Goal: Task Accomplishment & Management: Complete application form

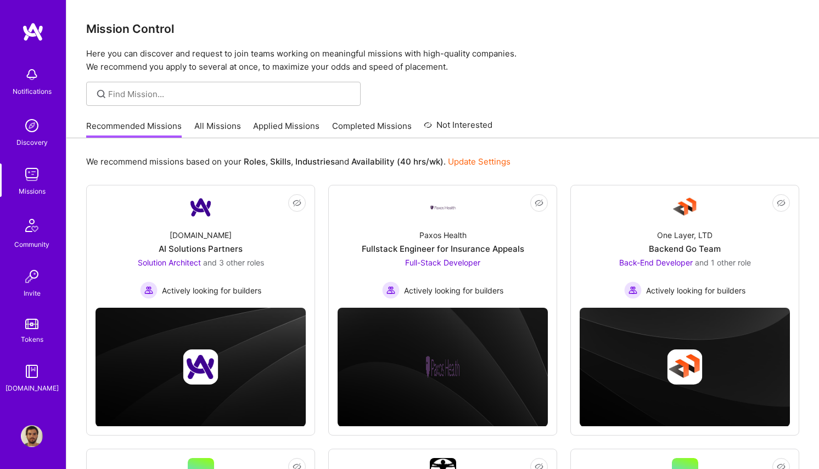
click at [288, 122] on link "Applied Missions" at bounding box center [286, 129] width 66 height 18
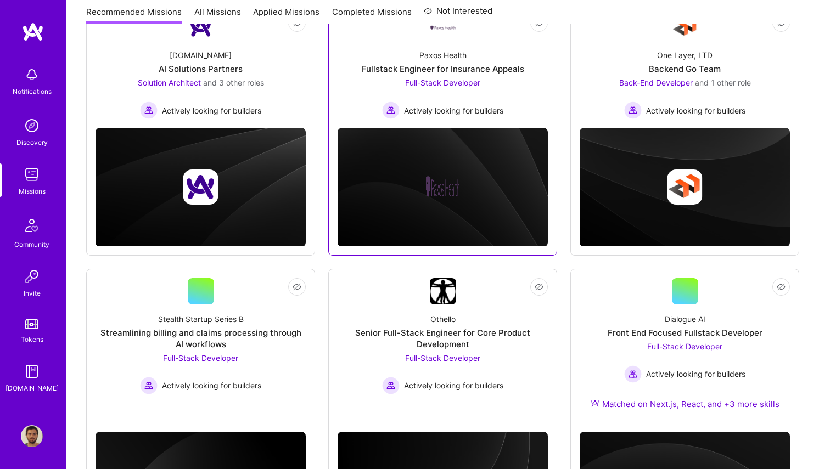
scroll to position [296, 0]
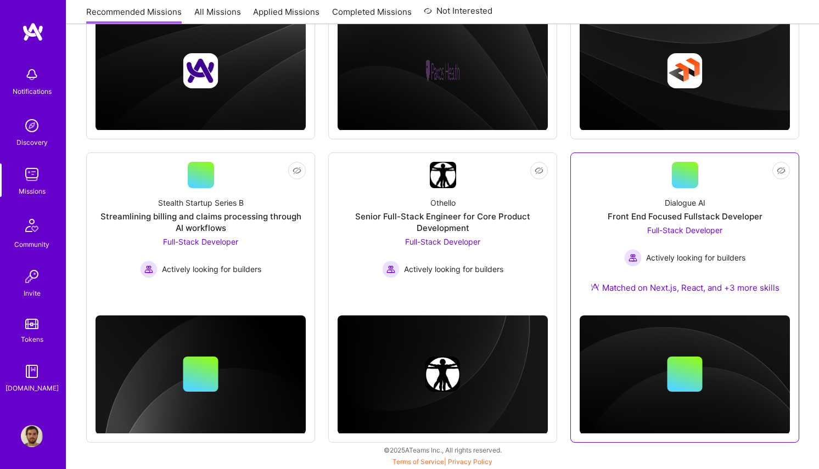
click at [575, 249] on div "Not Interested Dialogue AI Front End Focused Fullstack Developer Full-Stack Dev…" at bounding box center [684, 298] width 229 height 290
click at [601, 251] on div "Dialogue AI Front End Focused Fullstack Developer Full-Stack Developer Actively…" at bounding box center [685, 247] width 210 height 119
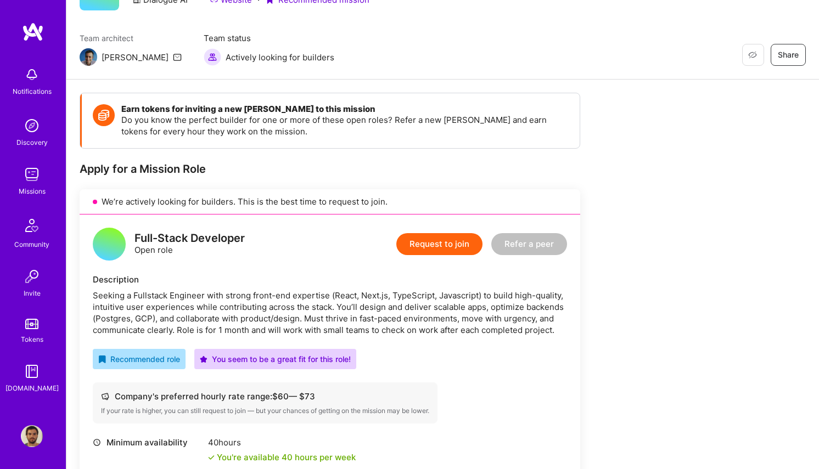
scroll to position [53, 0]
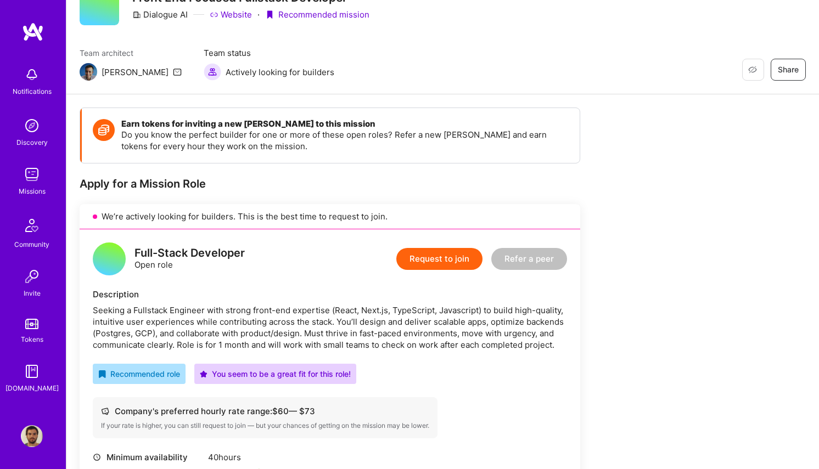
click at [459, 259] on button "Request to join" at bounding box center [439, 259] width 86 height 22
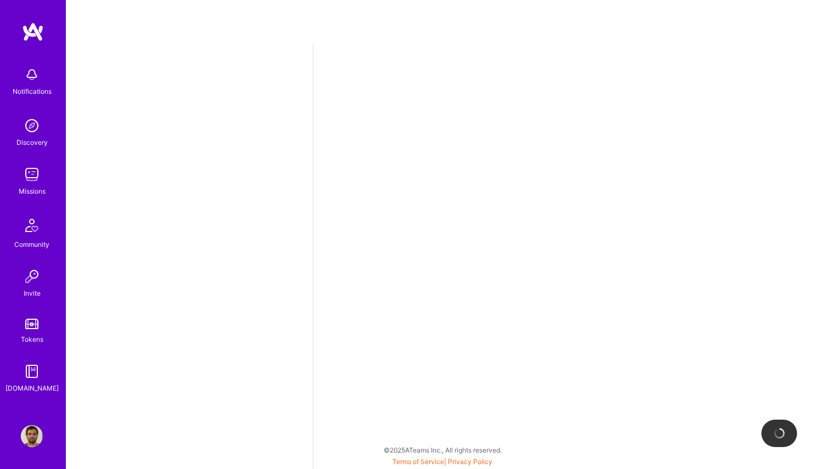
select select "BR"
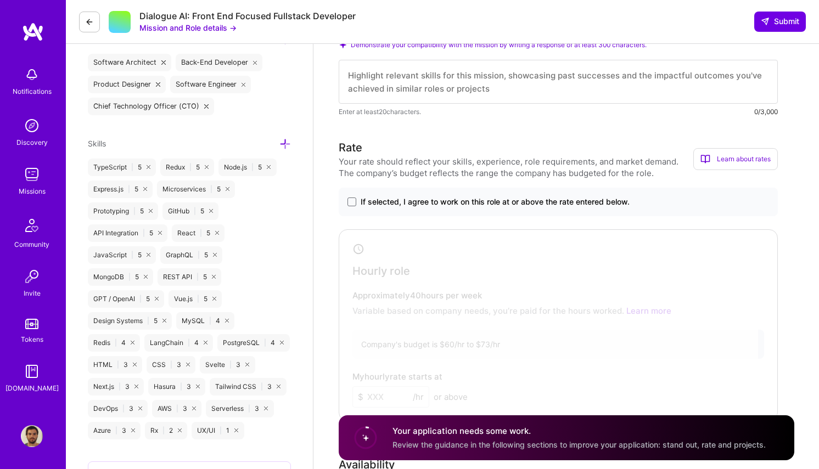
scroll to position [416, 0]
click at [355, 201] on span at bounding box center [351, 202] width 9 height 9
click at [0, 0] on input "If selected, I agree to work on this role at or above the rate entered below." at bounding box center [0, 0] width 0 height 0
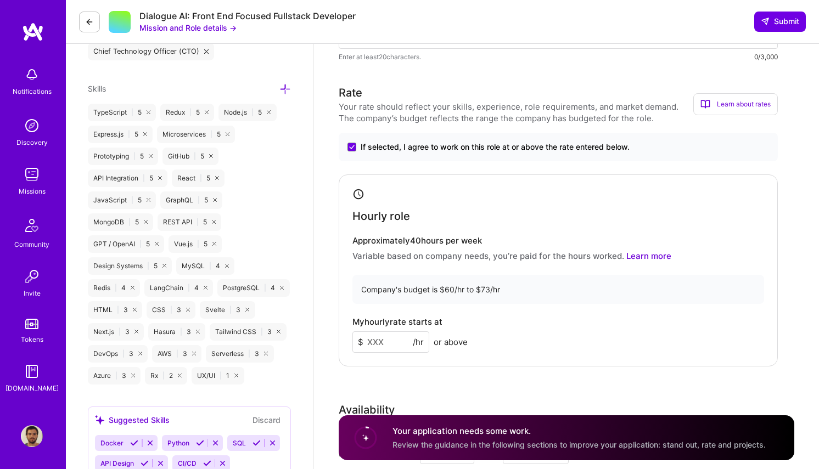
scroll to position [517, 0]
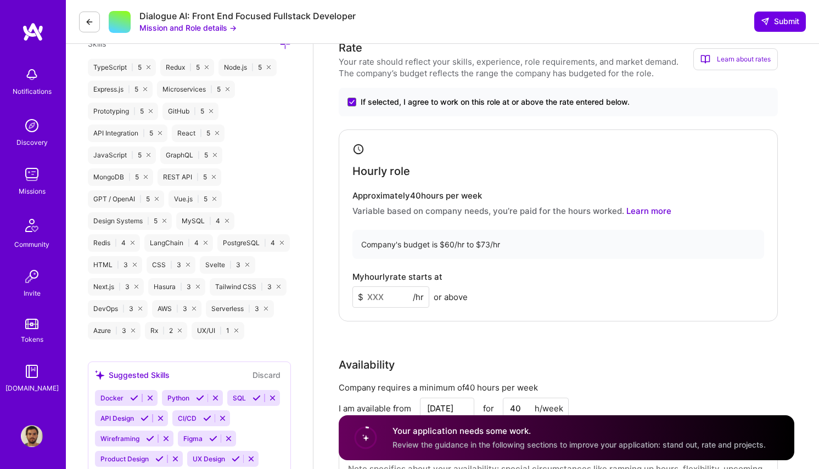
click at [383, 291] on input at bounding box center [390, 297] width 77 height 21
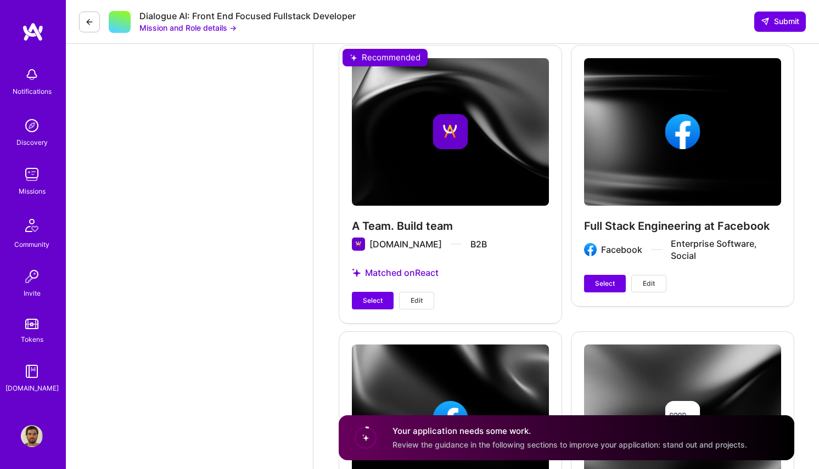
scroll to position [1482, 0]
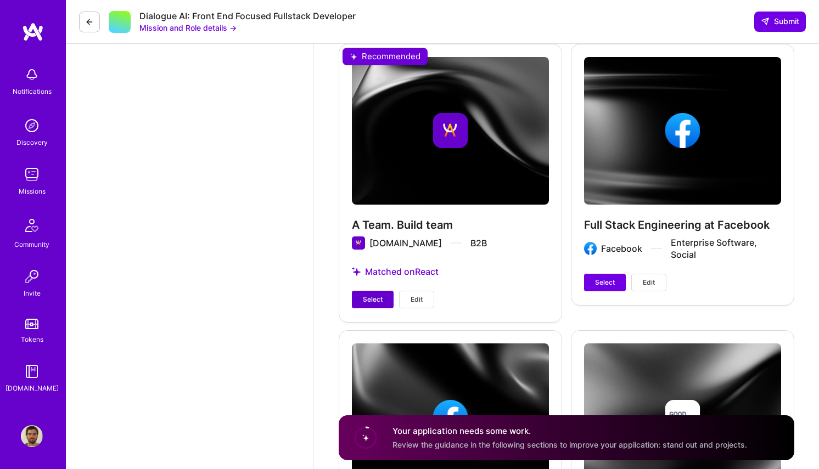
type input "72"
click at [378, 299] on span "Select" at bounding box center [373, 300] width 20 height 10
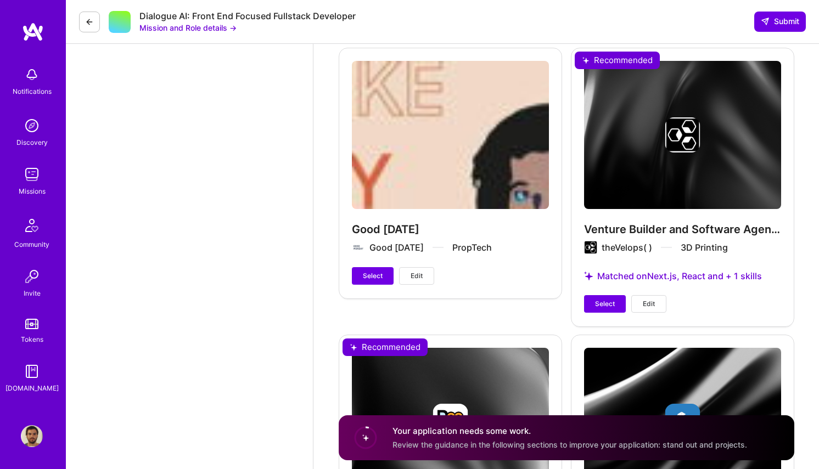
scroll to position [2030, 0]
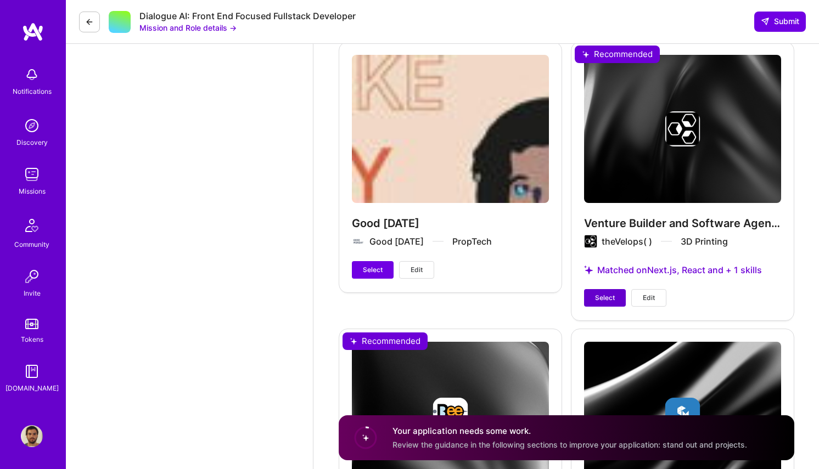
click at [599, 298] on span "Select" at bounding box center [605, 298] width 20 height 10
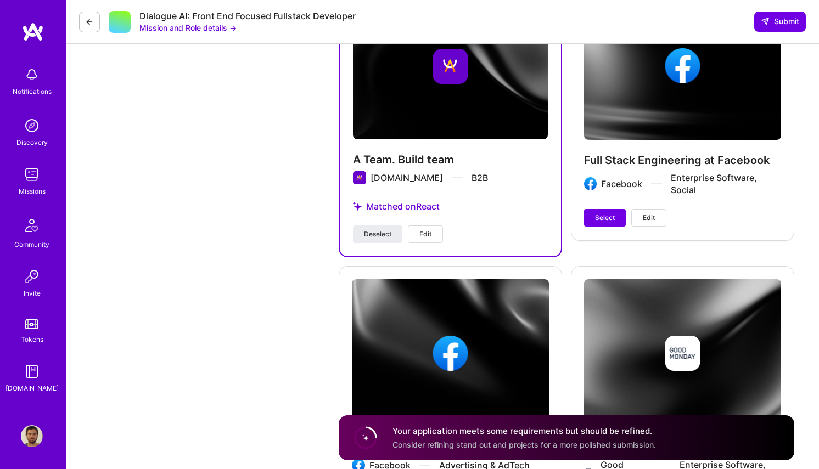
scroll to position [1515, 0]
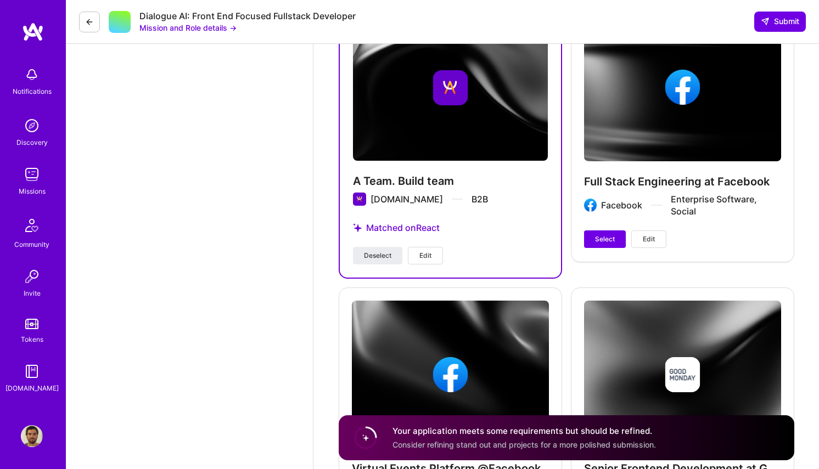
click at [647, 237] on span "Edit" at bounding box center [649, 239] width 12 height 10
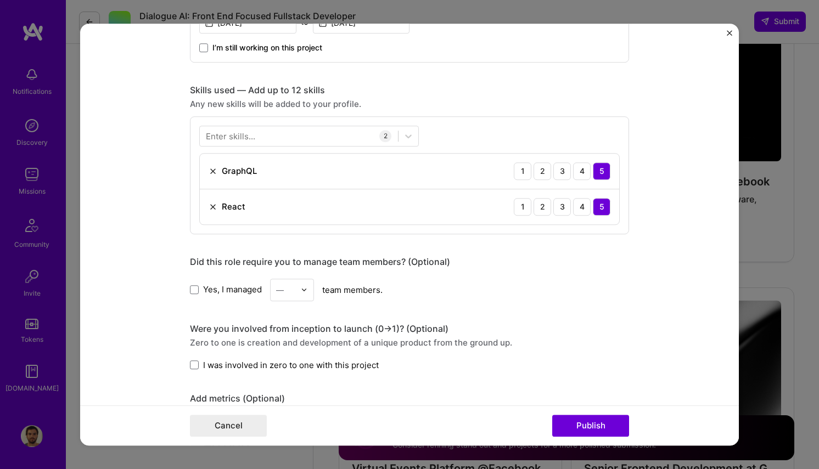
scroll to position [439, 0]
click at [354, 136] on div at bounding box center [299, 135] width 198 height 18
click at [495, 99] on div "Any new skills will be added to your profile." at bounding box center [409, 104] width 439 height 12
click at [572, 422] on button "Publish" at bounding box center [590, 426] width 77 height 22
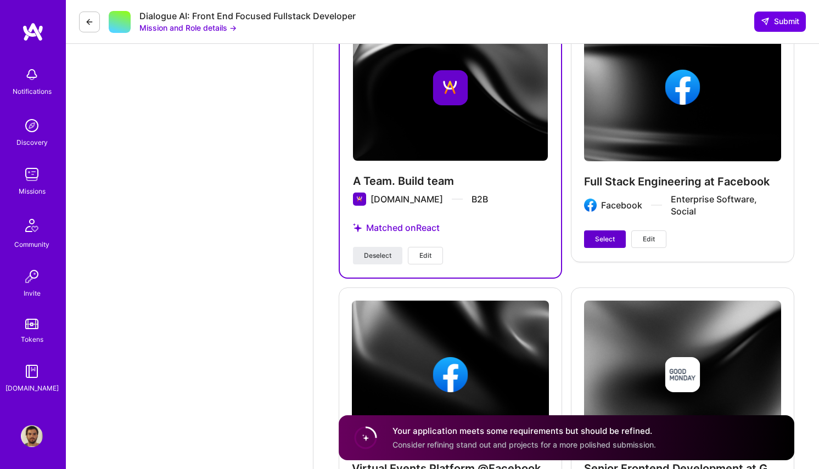
click at [603, 240] on span "Select" at bounding box center [605, 239] width 20 height 10
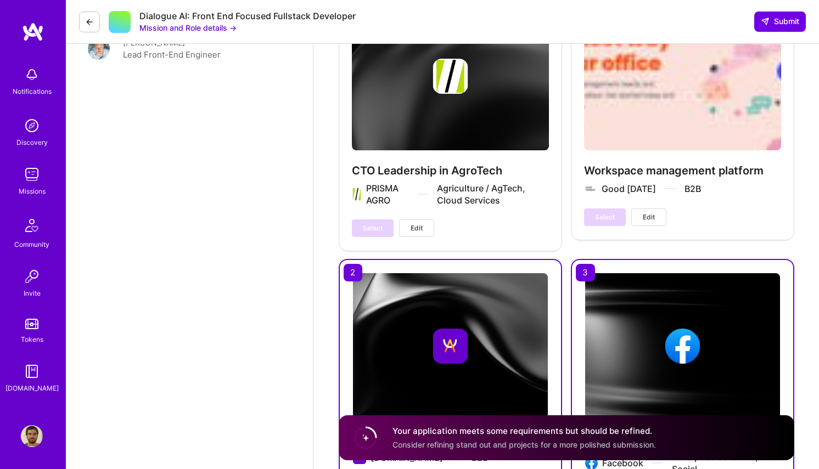
scroll to position [1257, 0]
click at [413, 223] on span "Edit" at bounding box center [417, 228] width 12 height 10
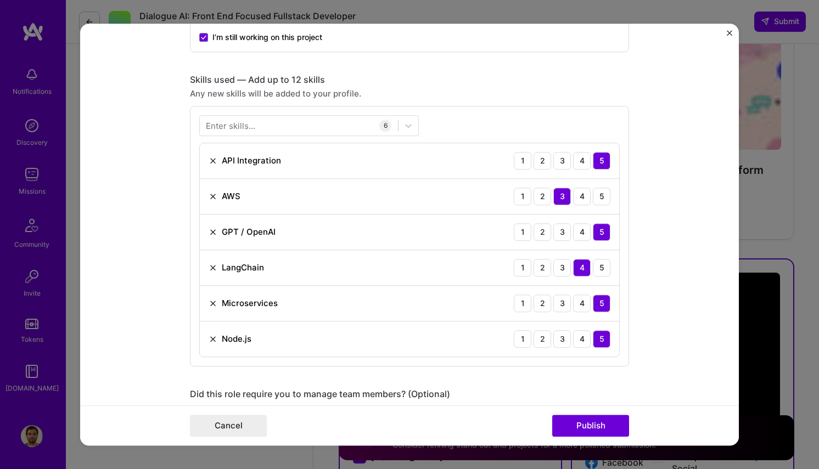
scroll to position [448, 0]
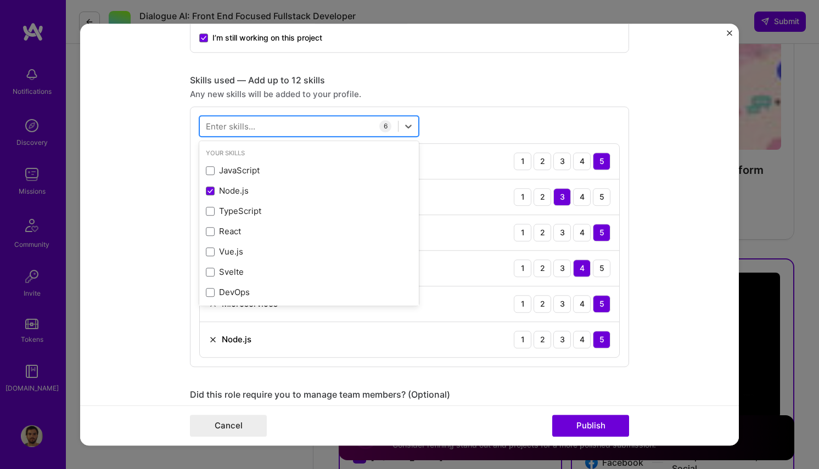
click at [313, 121] on div at bounding box center [299, 126] width 198 height 18
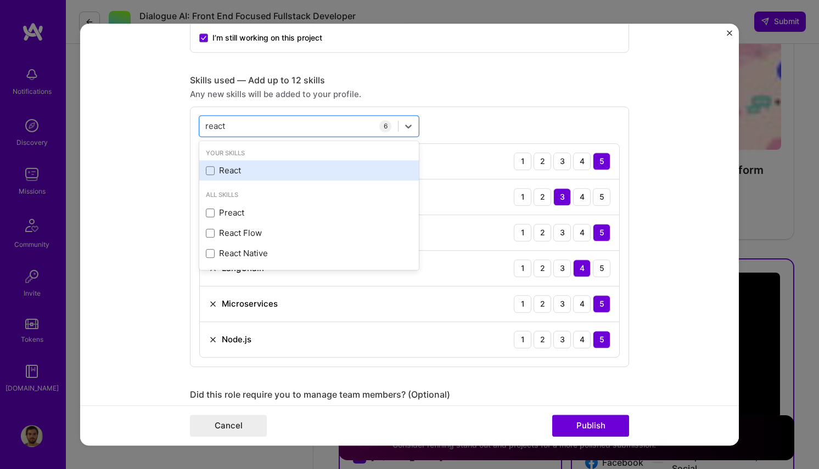
click at [279, 173] on div "React" at bounding box center [309, 171] width 206 height 12
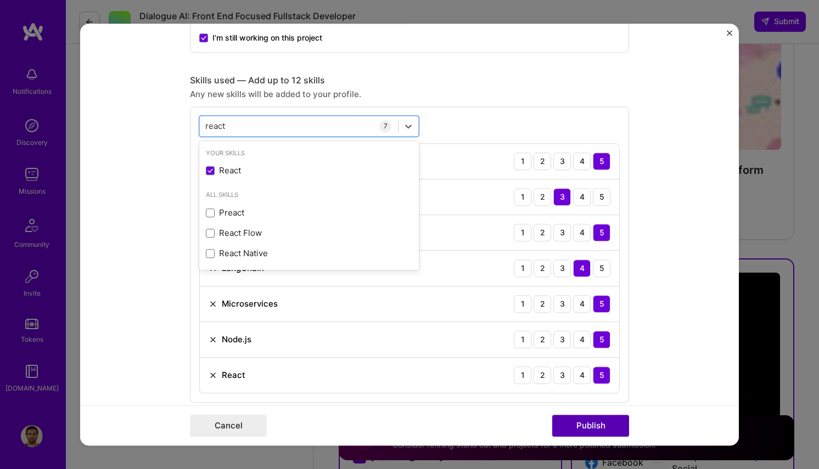
type input "react"
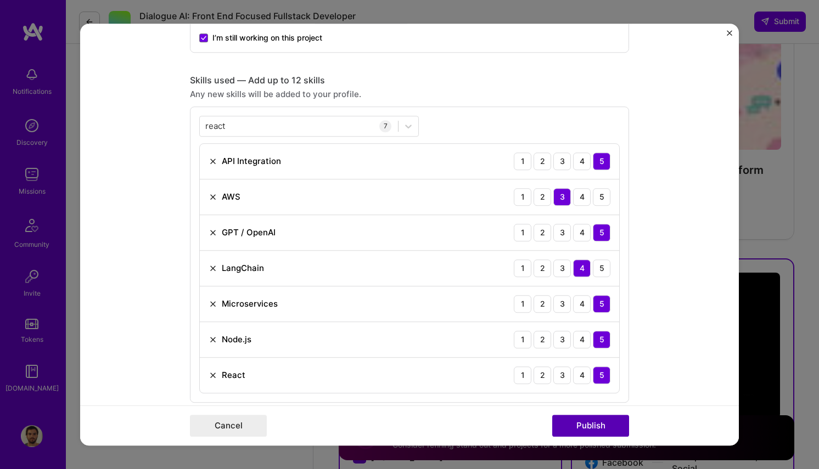
click at [590, 426] on button "Publish" at bounding box center [590, 426] width 77 height 22
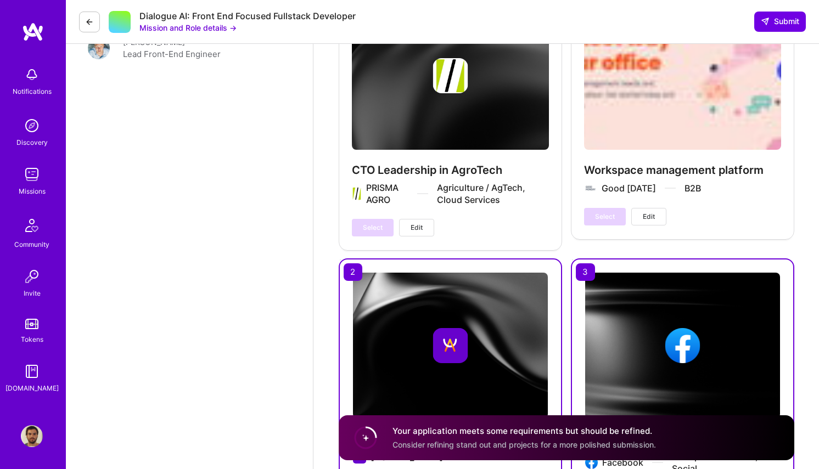
scroll to position [1256, 0]
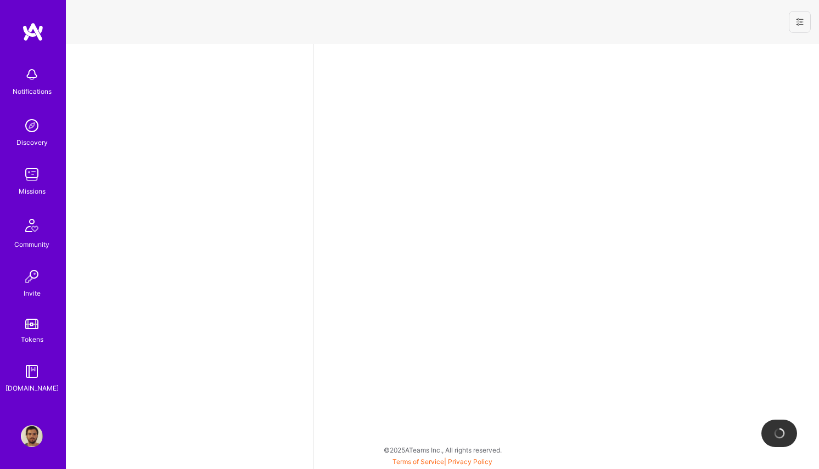
select select "BR"
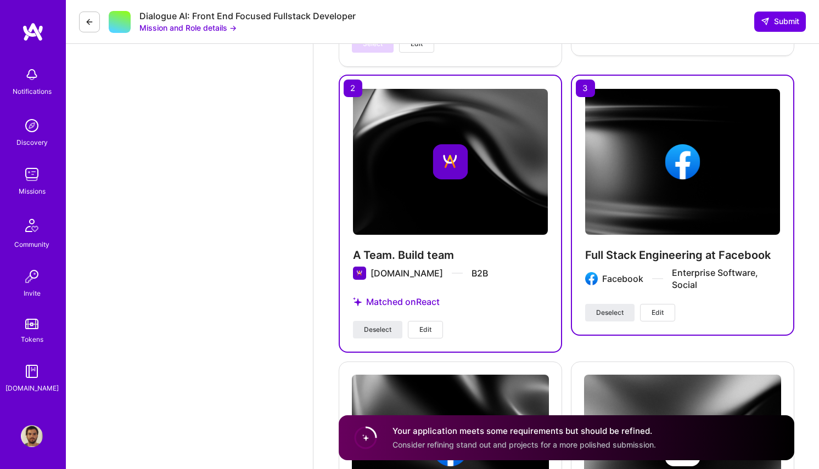
scroll to position [1446, 0]
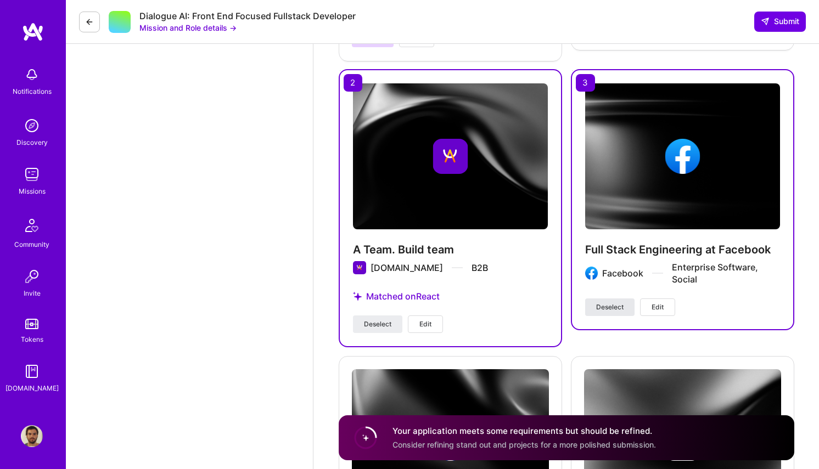
click at [610, 309] on span "Deselect" at bounding box center [609, 307] width 27 height 10
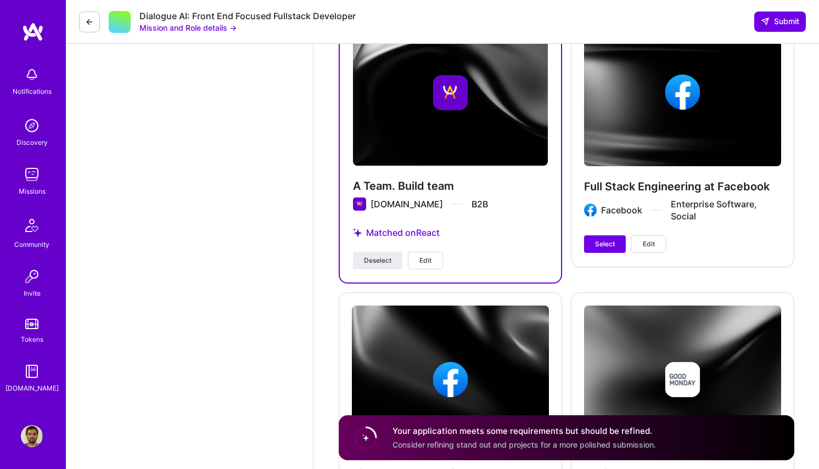
scroll to position [1508, 0]
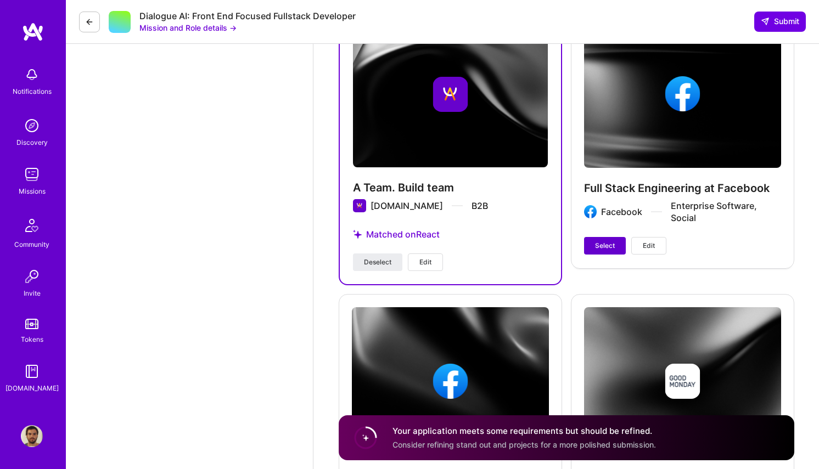
click at [592, 238] on button "Select" at bounding box center [605, 246] width 42 height 18
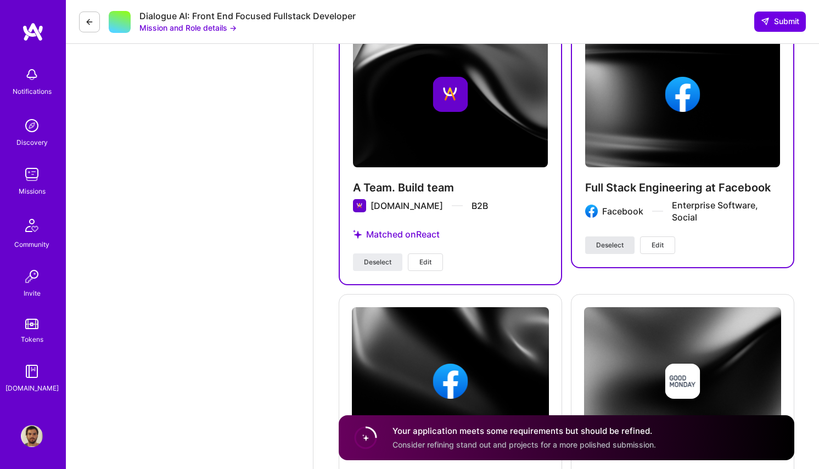
click at [607, 240] on button "Deselect" at bounding box center [609, 246] width 49 height 18
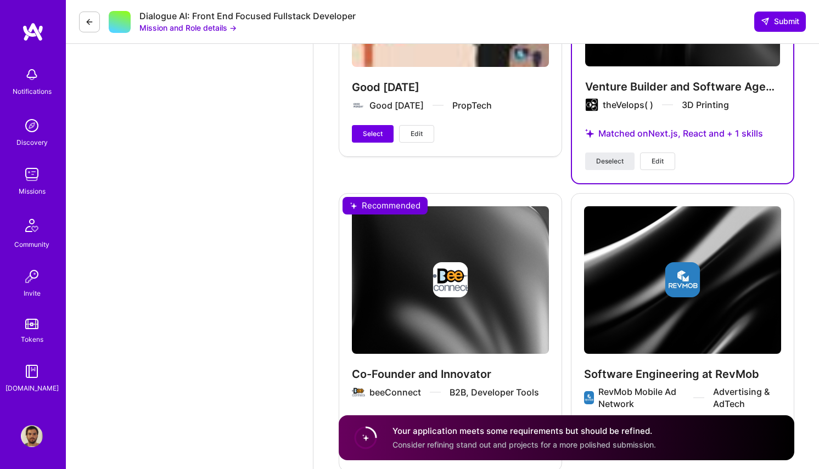
scroll to position [2273, 0]
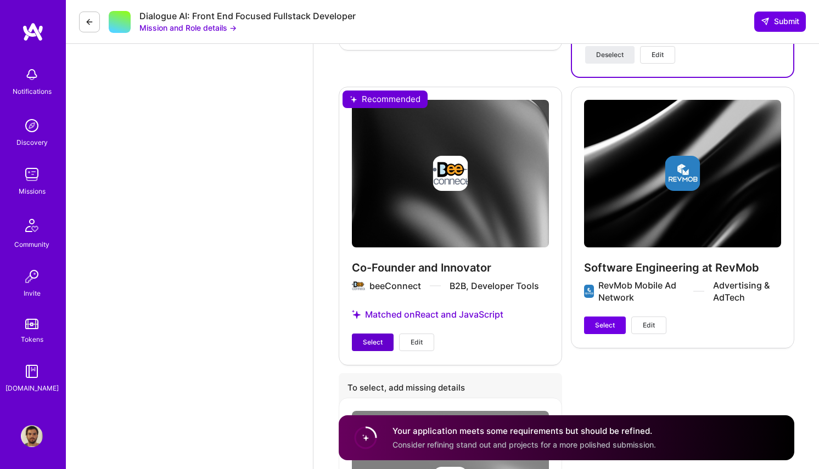
click at [377, 338] on span "Select" at bounding box center [373, 343] width 20 height 10
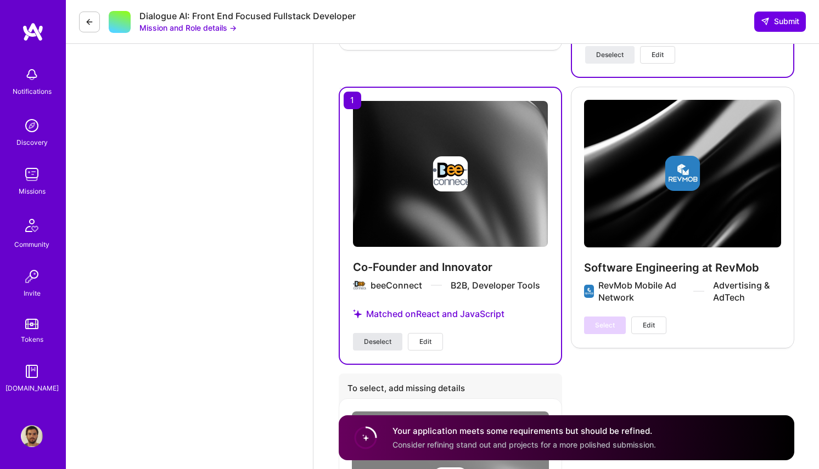
click at [377, 338] on span "Deselect" at bounding box center [377, 342] width 27 height 10
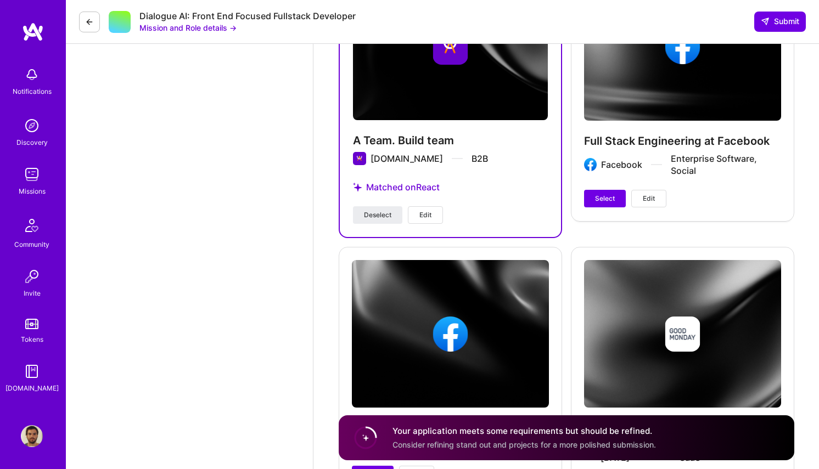
scroll to position [1514, 0]
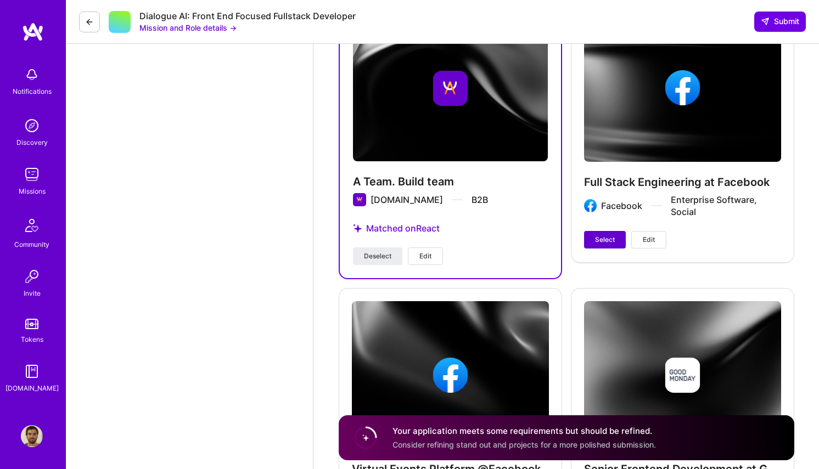
click at [601, 238] on span "Select" at bounding box center [605, 240] width 20 height 10
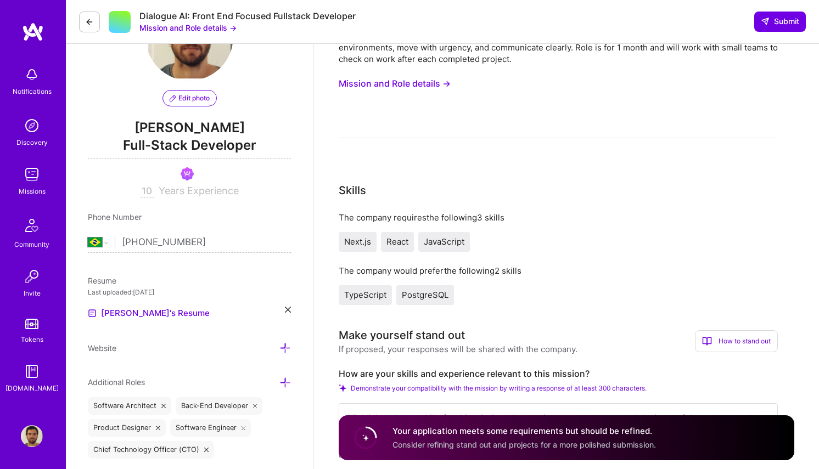
scroll to position [0, 0]
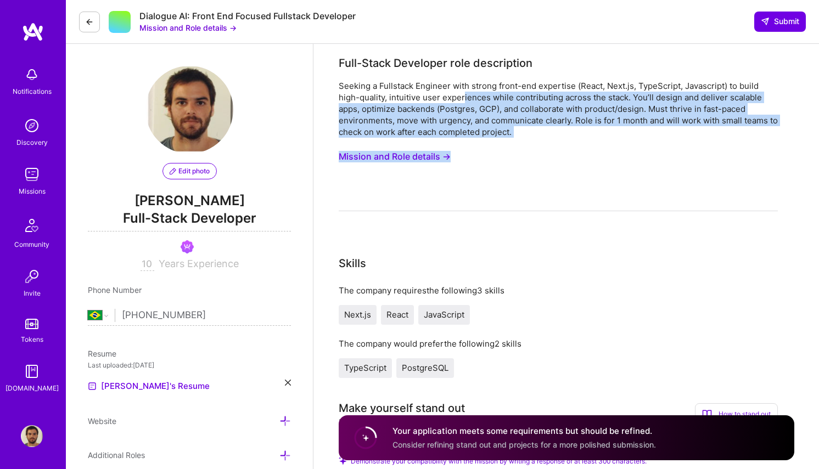
drag, startPoint x: 539, startPoint y: 144, endPoint x: 464, endPoint y: 92, distance: 91.1
click at [464, 92] on div "Seeking a Fullstack Engineer with strong front-end expertise (React, Next.js, T…" at bounding box center [558, 145] width 439 height 131
click at [464, 92] on div "Seeking a Fullstack Engineer with strong front-end expertise (React, Next.js, T…" at bounding box center [558, 109] width 439 height 58
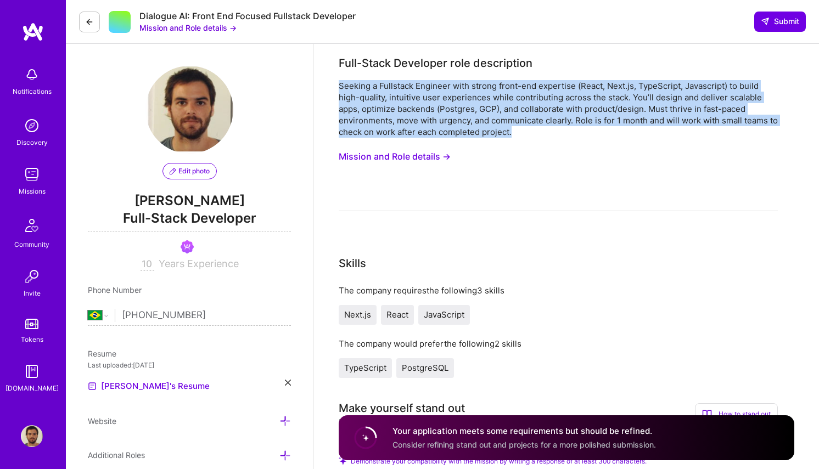
drag, startPoint x: 524, startPoint y: 128, endPoint x: 340, endPoint y: 82, distance: 189.6
click at [340, 82] on div "Seeking a Fullstack Engineer with strong front-end expertise (React, Next.js, T…" at bounding box center [558, 109] width 439 height 58
copy div "Seeking a Fullstack Engineer with strong front-end expertise (React, Next.js, T…"
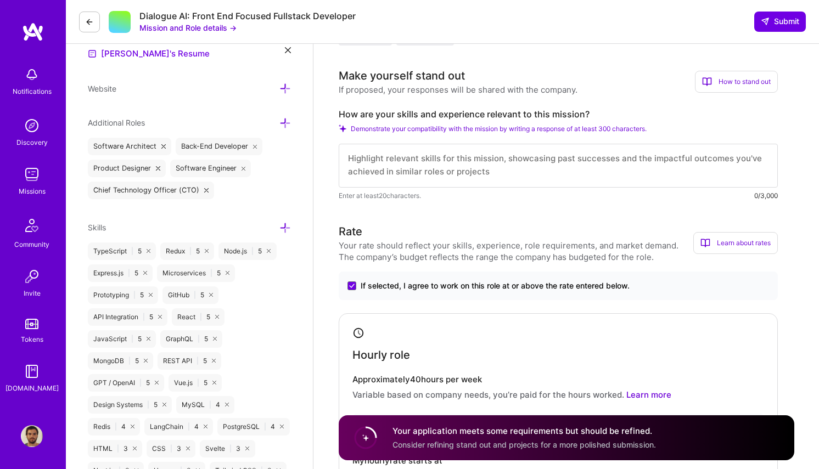
scroll to position [346, 0]
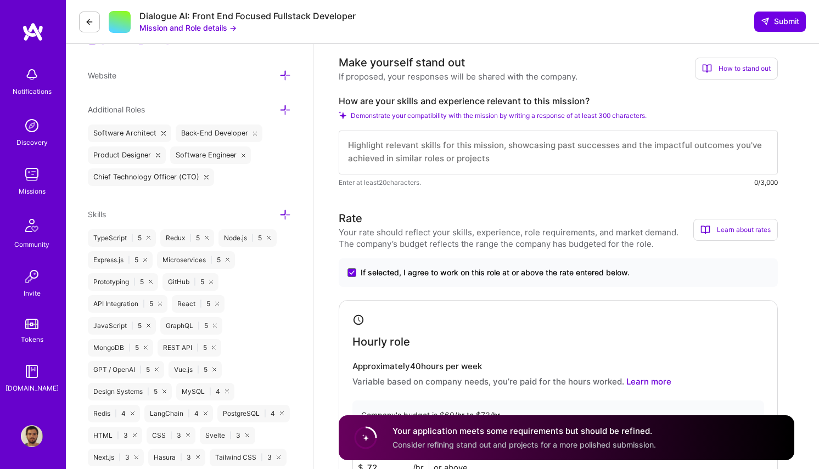
click at [369, 102] on label "How are your skills and experience relevant to this mission?" at bounding box center [558, 102] width 439 height 12
copy label "How are your skills and experience relevant to this mission?"
click at [431, 63] on div "Make yourself stand out" at bounding box center [402, 62] width 126 height 16
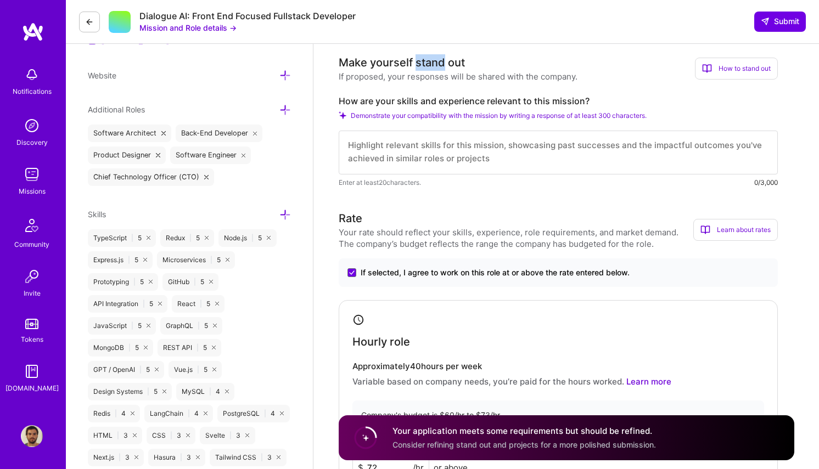
click at [431, 63] on div "Make yourself stand out" at bounding box center [402, 62] width 126 height 16
copy div "Make yourself stand out"
click at [479, 81] on div "If proposed, your responses will be shared with the company." at bounding box center [458, 77] width 239 height 12
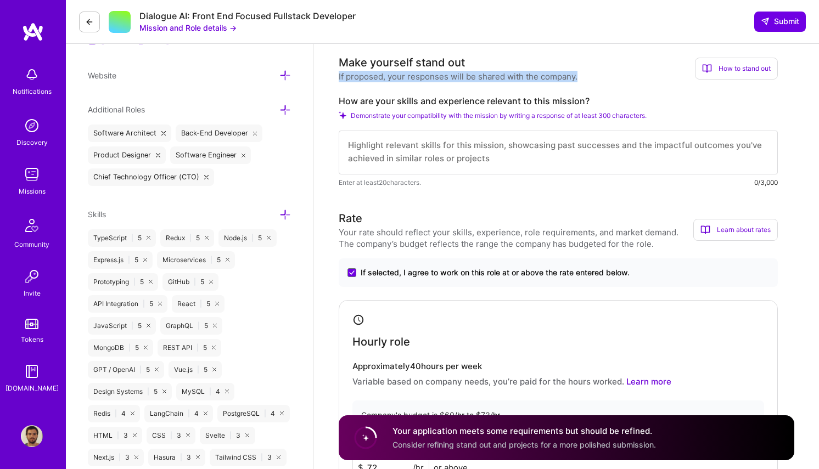
click at [479, 81] on div "If proposed, your responses will be shared with the company." at bounding box center [458, 77] width 239 height 12
copy div "If proposed, your responses will be shared with the company."
click at [404, 57] on div "Make yourself stand out" at bounding box center [402, 62] width 126 height 16
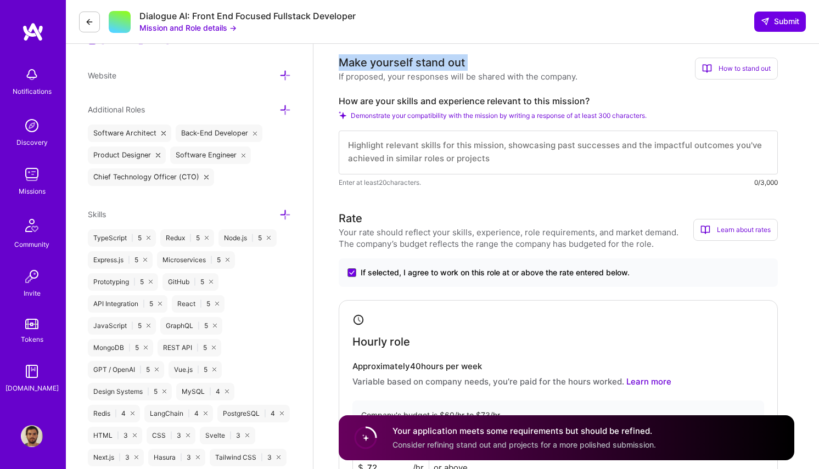
click at [404, 57] on div "Make yourself stand out" at bounding box center [402, 62] width 126 height 16
copy div "Make yourself stand out"
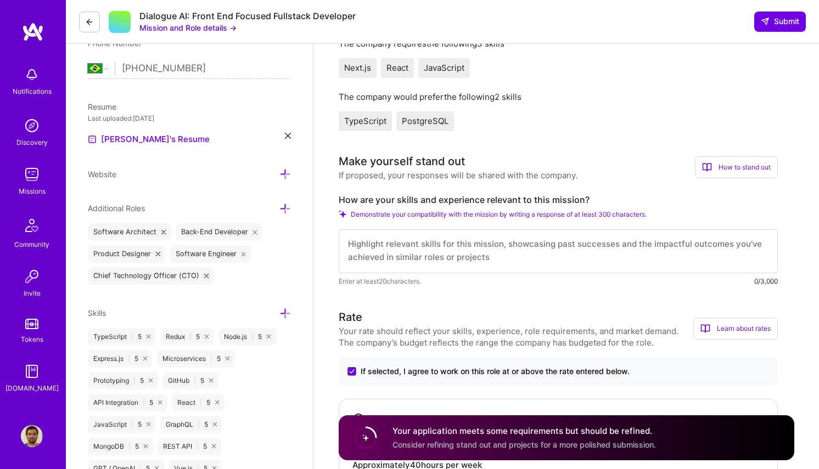
scroll to position [0, 0]
click at [407, 252] on textarea at bounding box center [558, 251] width 439 height 44
paste textarea "I bring over a decade of full-stack experience with a strong front-end focus, p…"
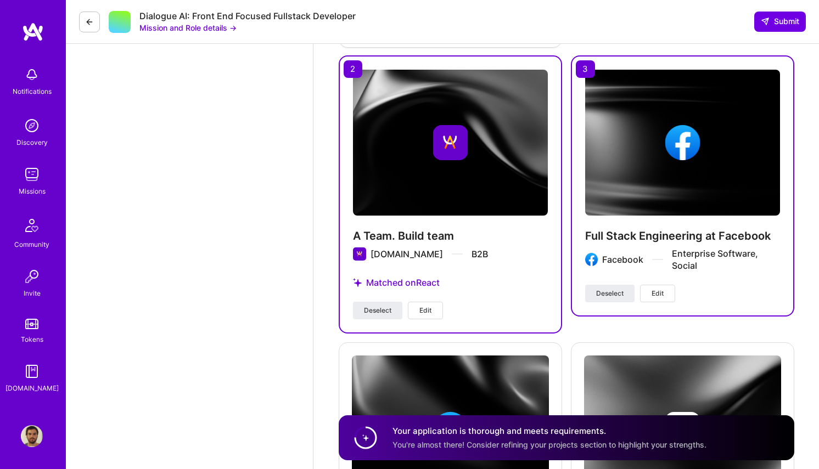
scroll to position [1541, 0]
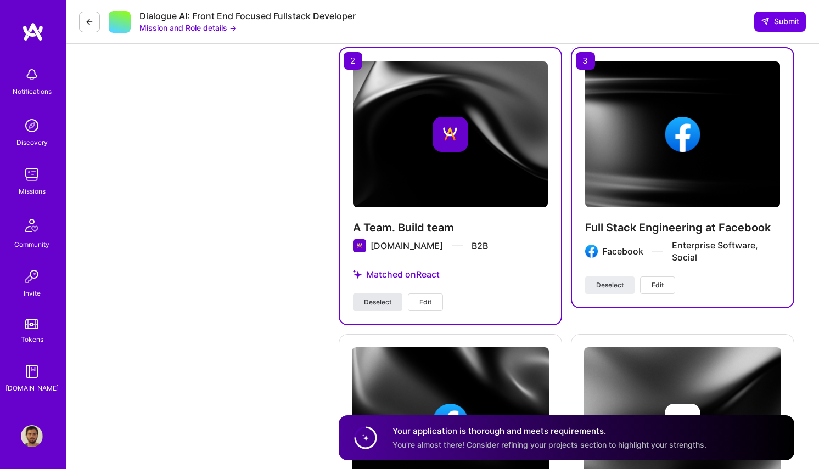
type textarea "I bring over a decade of full-stack experience with a strong front-end focus, p…"
click at [391, 304] on button "Deselect" at bounding box center [377, 303] width 49 height 18
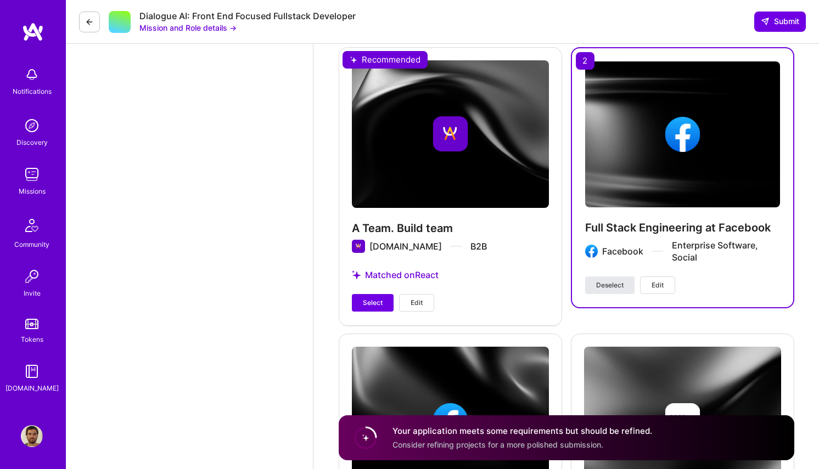
click at [600, 284] on span "Deselect" at bounding box center [609, 286] width 27 height 10
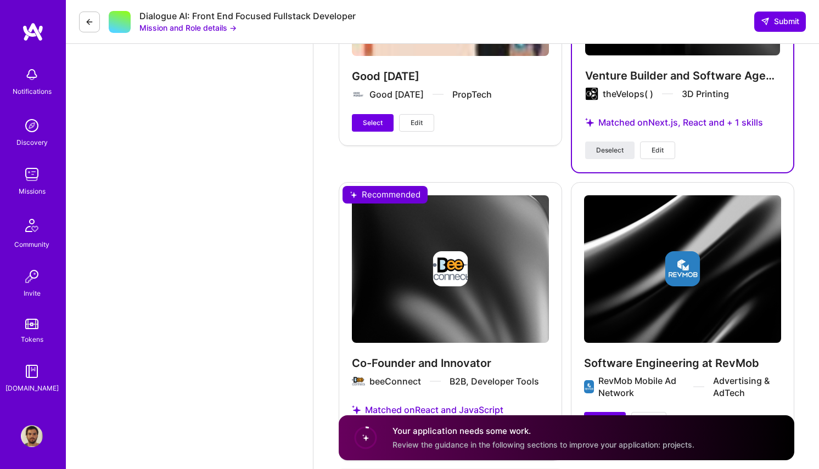
scroll to position [2197, 0]
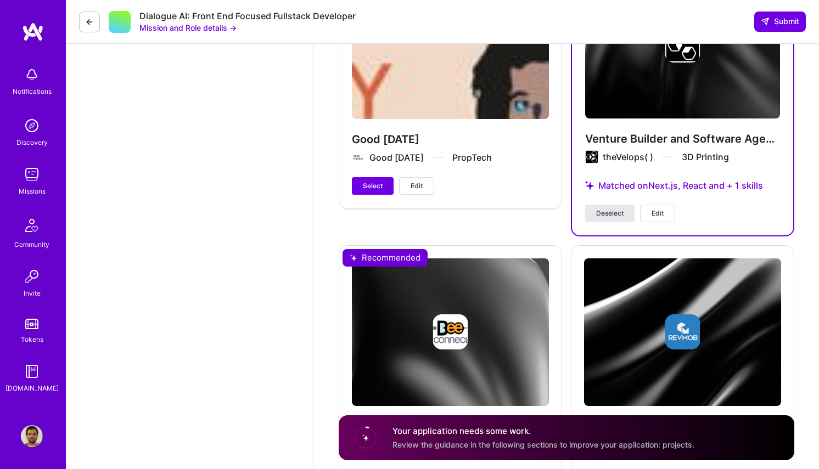
click at [622, 209] on span "Deselect" at bounding box center [609, 214] width 27 height 10
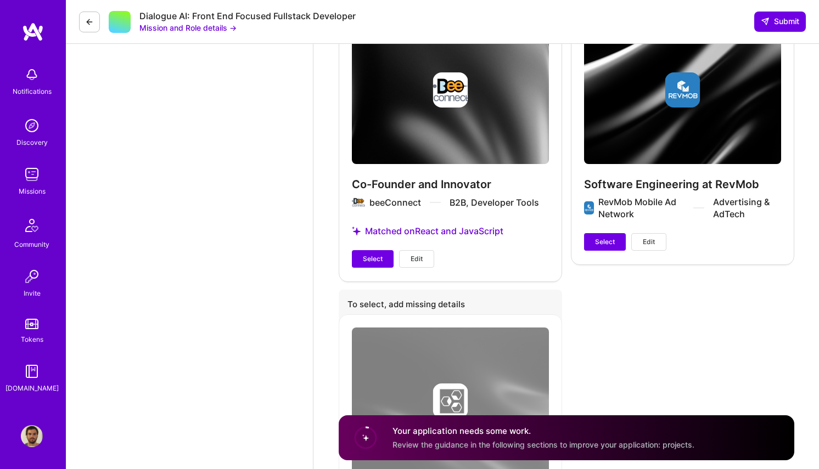
scroll to position [2466, 0]
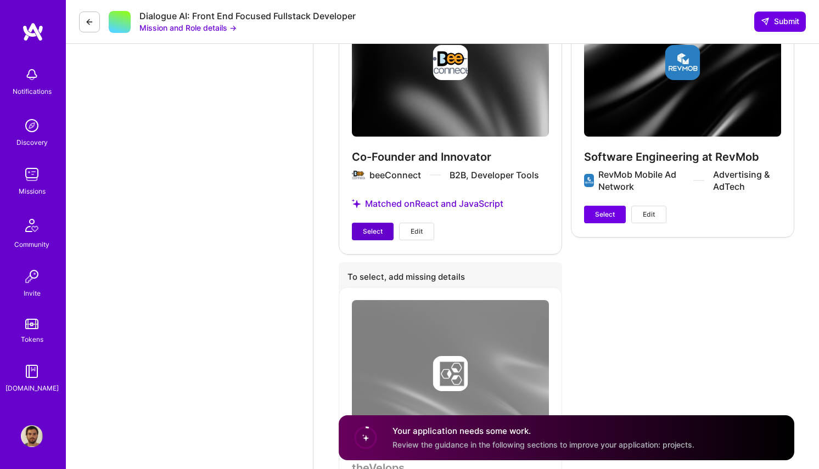
click at [366, 228] on span "Select" at bounding box center [373, 232] width 20 height 10
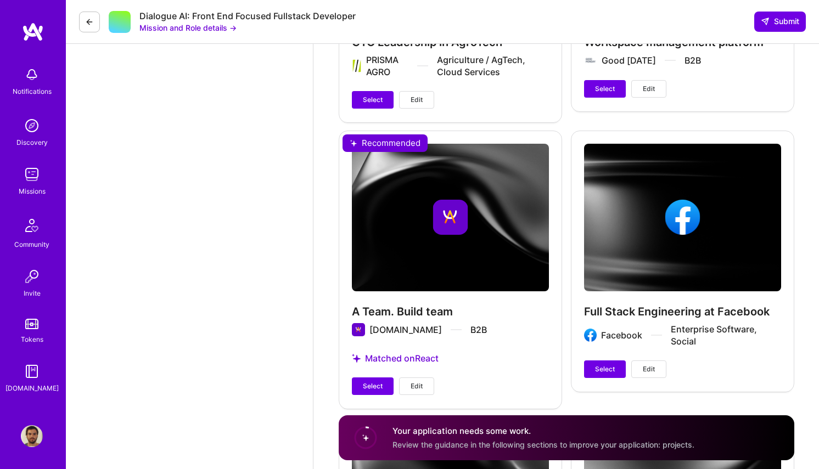
scroll to position [1449, 0]
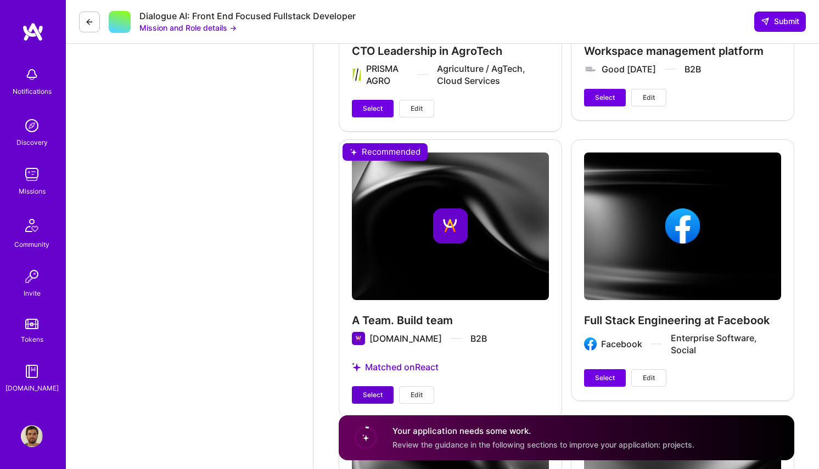
click at [364, 391] on span "Select" at bounding box center [373, 395] width 20 height 10
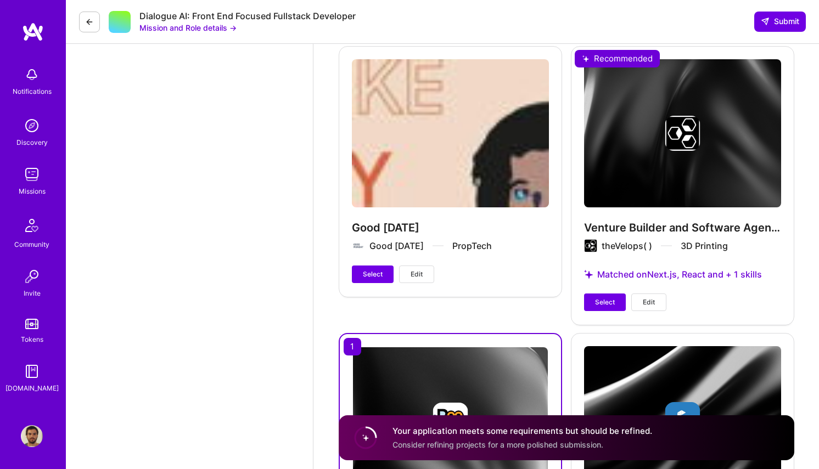
scroll to position [2219, 0]
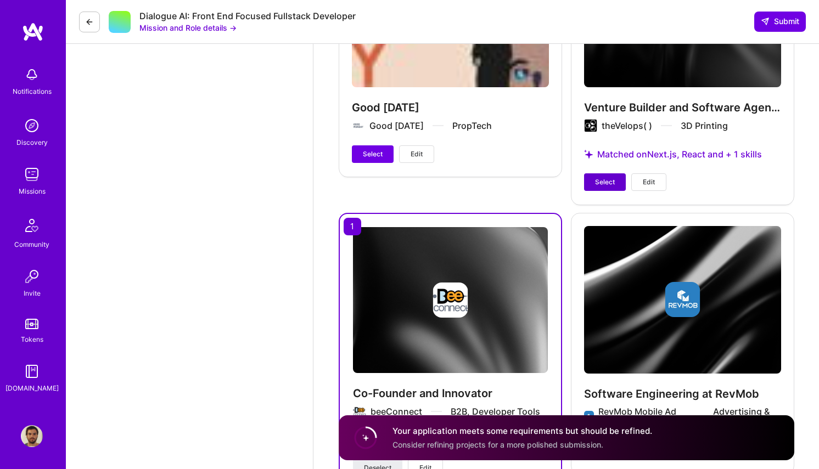
click at [605, 180] on span "Select" at bounding box center [605, 182] width 20 height 10
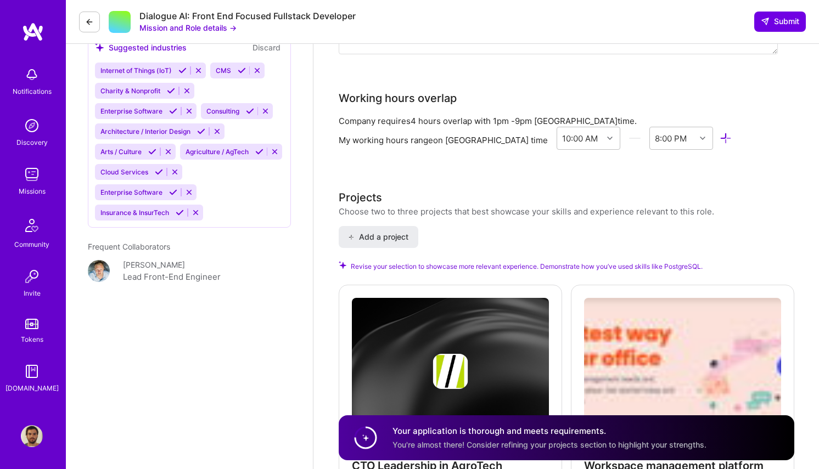
scroll to position [1029, 0]
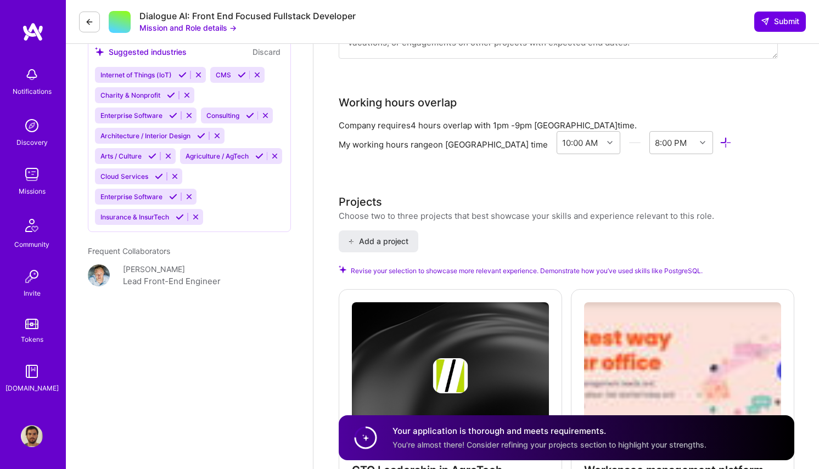
click at [92, 22] on icon at bounding box center [89, 22] width 9 height 9
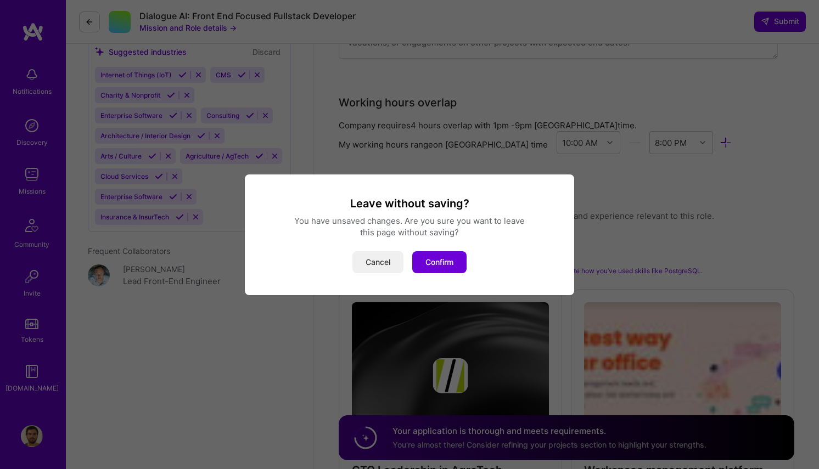
click at [370, 258] on button "Cancel" at bounding box center [377, 262] width 51 height 22
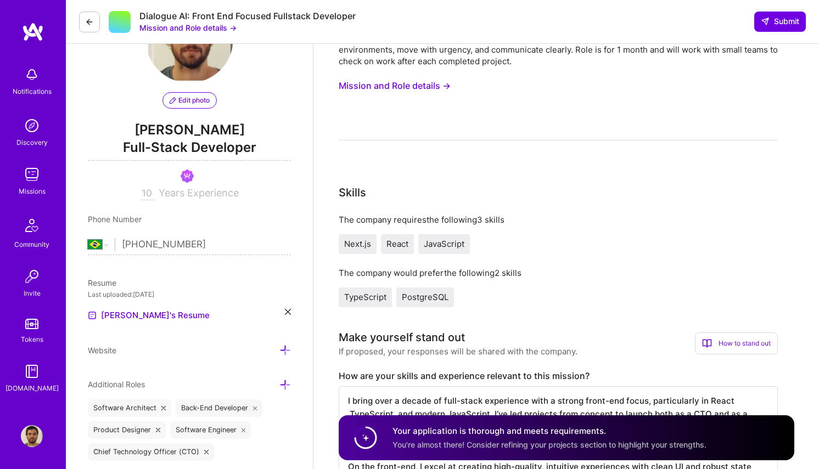
scroll to position [0, 0]
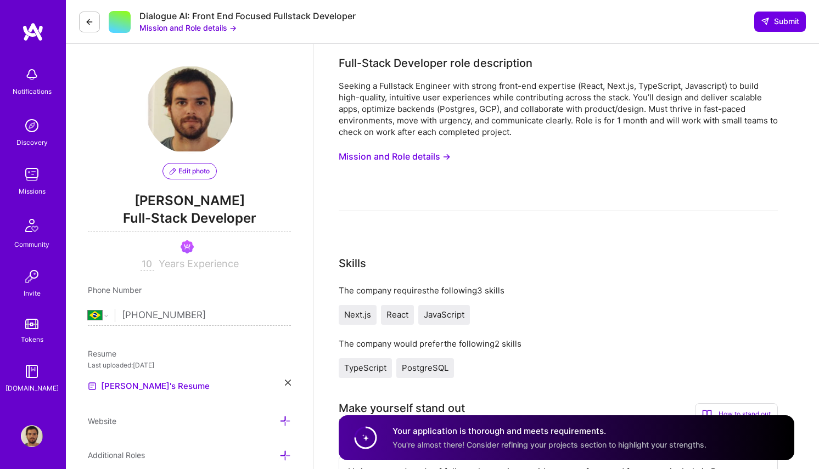
click at [91, 24] on icon at bounding box center [89, 22] width 9 height 9
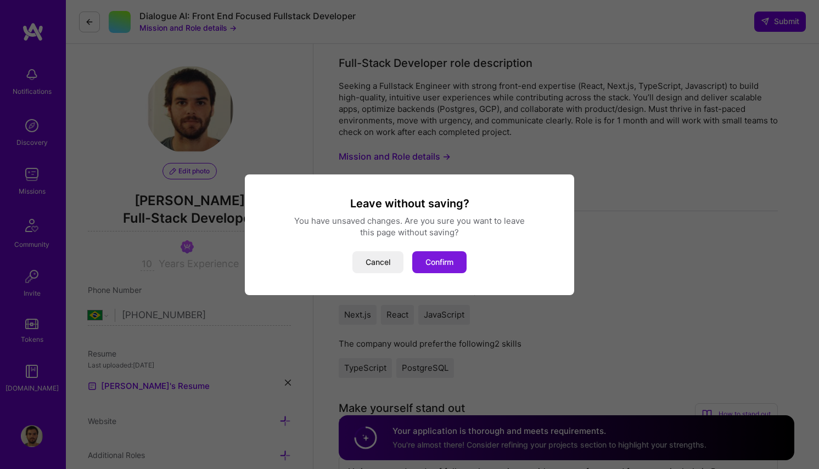
click at [435, 262] on button "Confirm" at bounding box center [439, 262] width 54 height 22
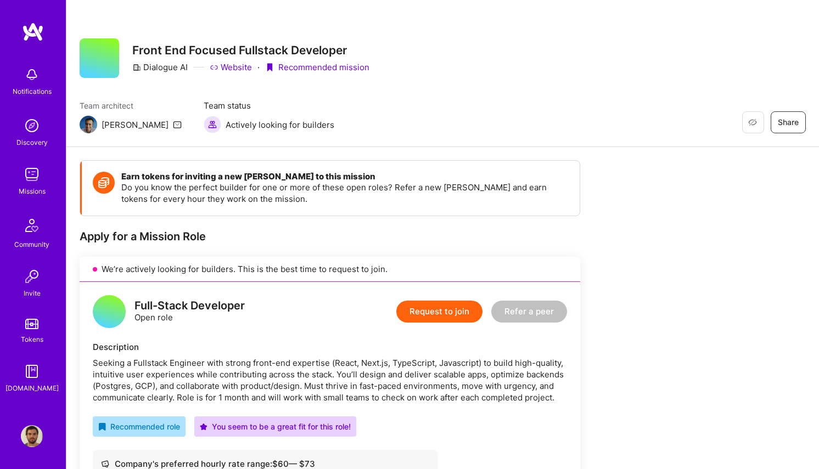
click at [29, 438] on img at bounding box center [32, 436] width 22 height 22
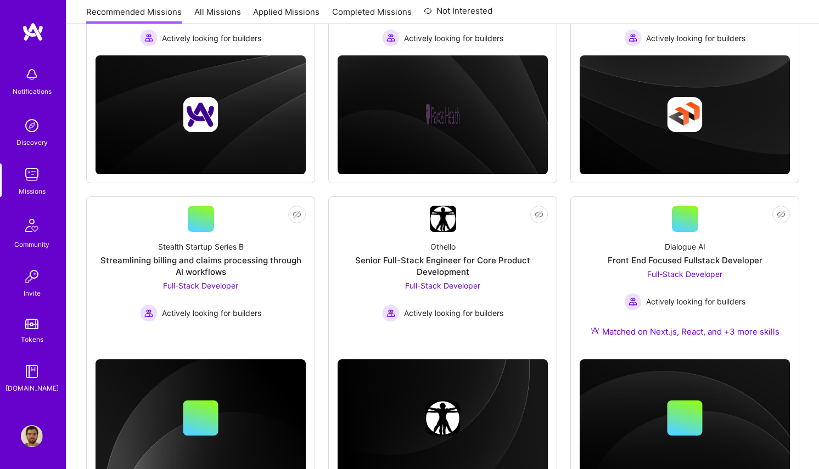
scroll to position [296, 0]
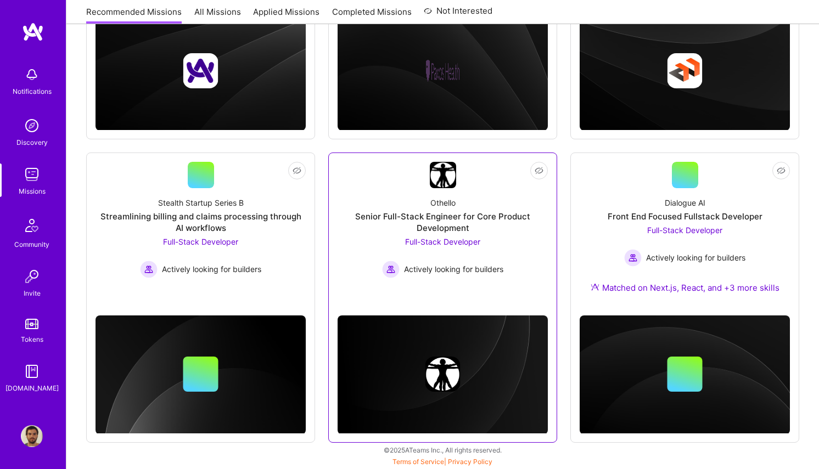
click at [531, 232] on div "Senior Full-Stack Engineer for Core Product Development" at bounding box center [443, 222] width 210 height 23
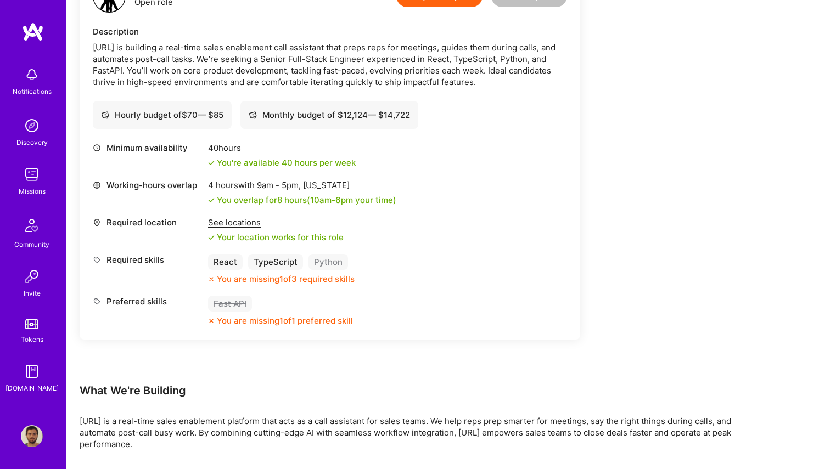
scroll to position [414, 0]
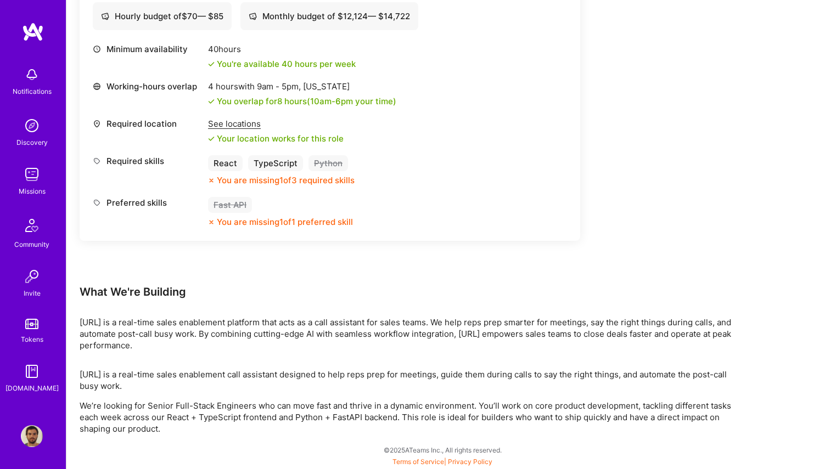
click at [27, 431] on img at bounding box center [32, 436] width 22 height 22
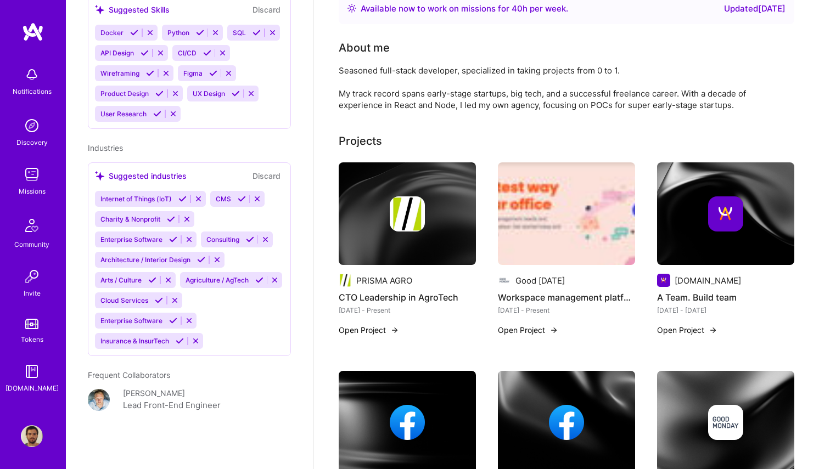
scroll to position [783, 0]
click at [157, 340] on span "Insurance & InsurTech" at bounding box center [134, 341] width 69 height 8
click at [180, 341] on icon at bounding box center [180, 341] width 8 height 8
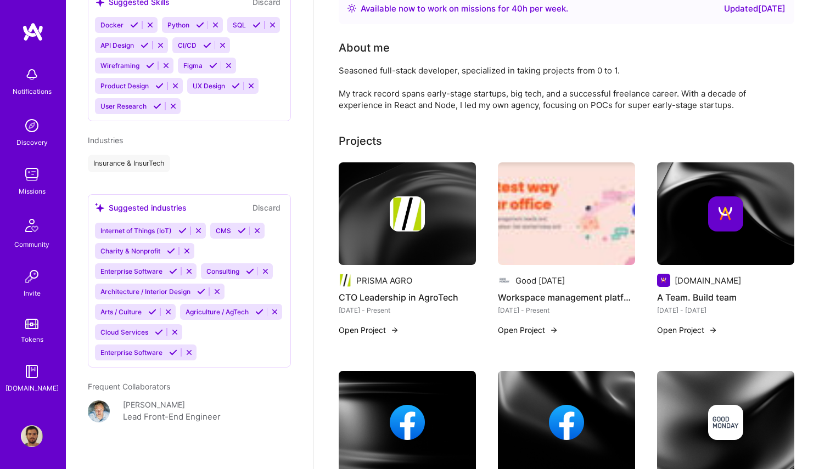
click at [217, 347] on div "Internet of Things (IoT) CMS Charity & Nonprofit Enterprise Software Consulting…" at bounding box center [189, 292] width 189 height 138
click at [214, 201] on div "Suggested industries Discard" at bounding box center [189, 207] width 189 height 13
click at [115, 202] on div "Suggested industries" at bounding box center [141, 208] width 92 height 12
click at [199, 158] on div "Insurance & InsurTech" at bounding box center [189, 164] width 203 height 18
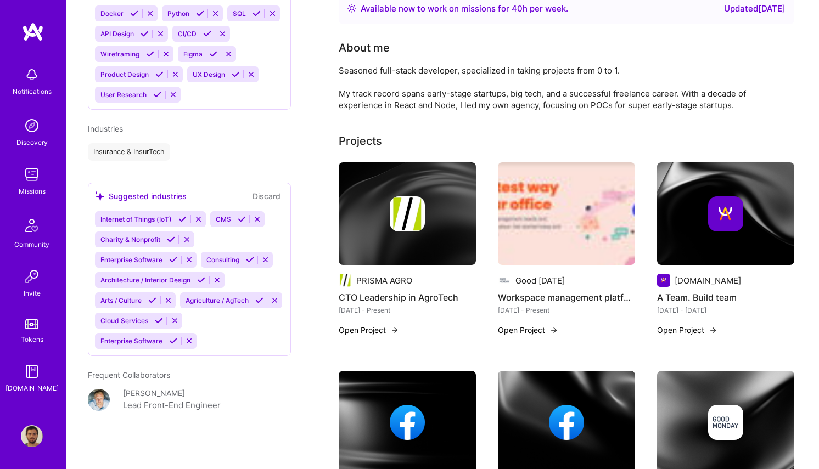
click at [220, 337] on div "Internet of Things (IoT) CMS Charity & Nonprofit Enterprise Software Consulting…" at bounding box center [189, 280] width 189 height 138
click at [203, 215] on icon at bounding box center [198, 219] width 8 height 8
click at [141, 215] on icon at bounding box center [142, 219] width 8 height 8
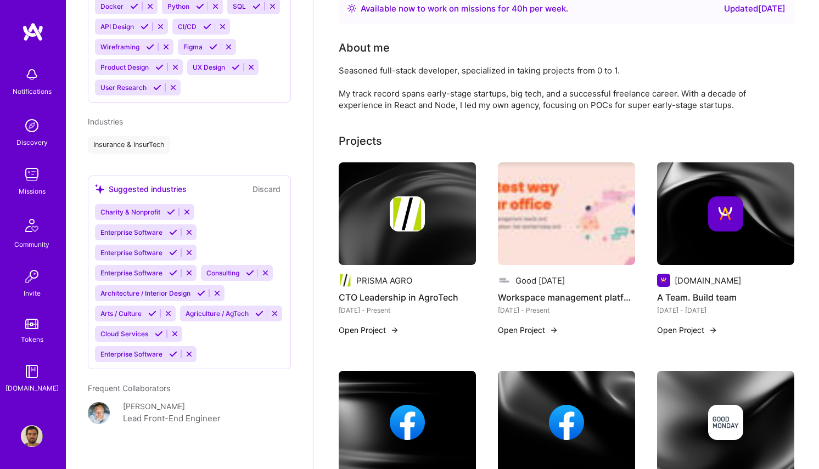
click at [187, 208] on icon at bounding box center [187, 212] width 8 height 8
click at [187, 208] on icon at bounding box center [189, 212] width 8 height 8
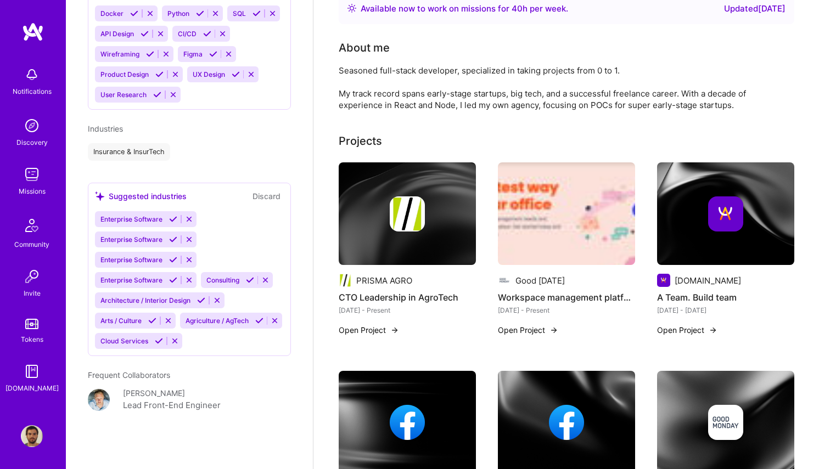
click at [187, 215] on icon at bounding box center [189, 219] width 8 height 8
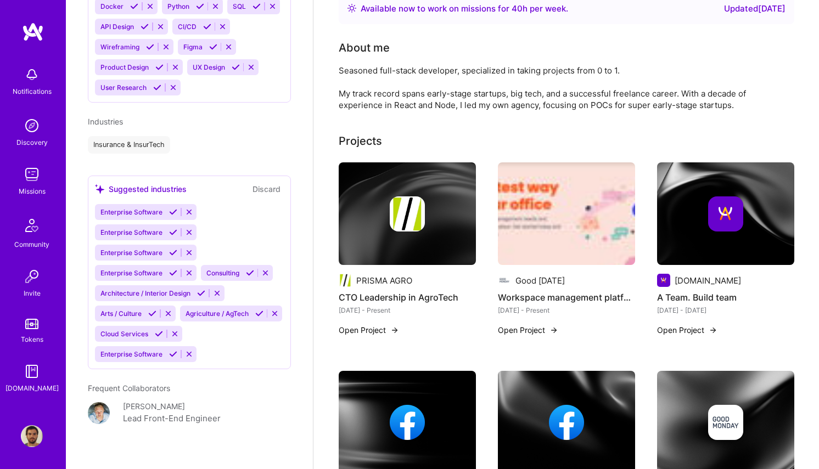
click at [187, 208] on icon at bounding box center [189, 212] width 8 height 8
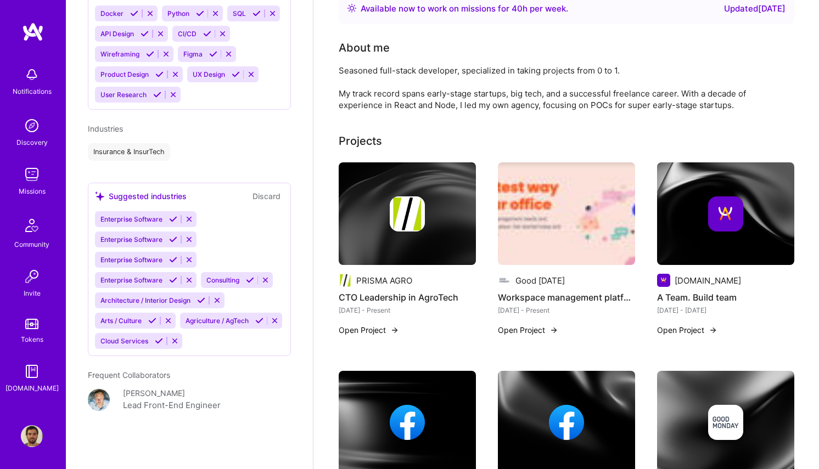
click at [187, 215] on icon at bounding box center [189, 219] width 8 height 8
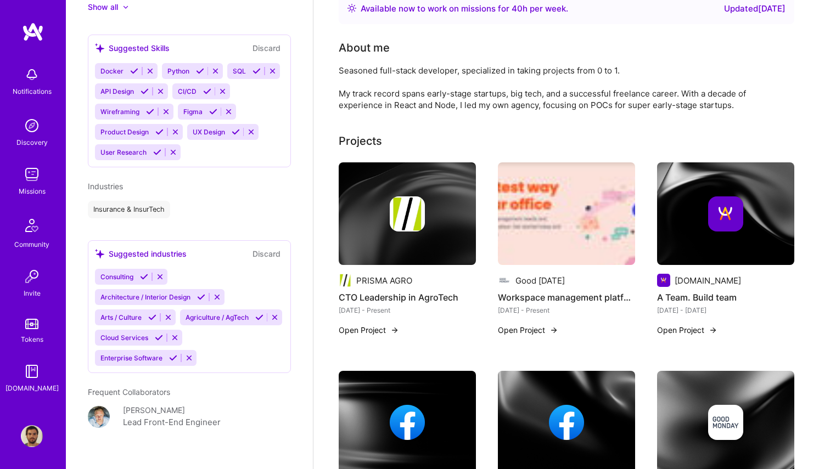
scroll to position [756, 0]
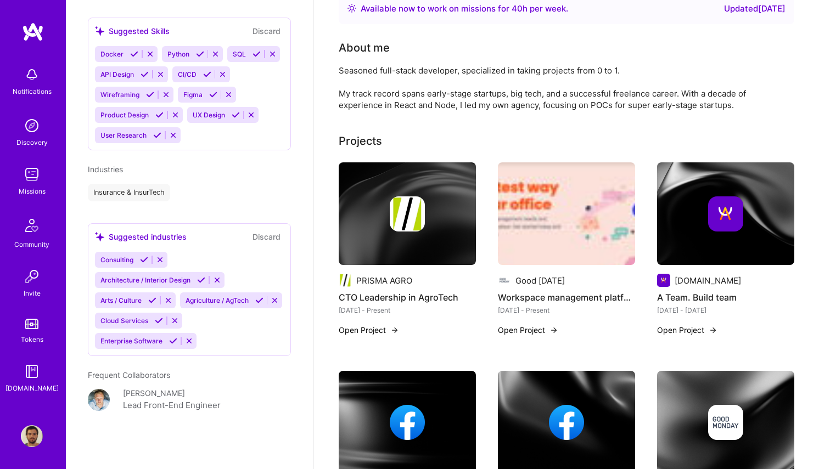
click at [145, 256] on icon at bounding box center [144, 260] width 8 height 8
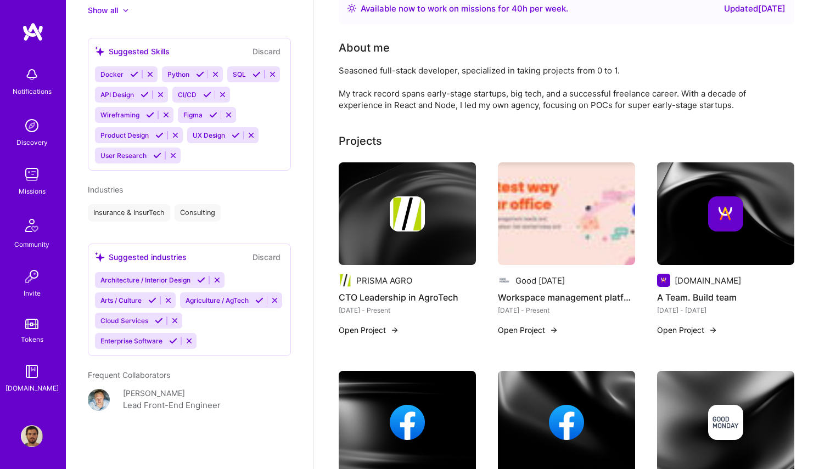
scroll to position [0, 0]
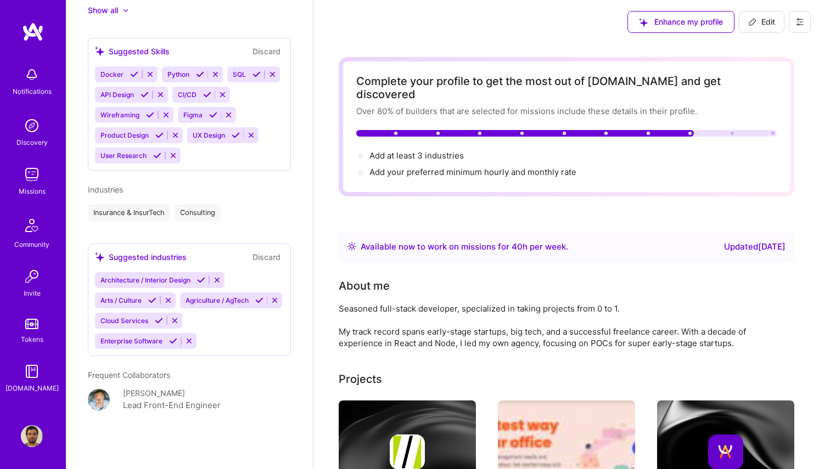
click at [766, 24] on span "Edit" at bounding box center [761, 21] width 27 height 11
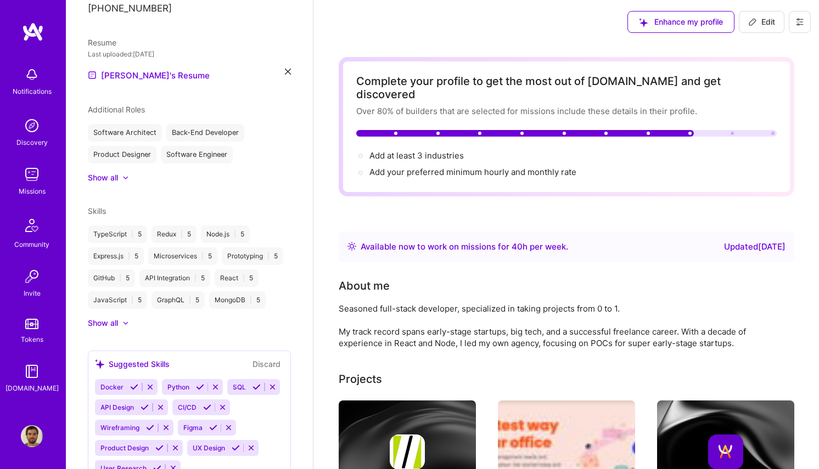
select select "BR"
select select "Right Now"
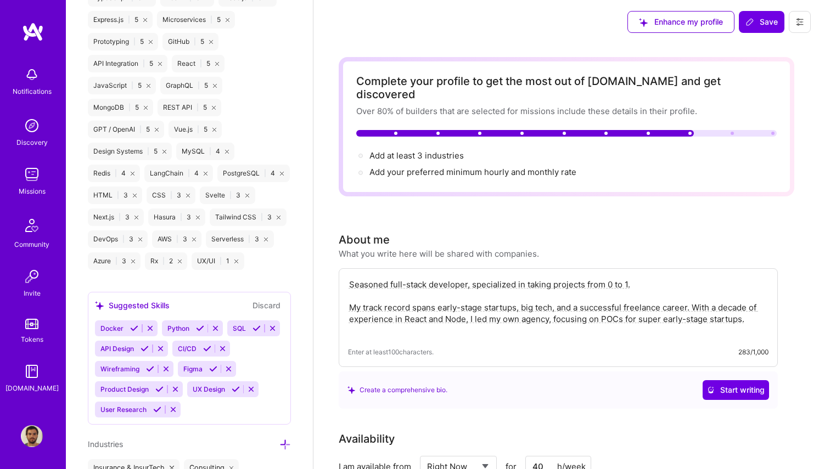
scroll to position [1176, 0]
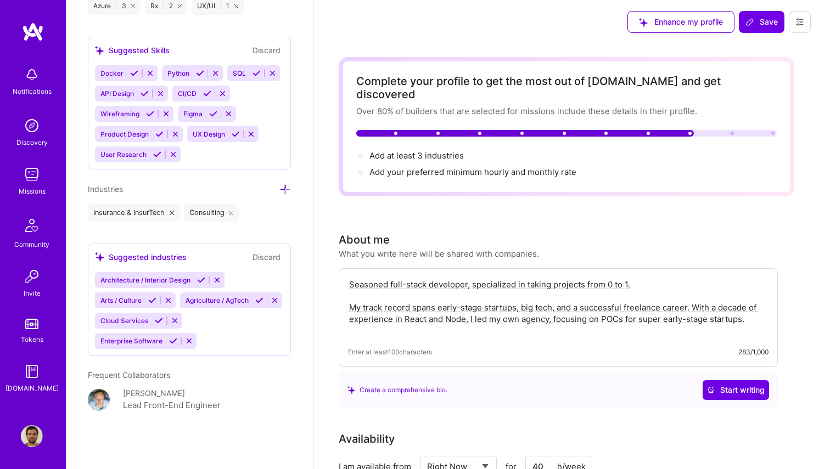
click at [245, 204] on div "Insurance & InsurTech Consulting" at bounding box center [189, 213] width 203 height 18
click at [162, 201] on div "Edit photo [PERSON_NAME] Full-Stack Developer 10 Years Experience Location This…" at bounding box center [189, 234] width 247 height 469
click at [156, 212] on div "Edit photo [PERSON_NAME] Full-Stack Developer 10 Years Experience Location This…" at bounding box center [189, 234] width 247 height 469
click at [228, 251] on div "Suggested industries Discard" at bounding box center [189, 257] width 189 height 13
click at [205, 301] on div "Architecture / Interior Design Arts / Culture Agriculture / AgTech Cloud Servic…" at bounding box center [189, 310] width 189 height 77
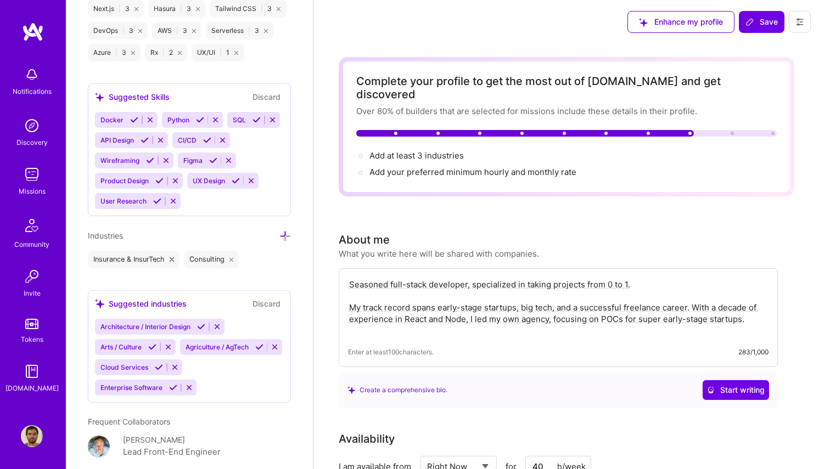
scroll to position [1054, 0]
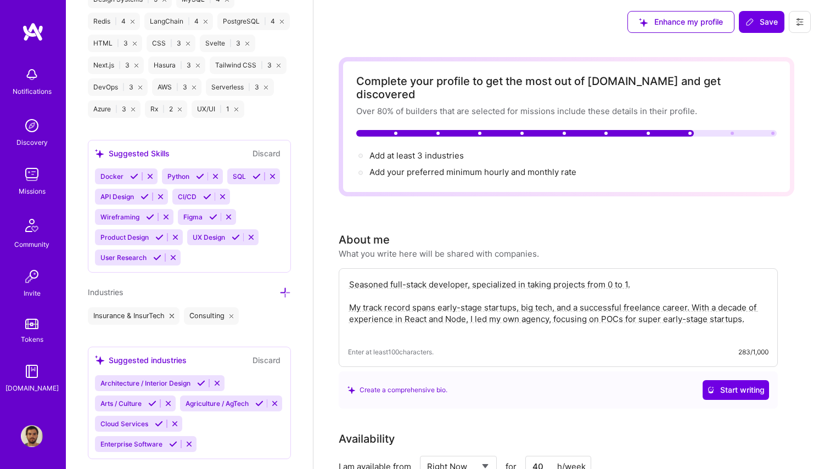
click at [286, 291] on icon at bounding box center [285, 293] width 12 height 12
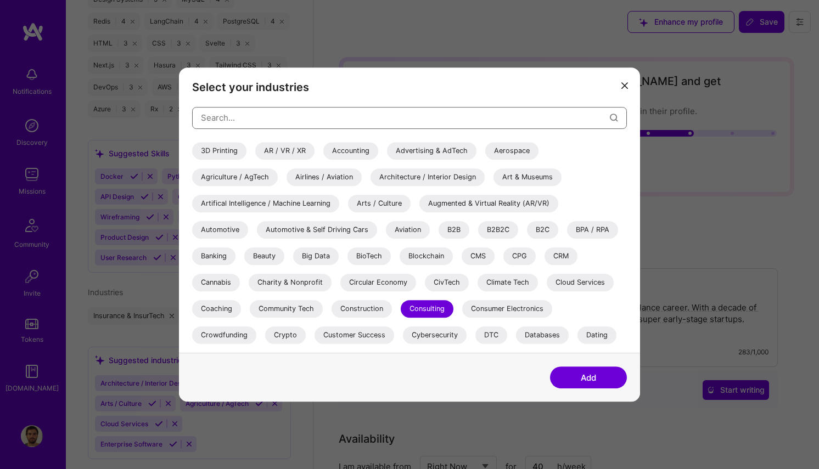
click at [277, 117] on input "modal" at bounding box center [405, 118] width 409 height 28
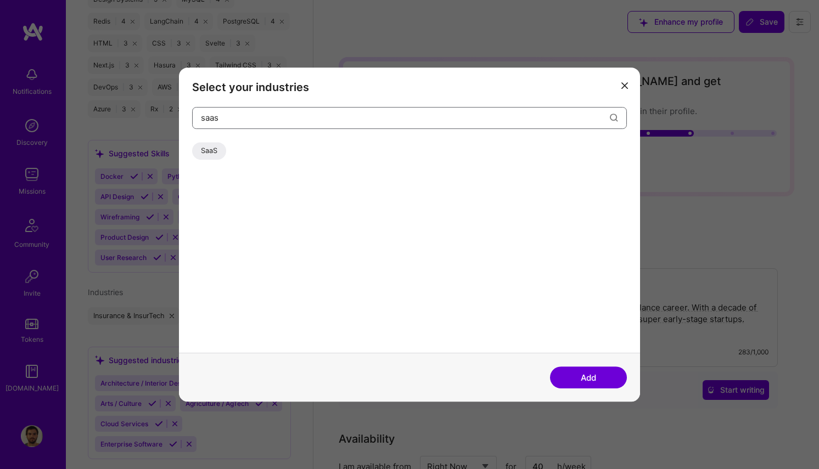
type input "saas"
click at [206, 147] on div "SaaS" at bounding box center [209, 151] width 34 height 18
click at [586, 377] on button "Add" at bounding box center [588, 378] width 77 height 22
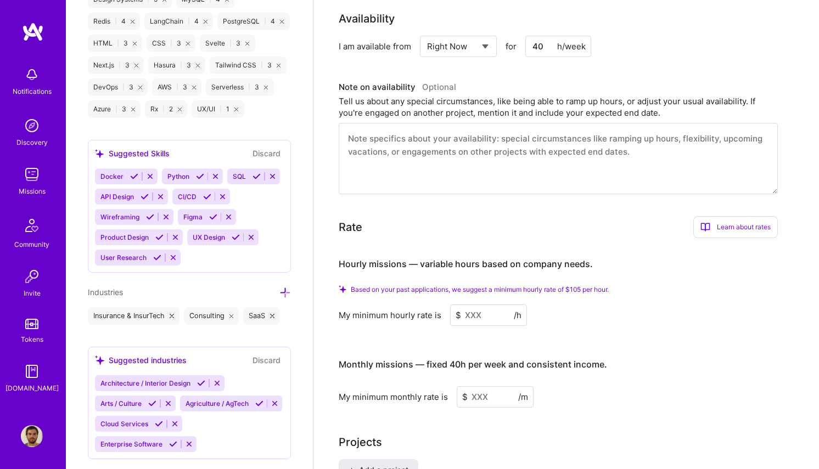
scroll to position [446, 0]
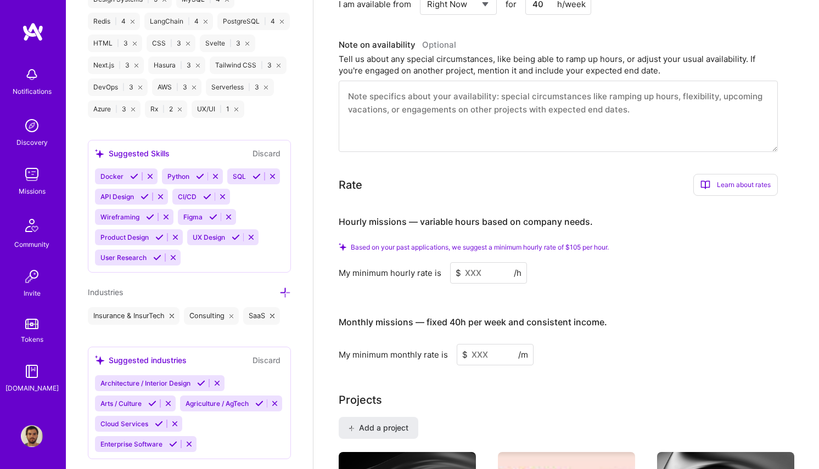
click at [493, 262] on input at bounding box center [488, 272] width 77 height 21
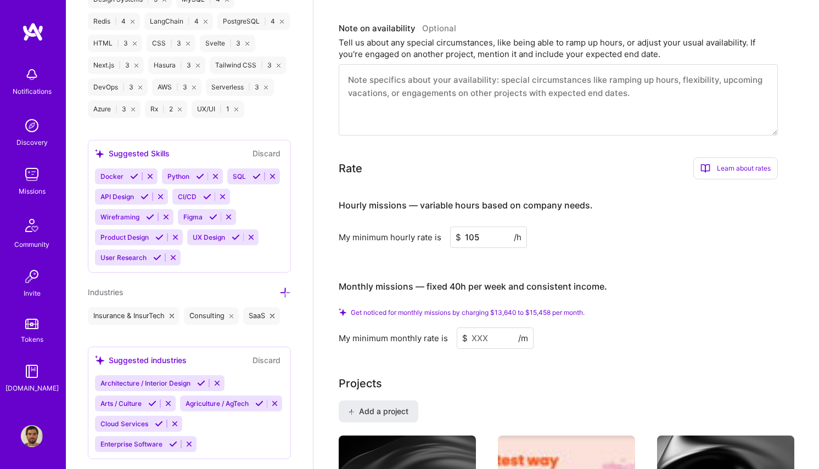
scroll to position [468, 0]
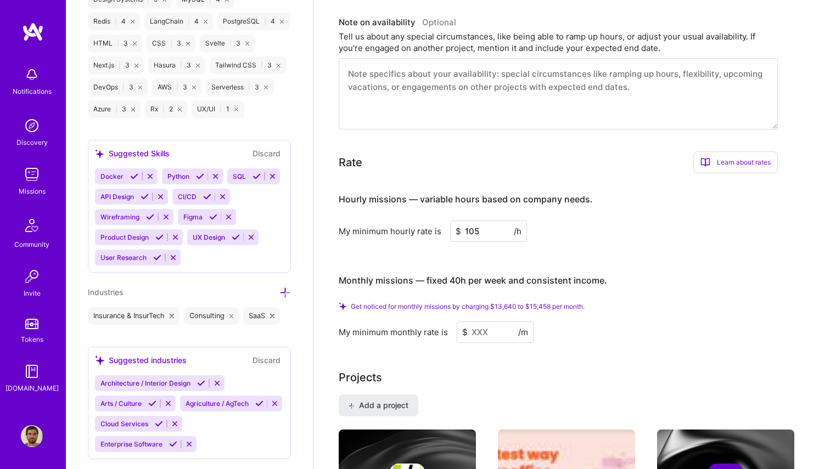
type input "105"
click at [514, 323] on input at bounding box center [495, 332] width 77 height 21
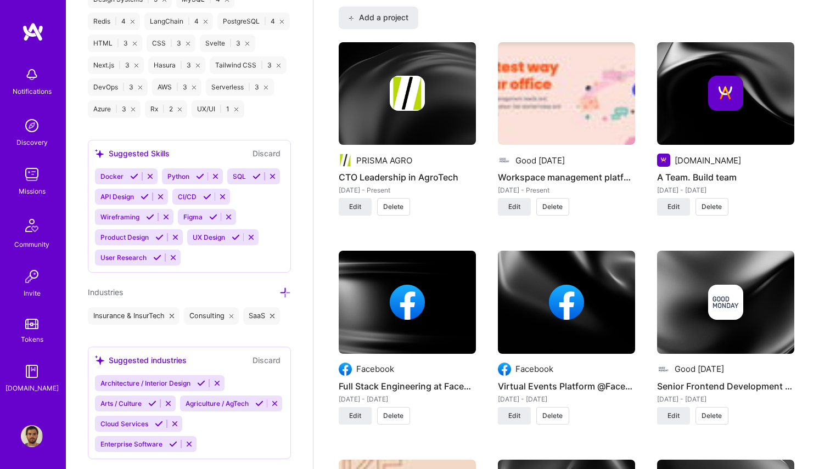
scroll to position [800, 0]
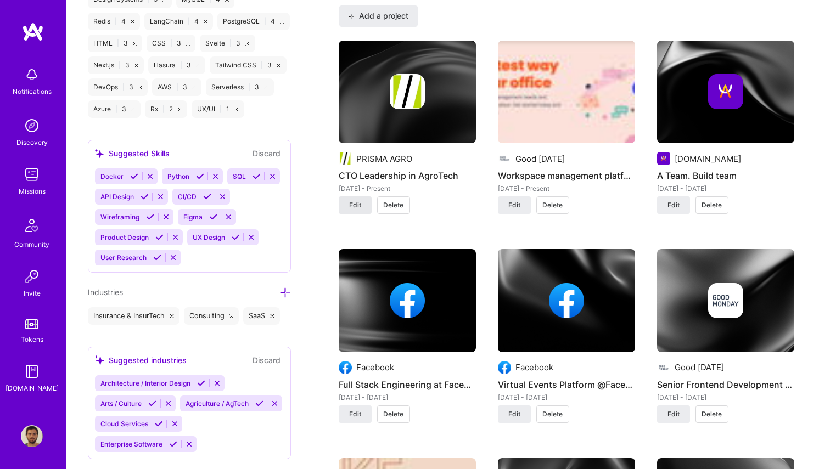
type input "13500"
click at [360, 207] on span "Edit" at bounding box center [355, 205] width 12 height 10
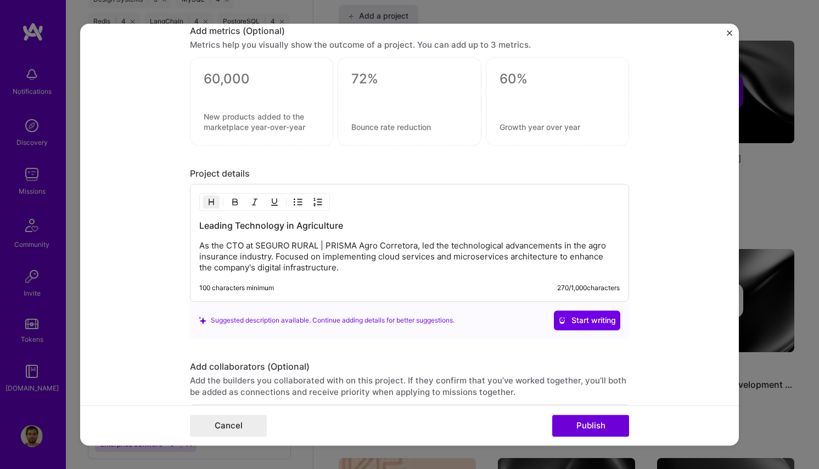
scroll to position [995, 0]
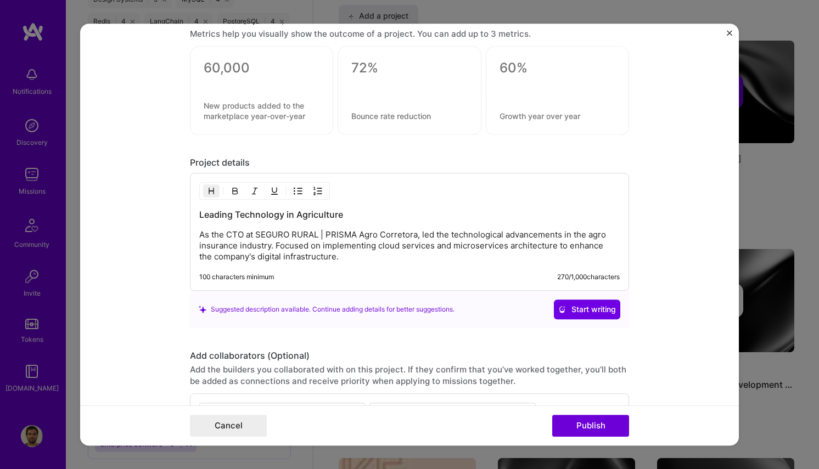
click at [237, 163] on div "Project details" at bounding box center [409, 163] width 439 height 12
copy div "Project details"
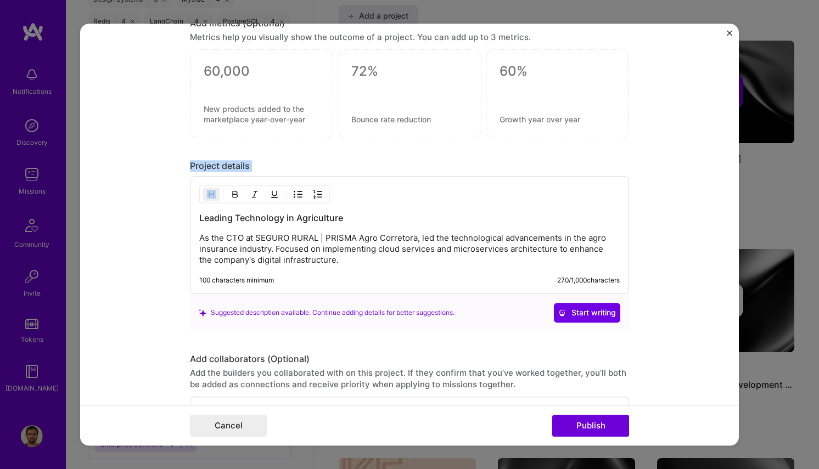
scroll to position [930, 0]
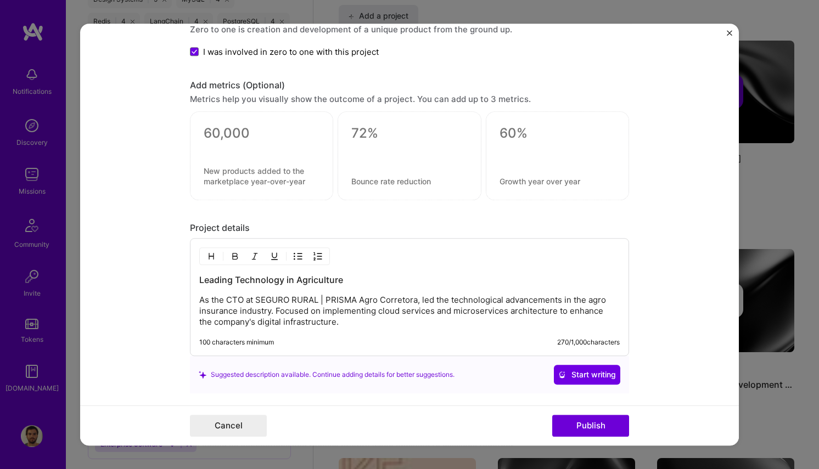
click at [296, 319] on p "As the CTO at SEGURO RURAL | PRISMA Agro Corretora, led the technological advan…" at bounding box center [409, 311] width 420 height 33
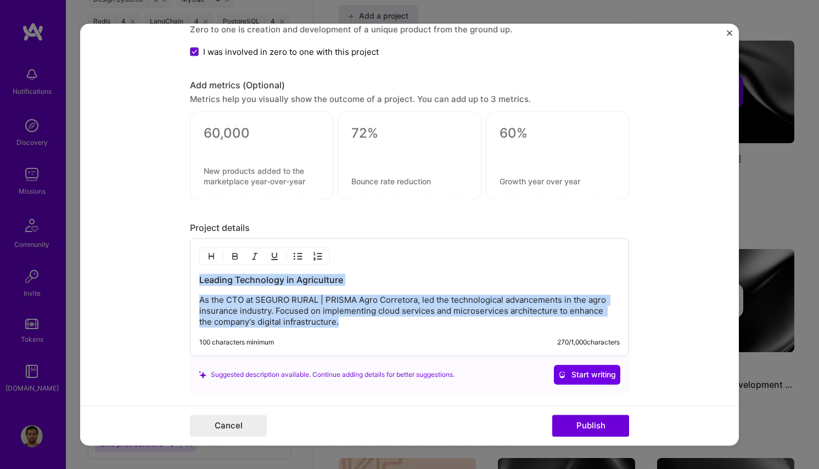
drag, startPoint x: 340, startPoint y: 320, endPoint x: 216, endPoint y: 265, distance: 135.2
click at [216, 265] on div "Leading Technology in Agriculture As the CTO at SEGURO RURAL | PRISMA Agro Corr…" at bounding box center [409, 297] width 439 height 118
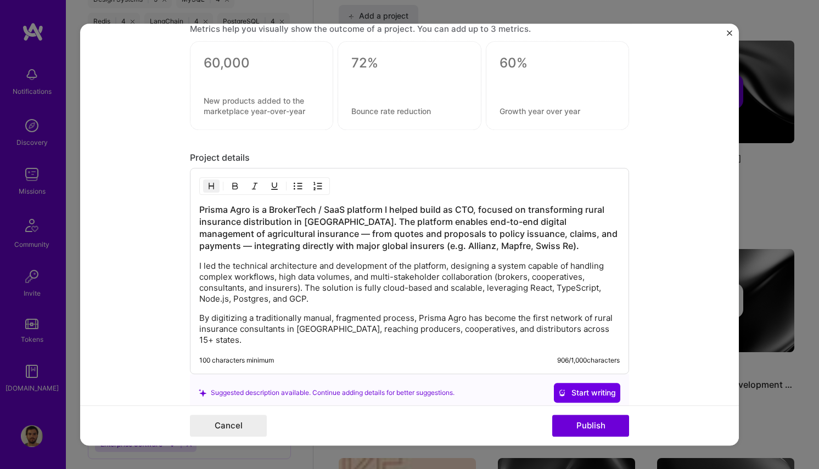
scroll to position [1001, 0]
drag, startPoint x: 306, startPoint y: 298, endPoint x: 234, endPoint y: 298, distance: 71.4
click at [234, 298] on p "I led the technical architecture and development of the platform, designing a s…" at bounding box center [409, 282] width 420 height 44
click at [601, 291] on p "I led the technical architecture and development of the platform, designing a s…" at bounding box center [409, 282] width 420 height 44
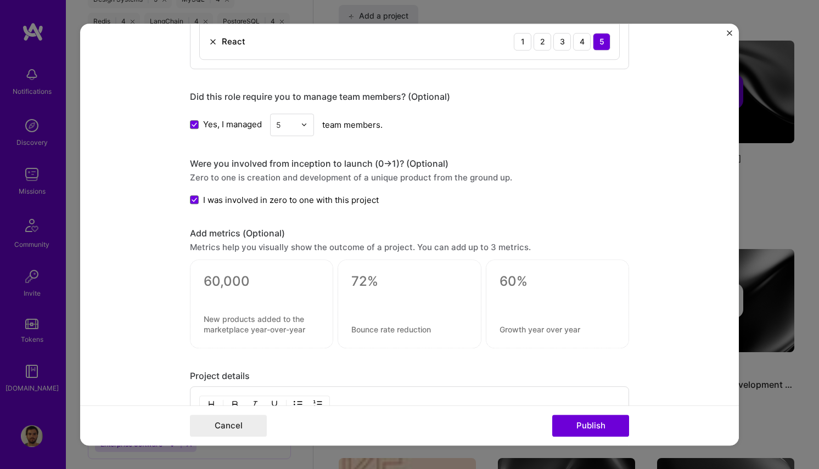
scroll to position [853, 0]
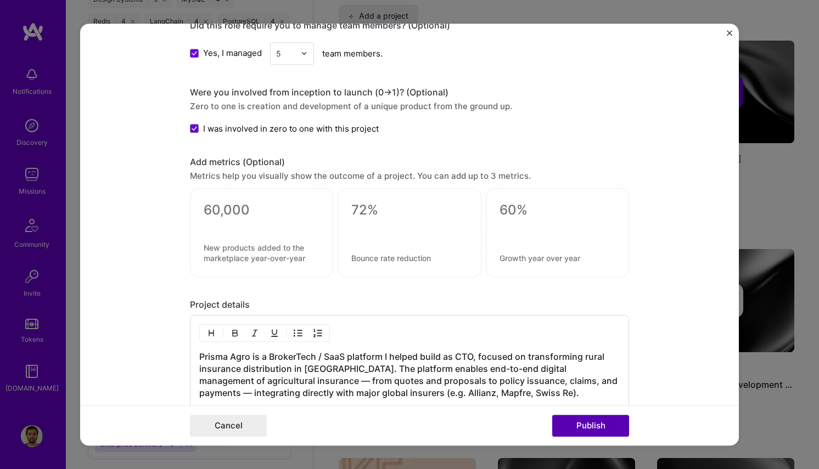
click at [597, 431] on button "Publish" at bounding box center [590, 426] width 77 height 22
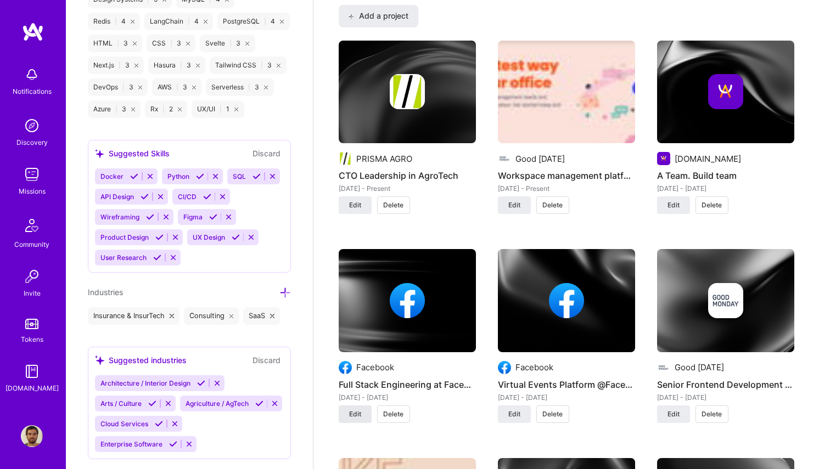
click at [357, 416] on span "Edit" at bounding box center [355, 415] width 12 height 10
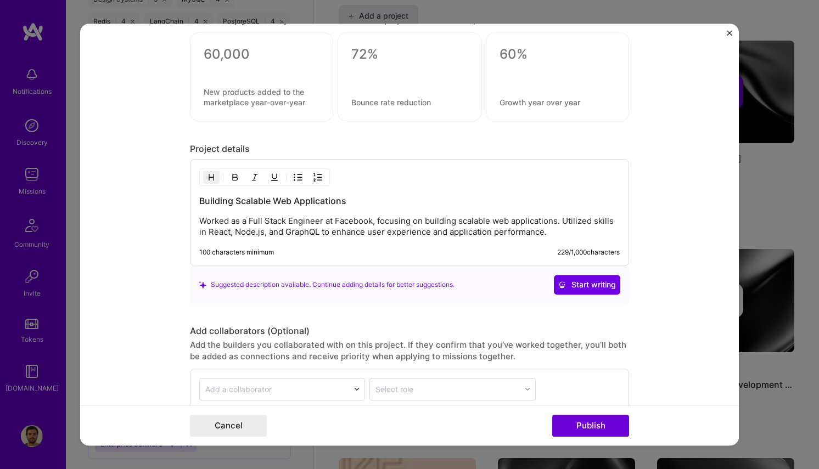
scroll to position [834, 0]
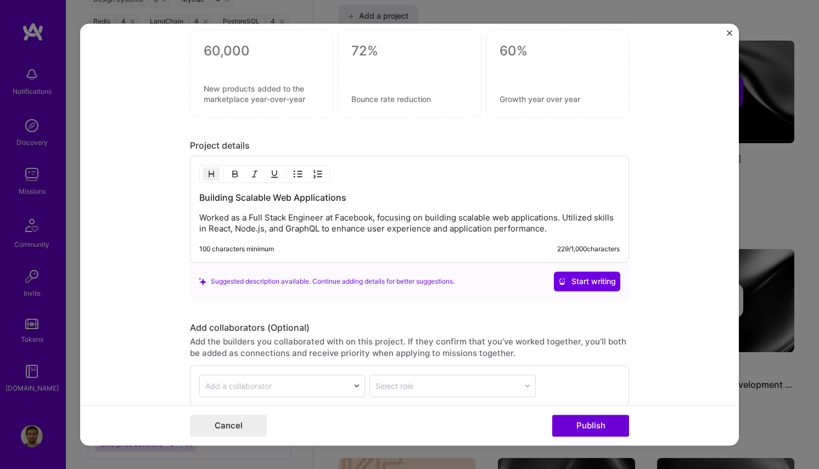
click at [442, 231] on p "Worked as a Full Stack Engineer at Facebook, focusing on building scalable web …" at bounding box center [409, 223] width 420 height 22
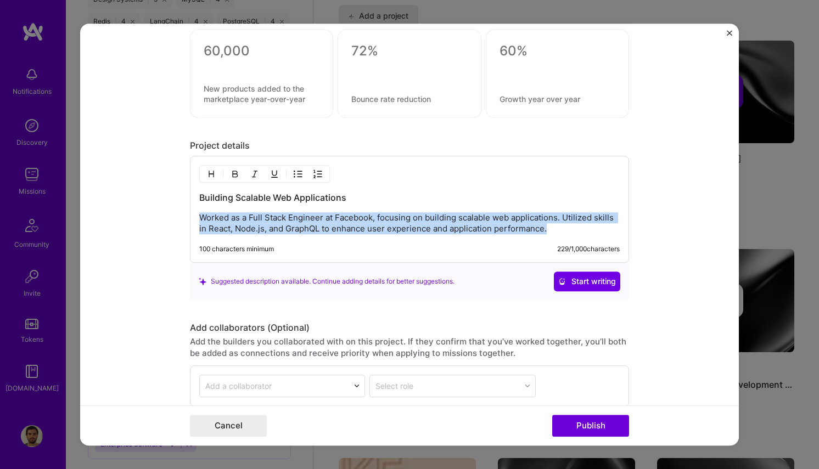
drag, startPoint x: 549, startPoint y: 230, endPoint x: 526, endPoint y: 201, distance: 36.8
click at [526, 201] on div "Building Scalable Web Applications Worked as a Full Stack Engineer at Facebook,…" at bounding box center [409, 213] width 420 height 43
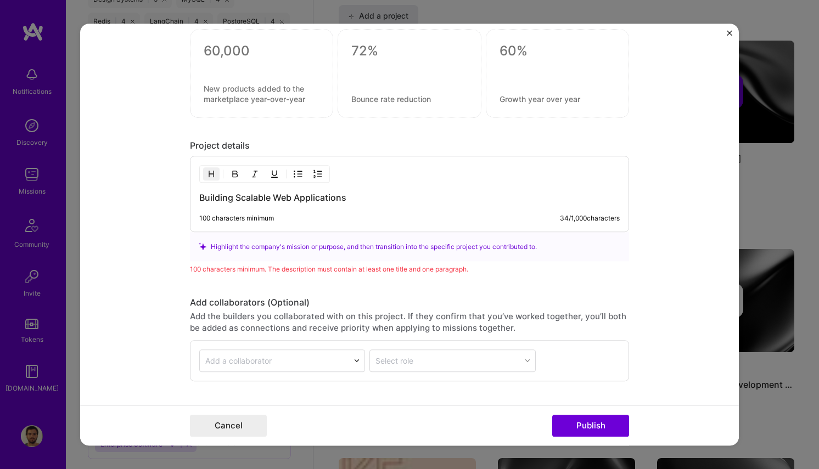
click at [479, 249] on div "Highlight the company's mission or purpose, and then transition into the specif…" at bounding box center [410, 247] width 422 height 12
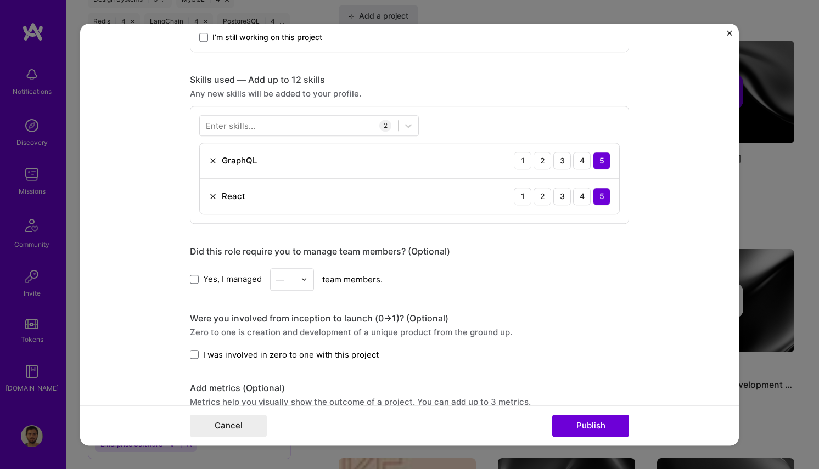
scroll to position [445, 0]
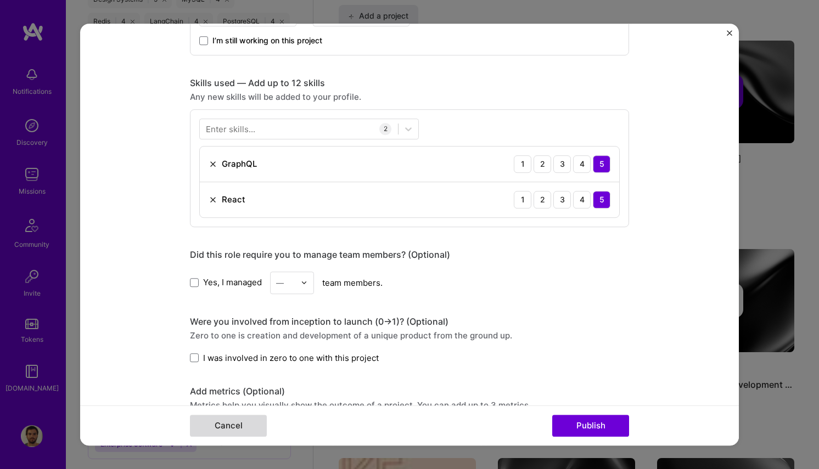
click at [242, 431] on button "Cancel" at bounding box center [228, 426] width 77 height 22
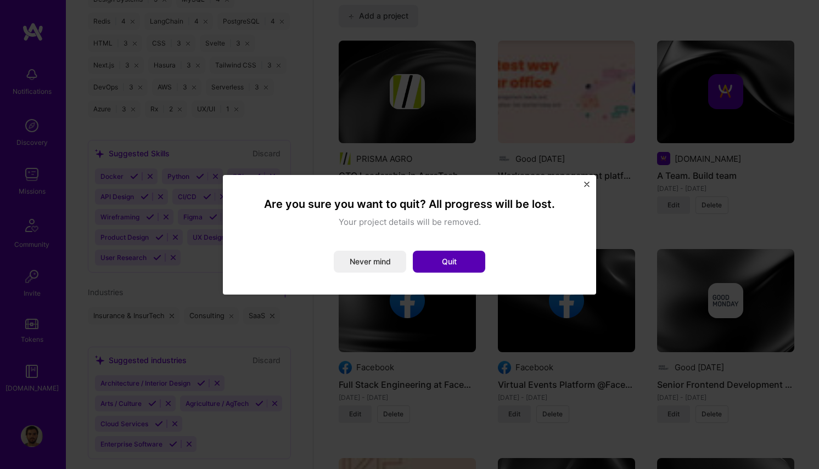
click at [427, 261] on button "Quit" at bounding box center [449, 262] width 72 height 22
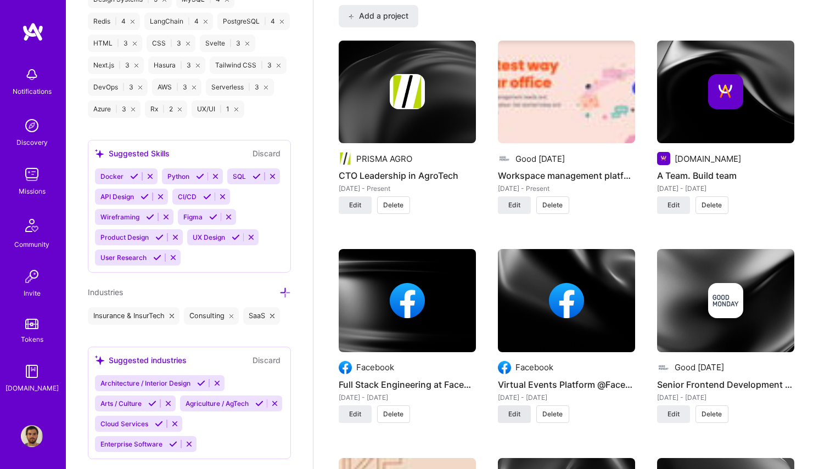
click at [512, 417] on span "Edit" at bounding box center [514, 415] width 12 height 10
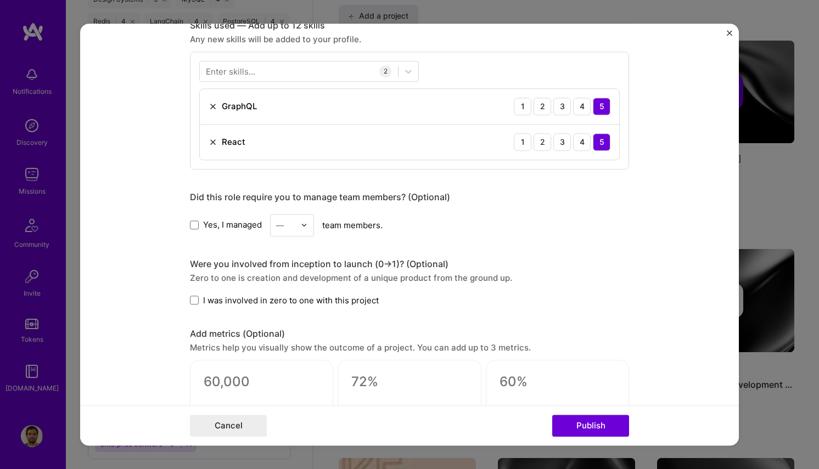
scroll to position [512, 0]
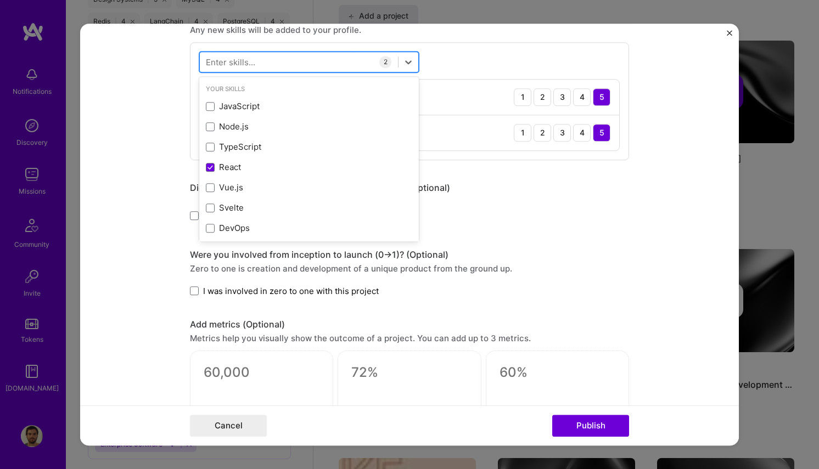
click at [348, 63] on div at bounding box center [299, 62] width 198 height 18
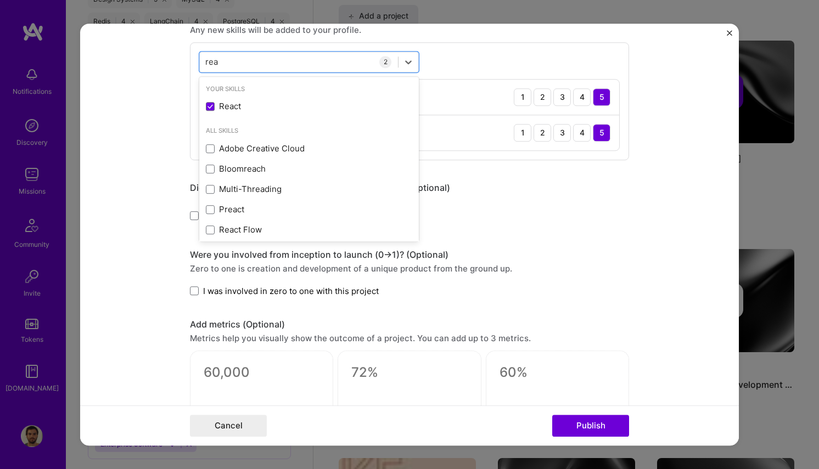
type input "rea"
click at [594, 192] on div "Did this role require you to manage team members? (Optional)" at bounding box center [409, 188] width 439 height 12
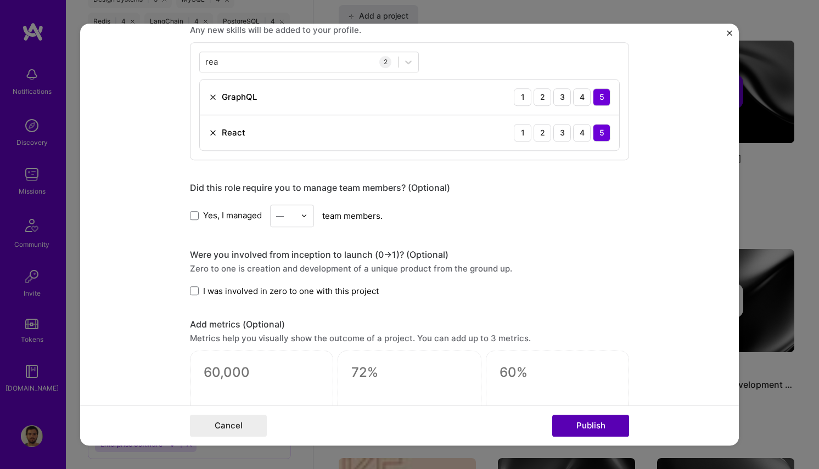
click at [612, 428] on button "Publish" at bounding box center [590, 426] width 77 height 22
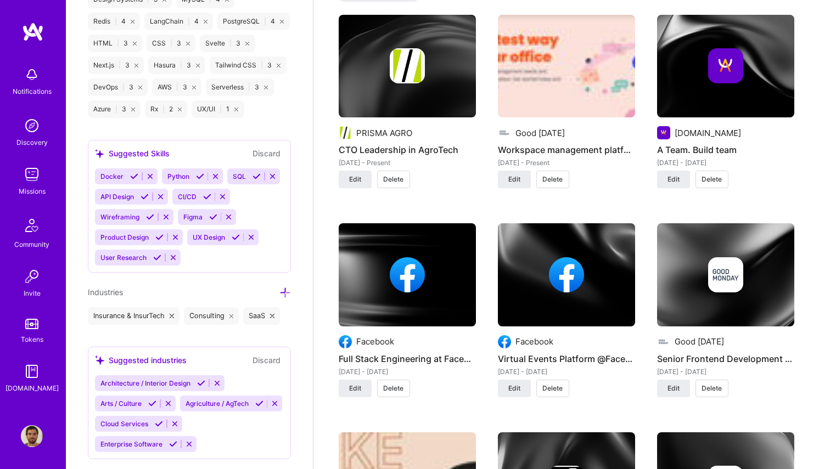
scroll to position [798, 0]
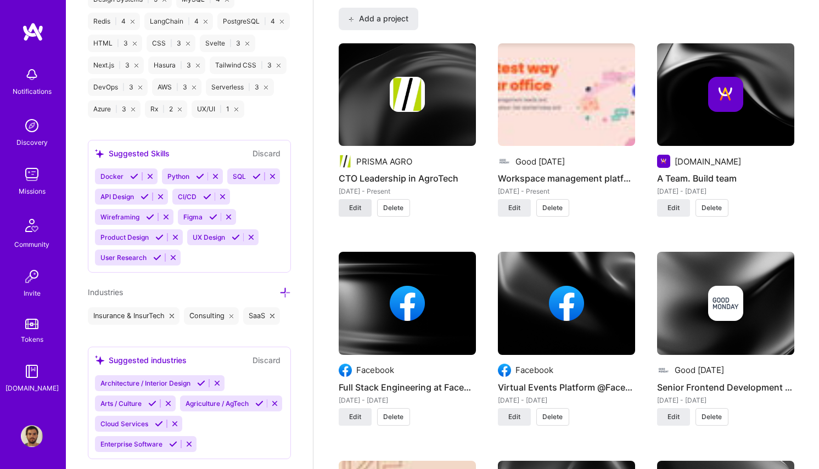
click at [354, 212] on span "Edit" at bounding box center [355, 208] width 12 height 10
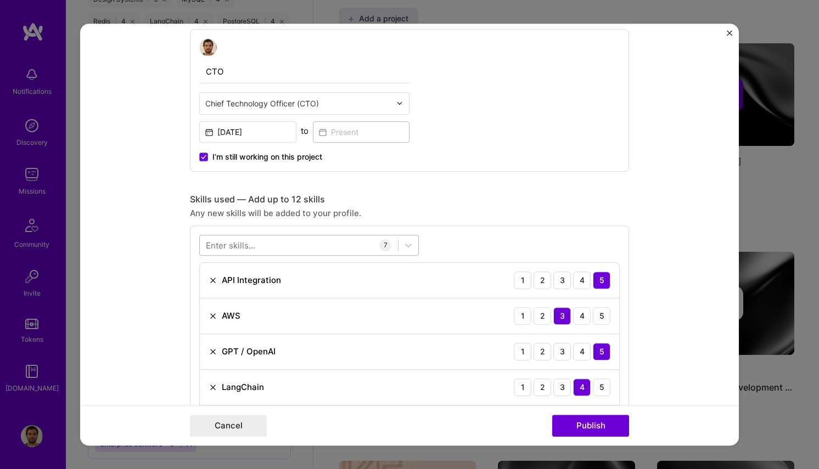
scroll to position [350, 0]
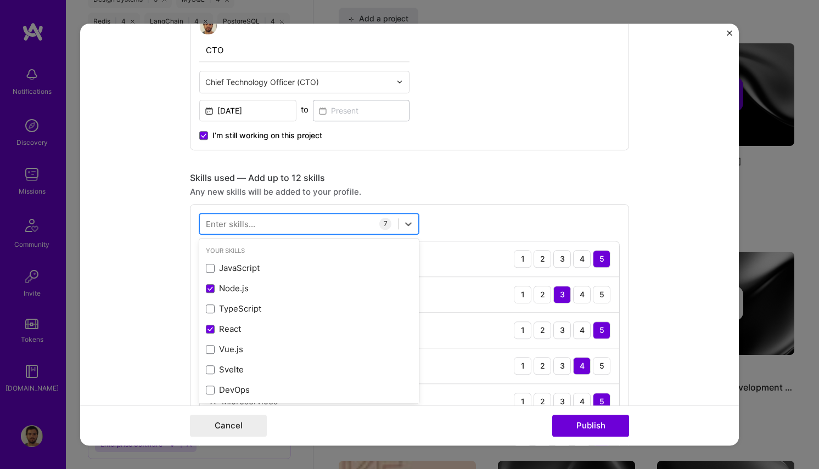
click at [322, 223] on div at bounding box center [299, 224] width 198 height 18
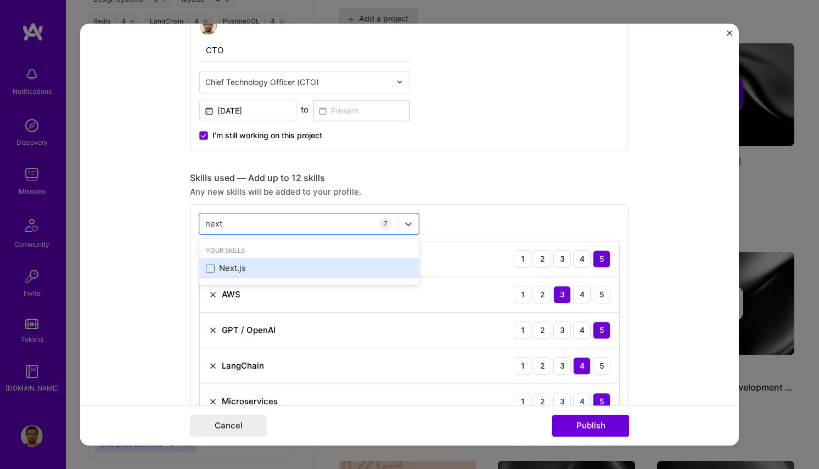
click at [325, 275] on div "Next.js" at bounding box center [309, 269] width 220 height 20
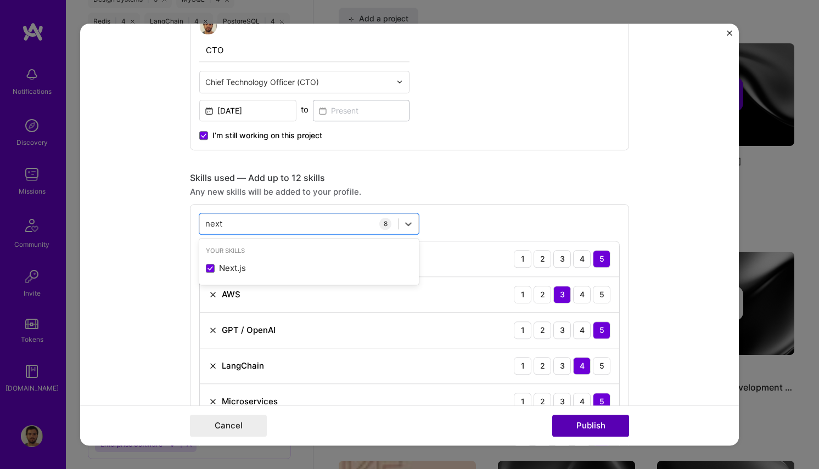
type input "next"
click at [610, 427] on button "Publish" at bounding box center [590, 426] width 77 height 22
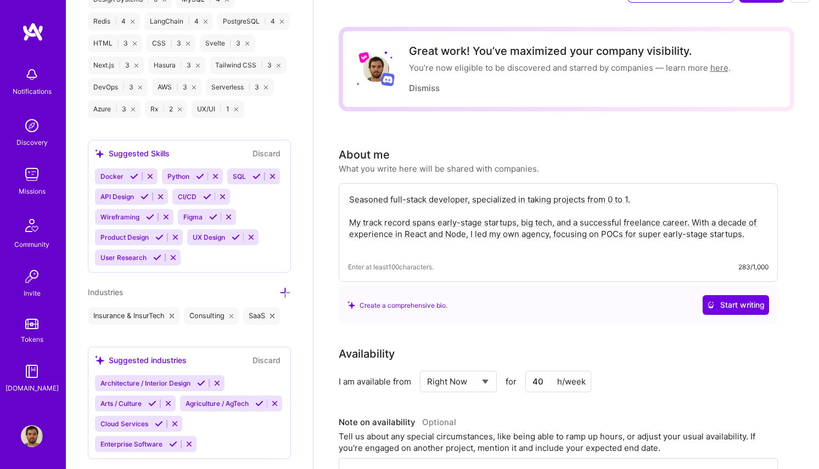
scroll to position [0, 0]
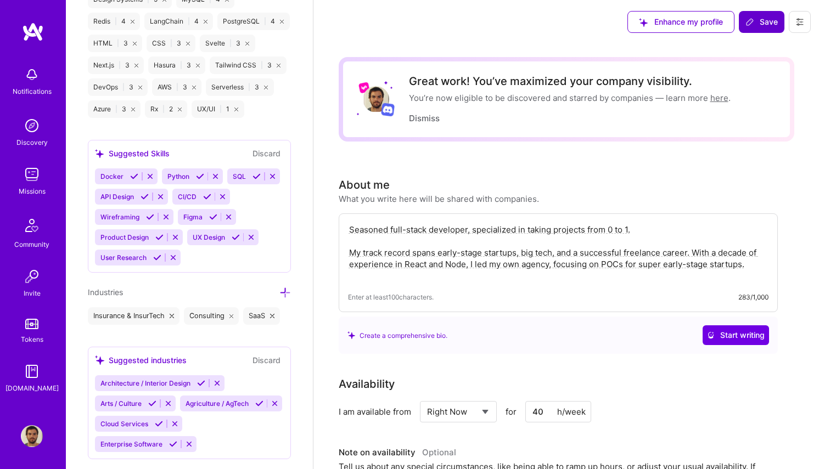
click at [754, 18] on icon at bounding box center [749, 22] width 9 height 9
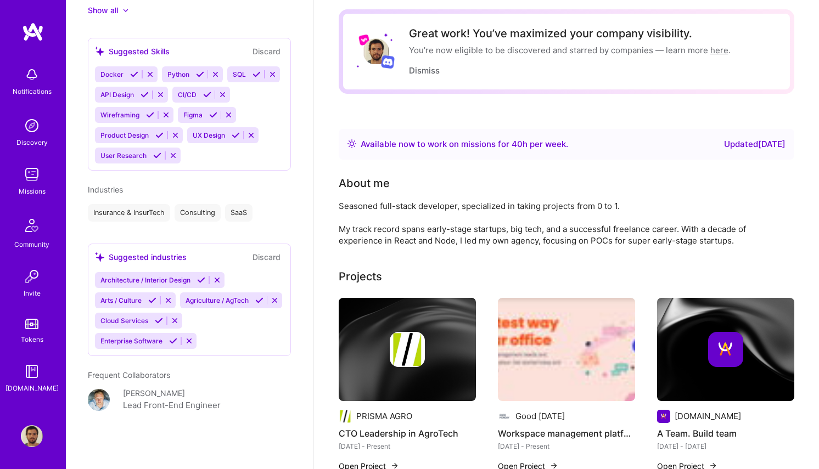
scroll to position [49, 0]
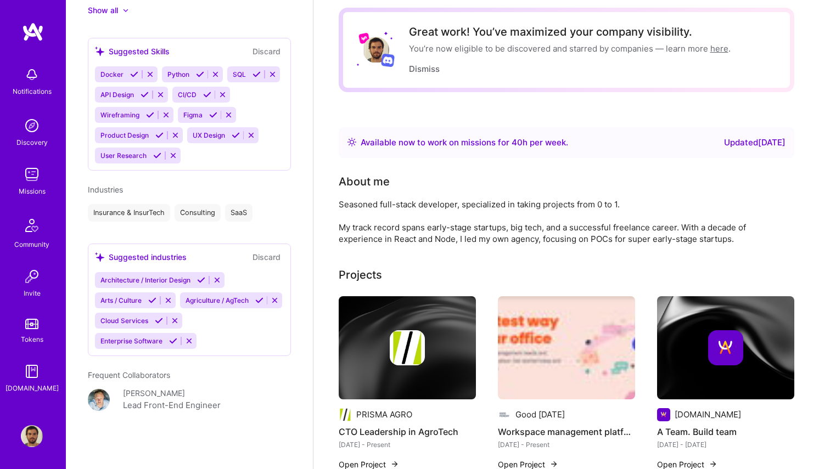
click at [521, 235] on div "Seasoned full-stack developer, specialized in taking projects from 0 to 1. My t…" at bounding box center [558, 222] width 439 height 46
drag, startPoint x: 739, startPoint y: 243, endPoint x: 633, endPoint y: 194, distance: 115.9
click at [633, 194] on div "About me Seasoned full-stack developer, specialized in taking projects from 0 t…" at bounding box center [558, 208] width 439 height 71
copy div "Seasoned full-stack developer, specialized in taking projects from 0 to 1. My t…"
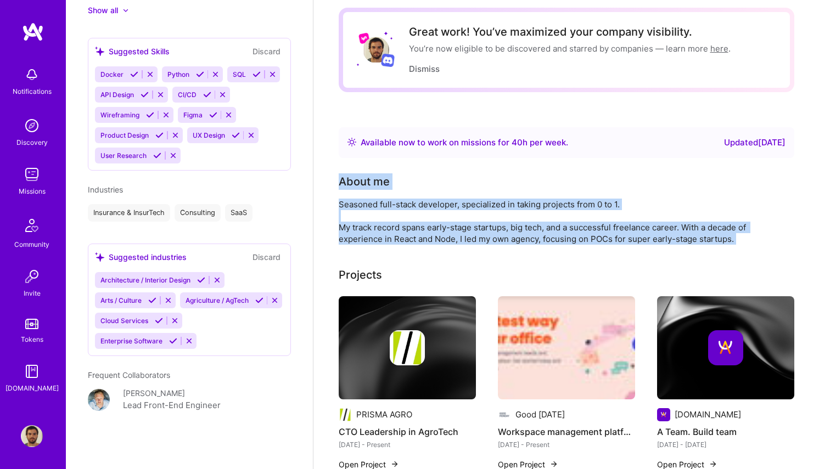
drag, startPoint x: 336, startPoint y: 180, endPoint x: 593, endPoint y: 248, distance: 266.3
copy div "About me Seasoned full-stack developer, specialized in taking projects from 0 t…"
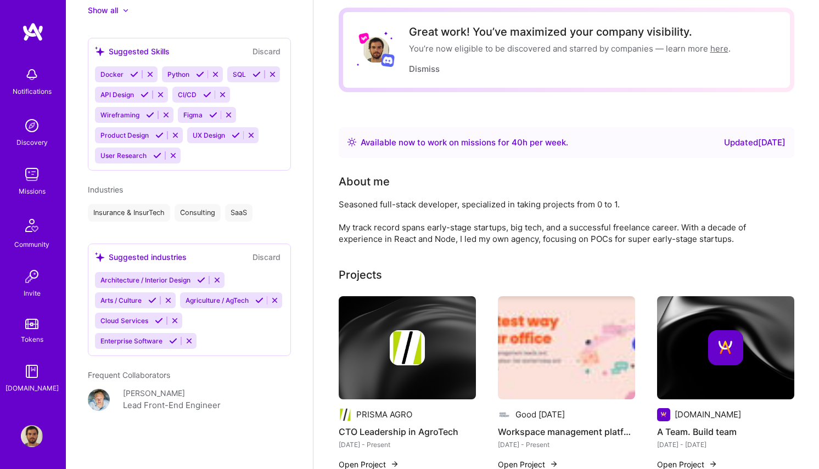
click at [638, 225] on div "Seasoned full-stack developer, specialized in taking projects from 0 to 1. My t…" at bounding box center [558, 222] width 439 height 46
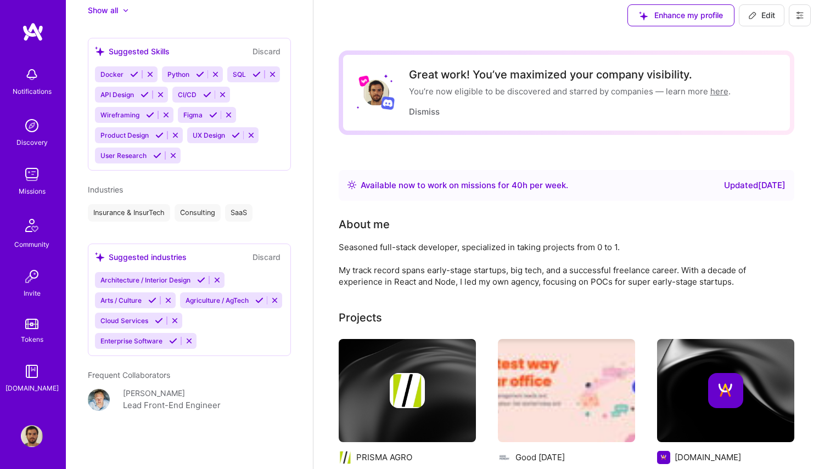
scroll to position [0, 0]
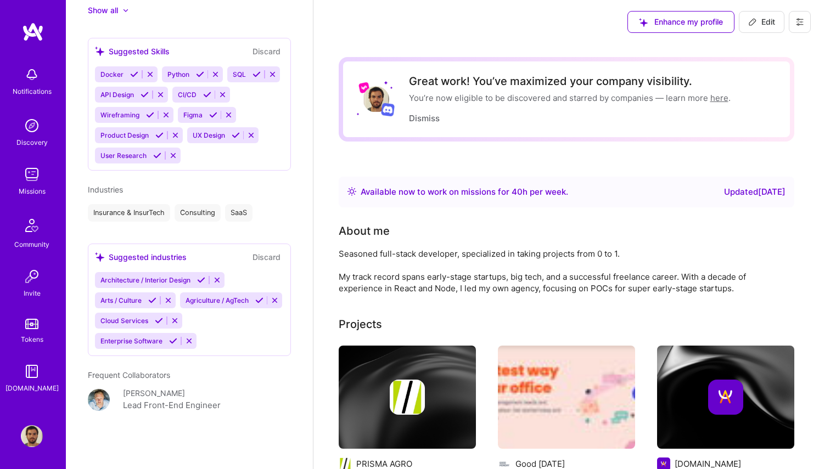
click at [759, 25] on span "Edit" at bounding box center [761, 21] width 27 height 11
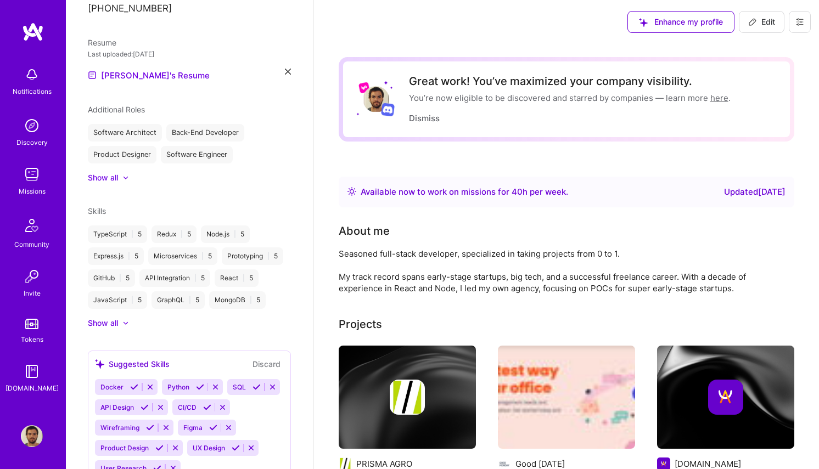
select select "BR"
select select "Right Now"
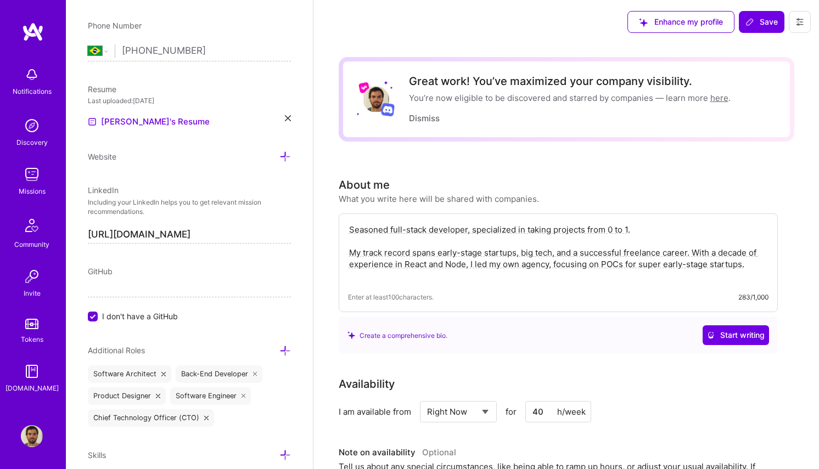
drag, startPoint x: 463, startPoint y: 281, endPoint x: 357, endPoint y: 207, distance: 129.0
click at [357, 207] on div "About me What you write here will be shared with companies. Seasoned full-stack…" at bounding box center [558, 265] width 439 height 177
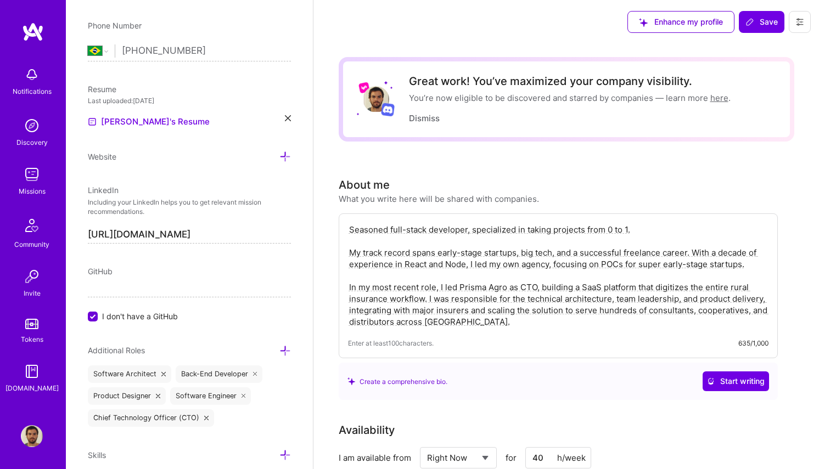
click at [594, 307] on textarea "Seasoned full-stack developer, specialized in taking projects from 0 to 1. My t…" at bounding box center [558, 276] width 420 height 106
drag, startPoint x: 682, startPoint y: 312, endPoint x: 748, endPoint y: 314, distance: 65.9
click at [748, 314] on textarea "Seasoned full-stack developer, specialized in taking projects from 0 to 1. My t…" at bounding box center [558, 276] width 420 height 106
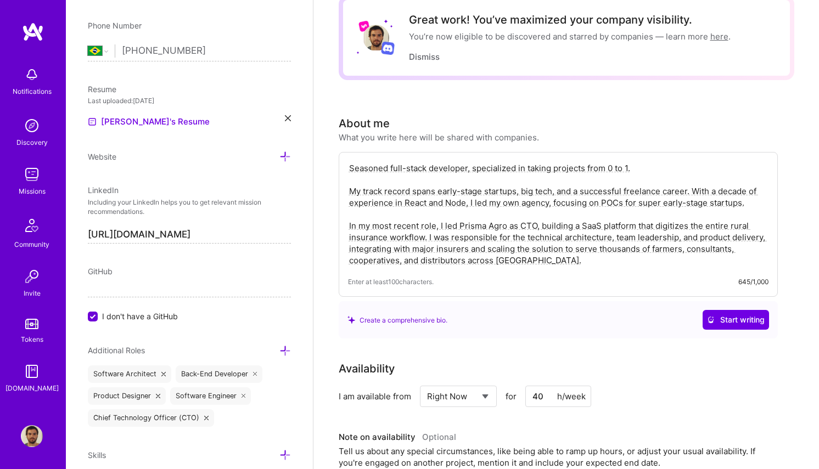
scroll to position [0, 0]
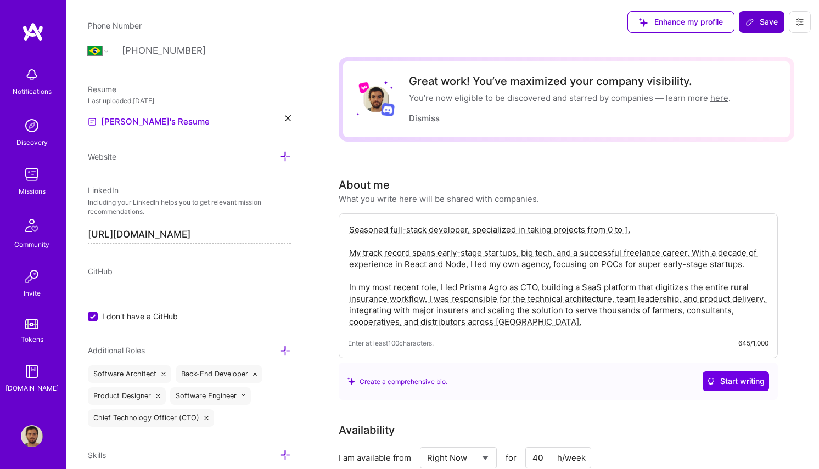
type textarea "Seasoned full-stack developer, specialized in taking projects from 0 to 1. My t…"
click at [773, 18] on span "Save" at bounding box center [761, 21] width 32 height 11
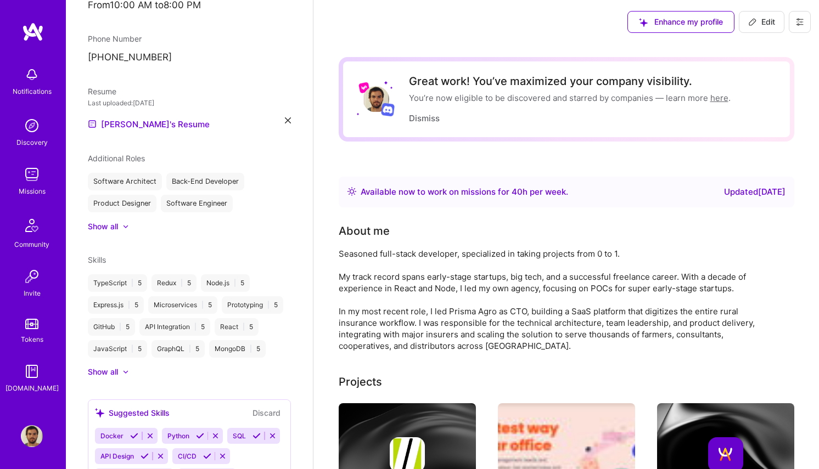
click at [38, 28] on img at bounding box center [33, 32] width 22 height 20
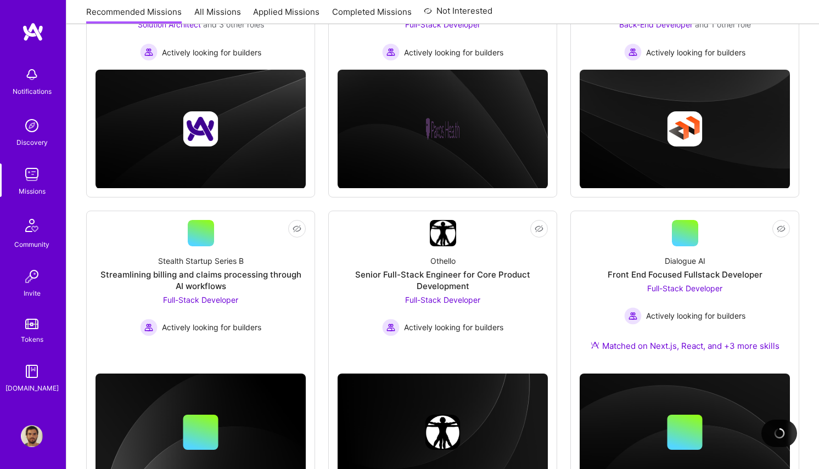
scroll to position [296, 0]
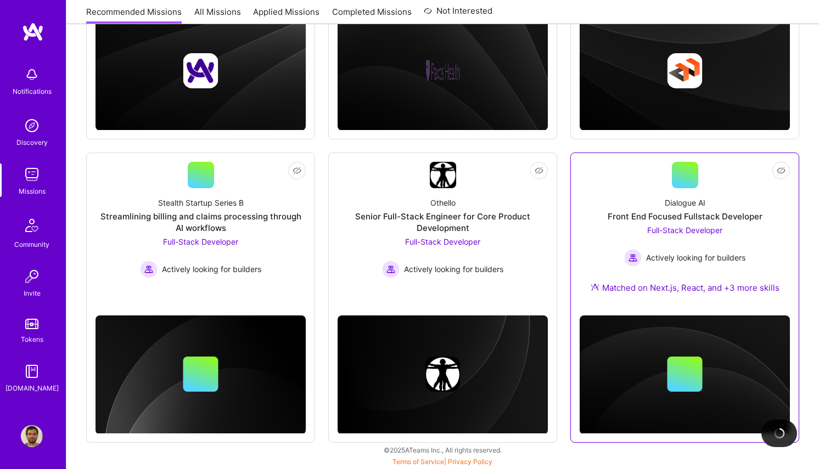
click at [604, 183] on link "Not Interested Dialogue AI Front End Focused Fullstack Developer Full-Stack Dev…" at bounding box center [685, 234] width 210 height 145
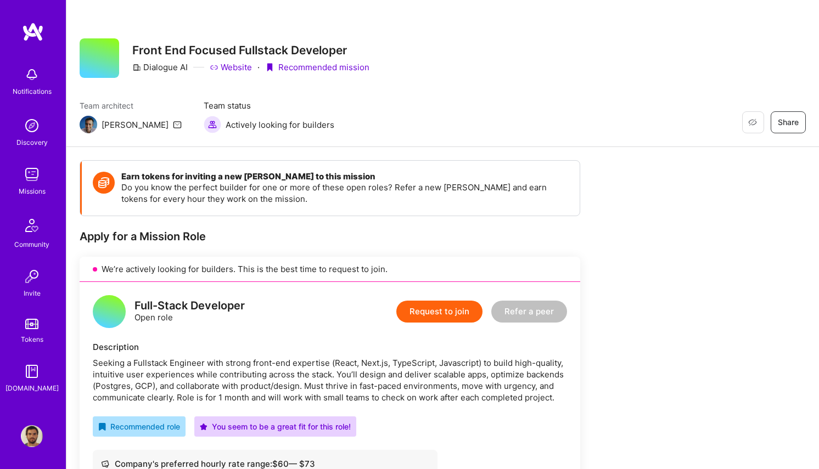
click at [438, 307] on button "Request to join" at bounding box center [439, 312] width 86 height 22
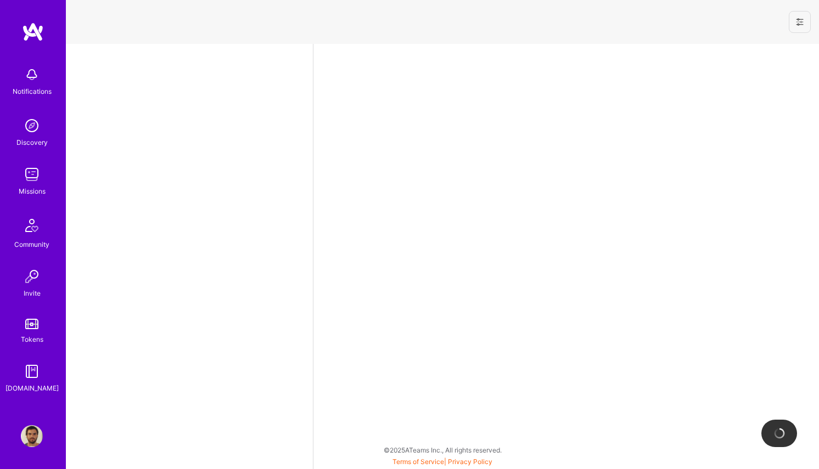
select select "BR"
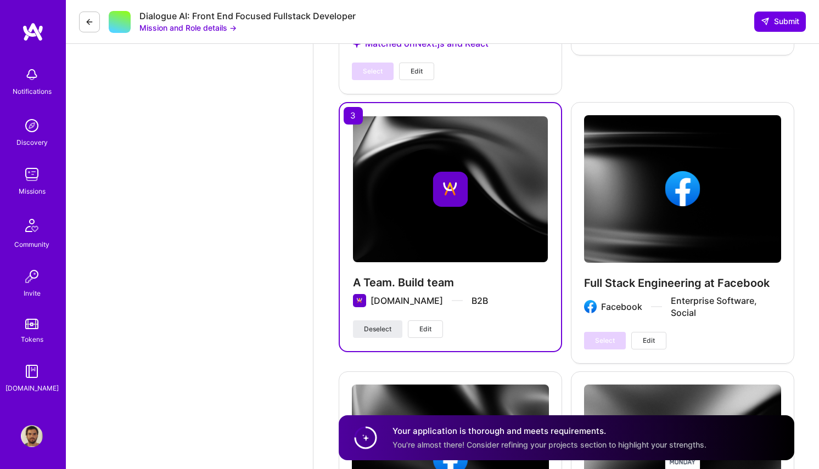
scroll to position [1523, 0]
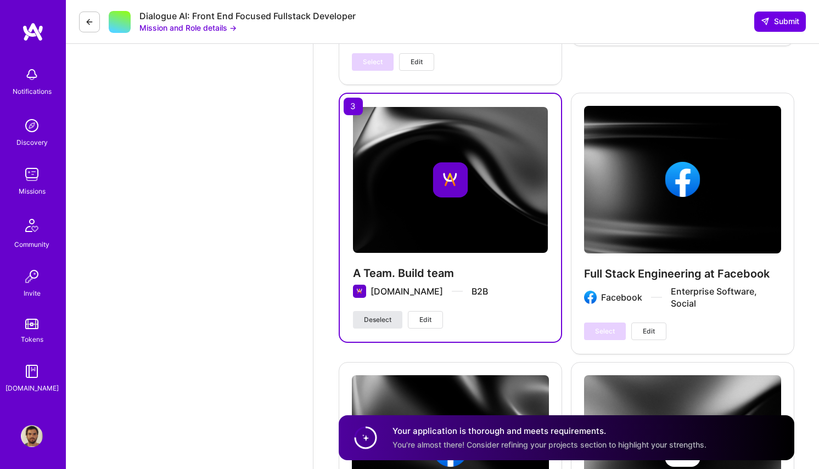
click at [393, 320] on button "Deselect" at bounding box center [377, 320] width 49 height 18
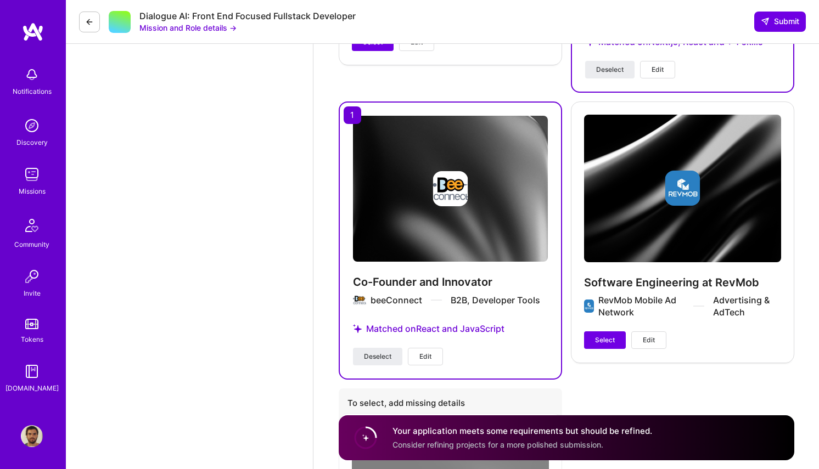
scroll to position [2364, 0]
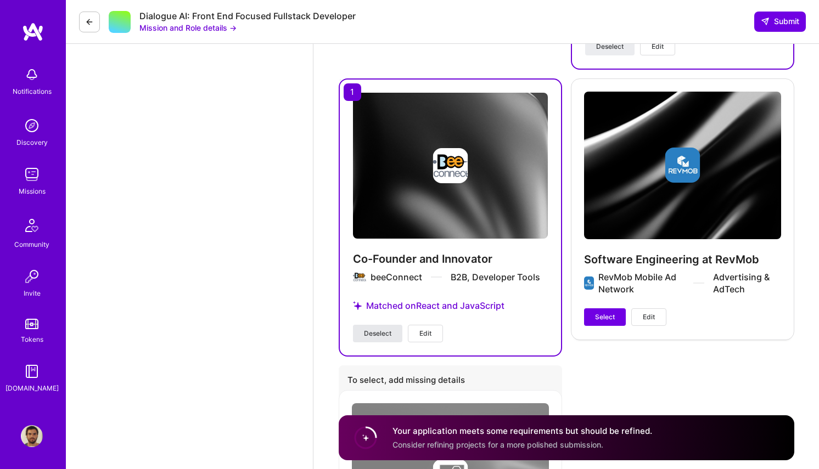
click at [388, 331] on span "Deselect" at bounding box center [377, 334] width 27 height 10
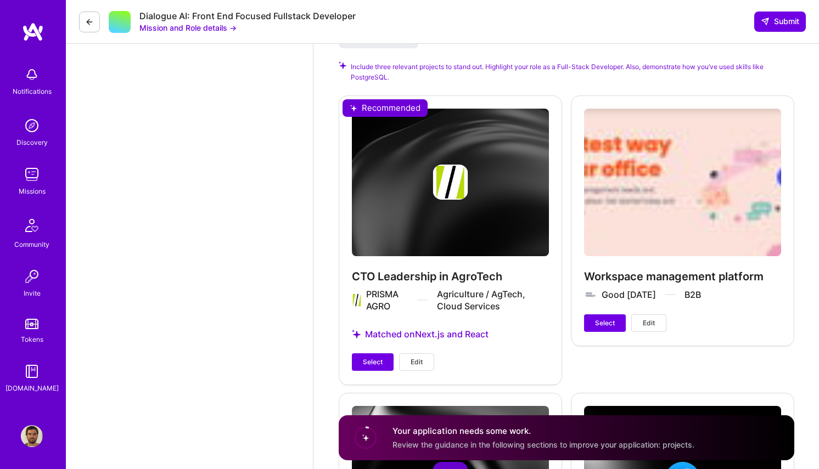
scroll to position [1241, 0]
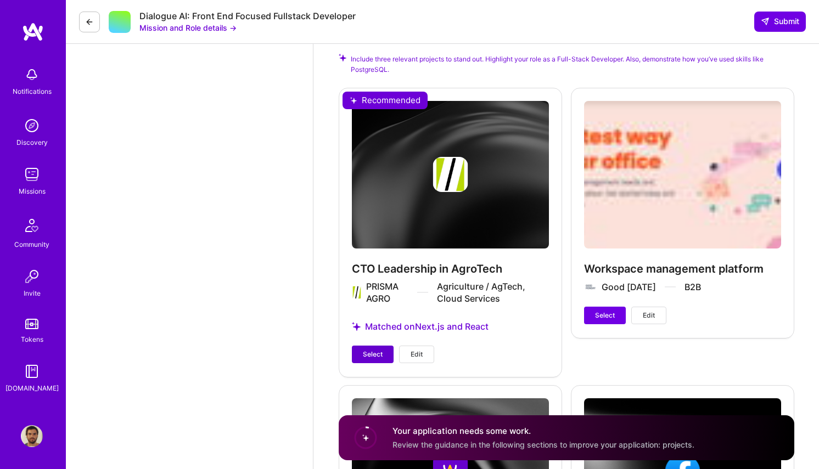
click at [371, 354] on span "Select" at bounding box center [373, 355] width 20 height 10
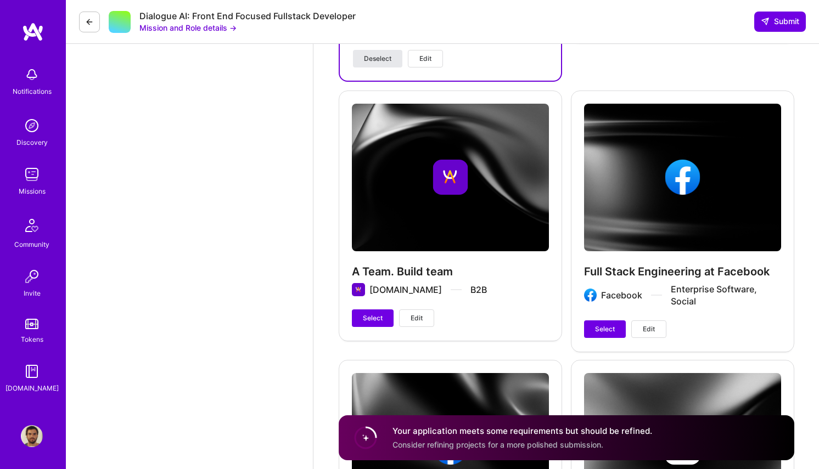
scroll to position [1529, 0]
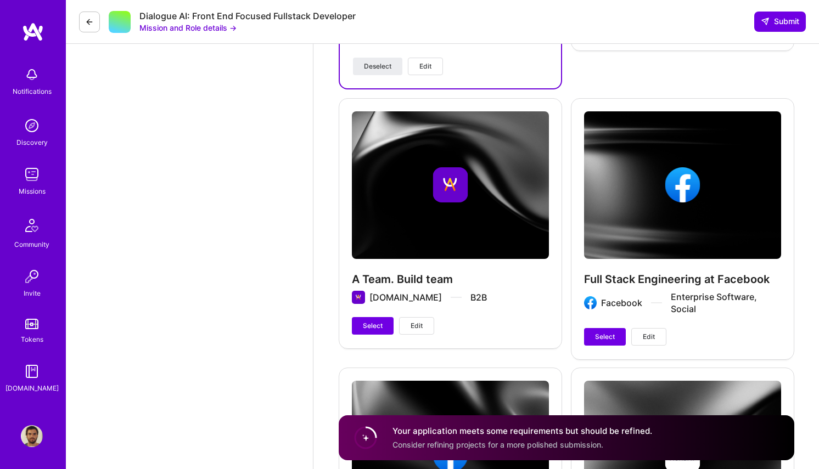
click at [409, 327] on button "Edit" at bounding box center [416, 326] width 35 height 18
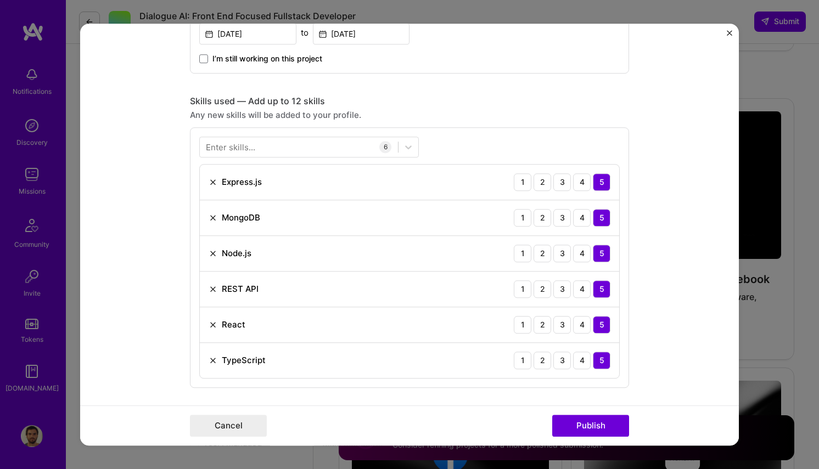
scroll to position [429, 0]
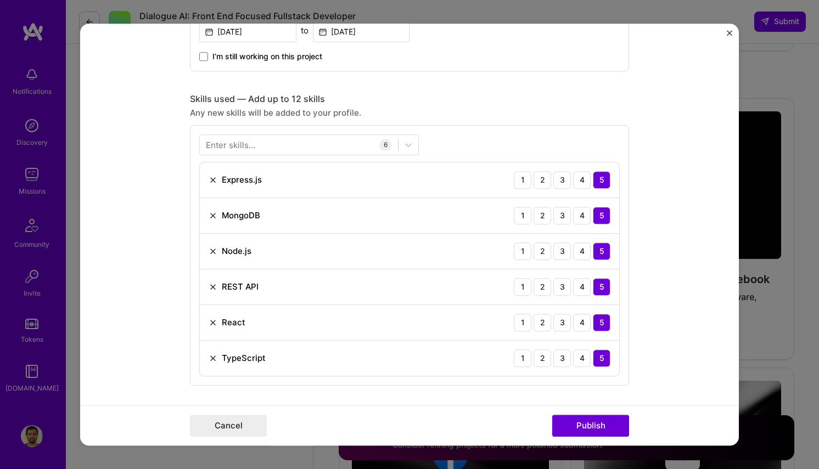
click at [728, 30] on img "Close" at bounding box center [729, 32] width 5 height 5
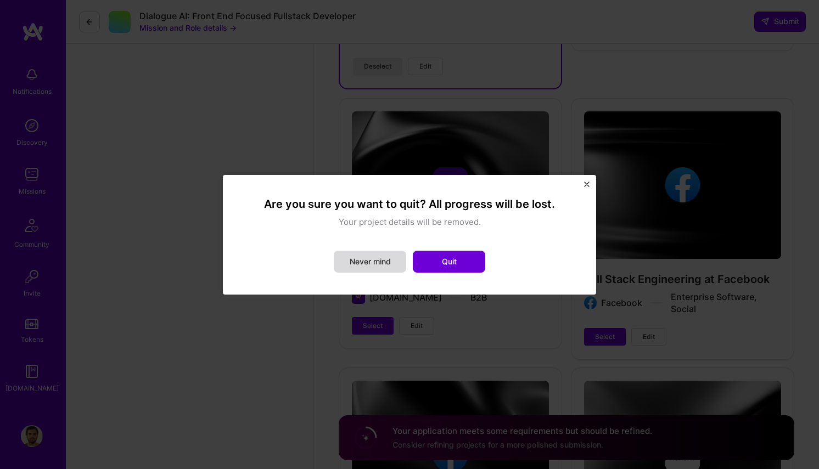
click at [400, 257] on button "Never mind" at bounding box center [370, 262] width 72 height 22
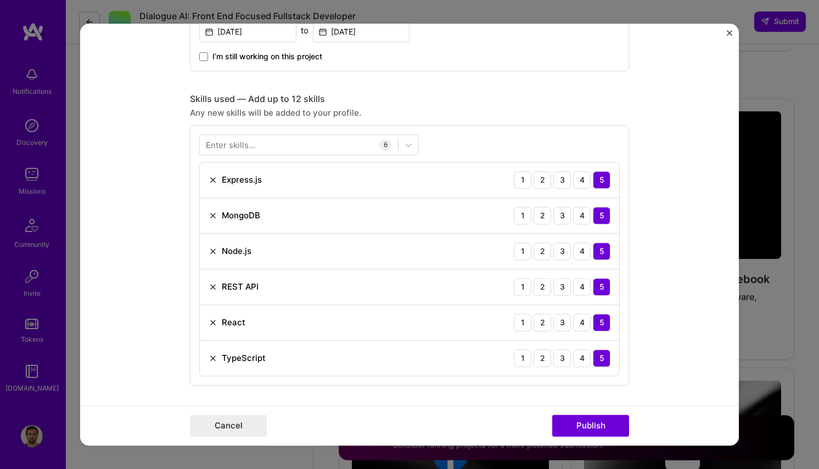
click at [775, 77] on div "Project title A Team. Build team Company A.Team Project industry Industry 1 Pro…" at bounding box center [409, 234] width 819 height 469
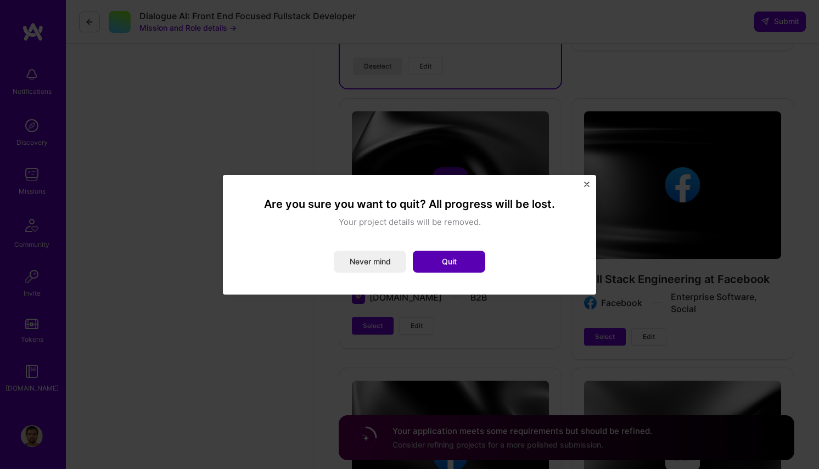
click at [425, 257] on button "Quit" at bounding box center [449, 262] width 72 height 22
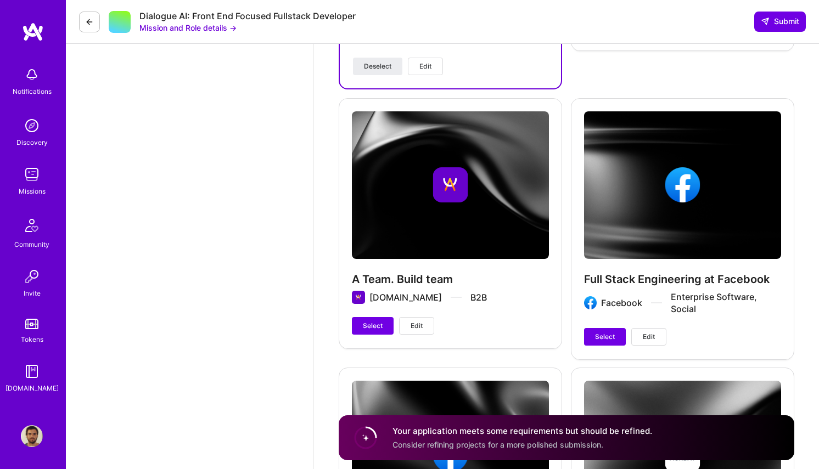
click at [27, 87] on div "Notifications" at bounding box center [32, 92] width 39 height 12
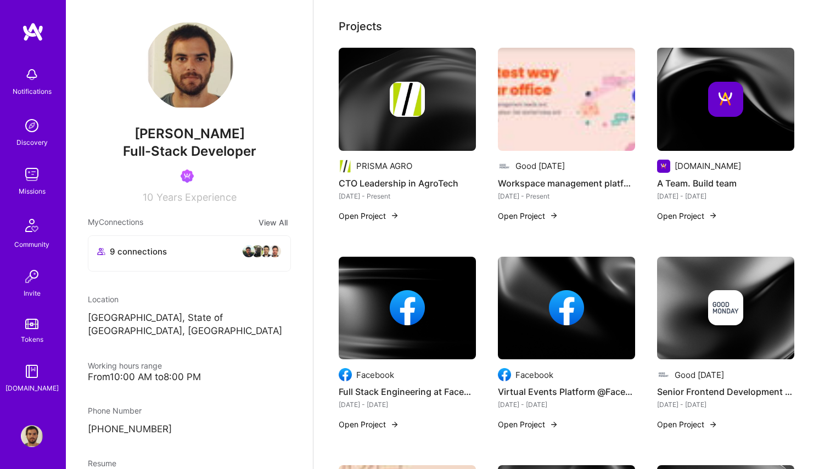
scroll to position [357, 0]
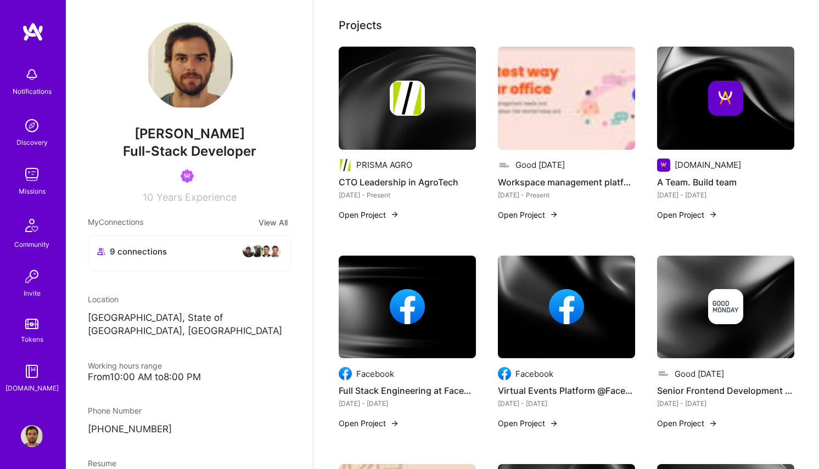
click at [702, 148] on img at bounding box center [725, 98] width 137 height 103
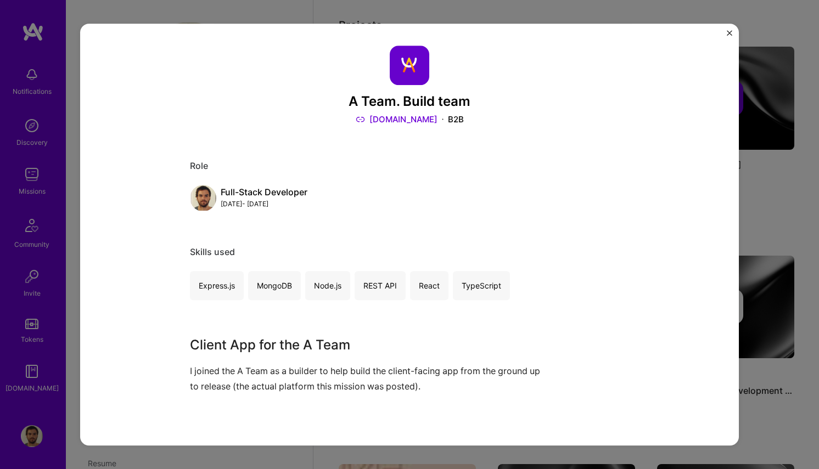
click at [799, 165] on div "A Team. Build team [DOMAIN_NAME] B2B Role Full-Stack Developer [DATE] - [DATE] …" at bounding box center [409, 234] width 819 height 469
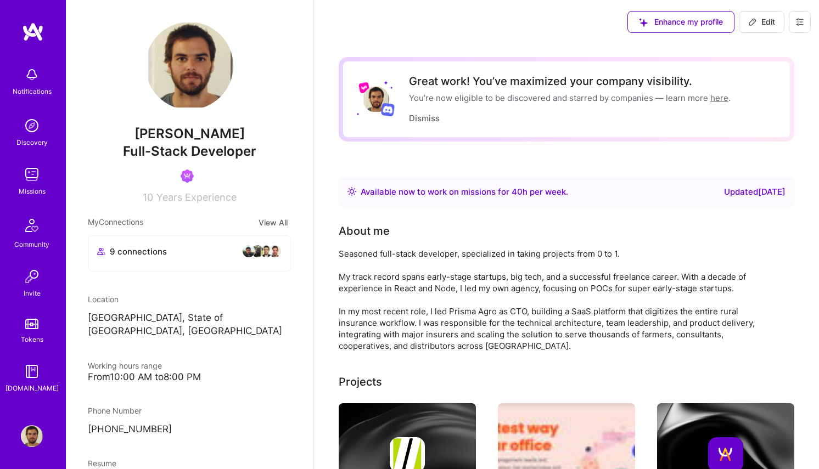
click at [31, 181] on img at bounding box center [32, 175] width 22 height 22
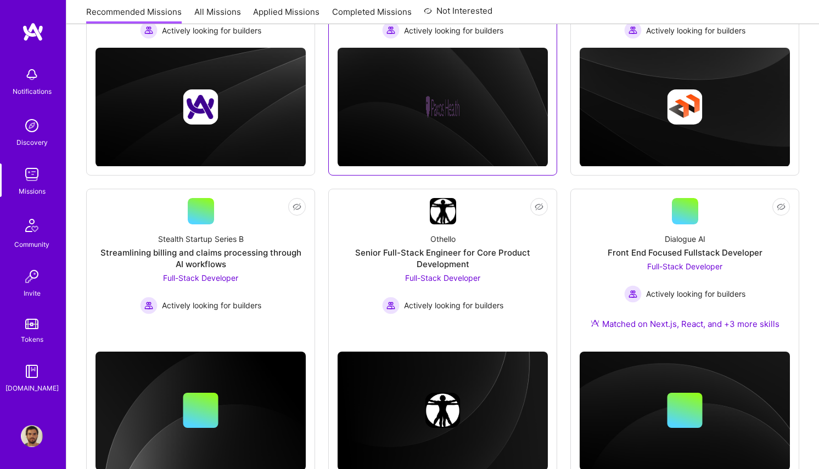
scroll to position [296, 0]
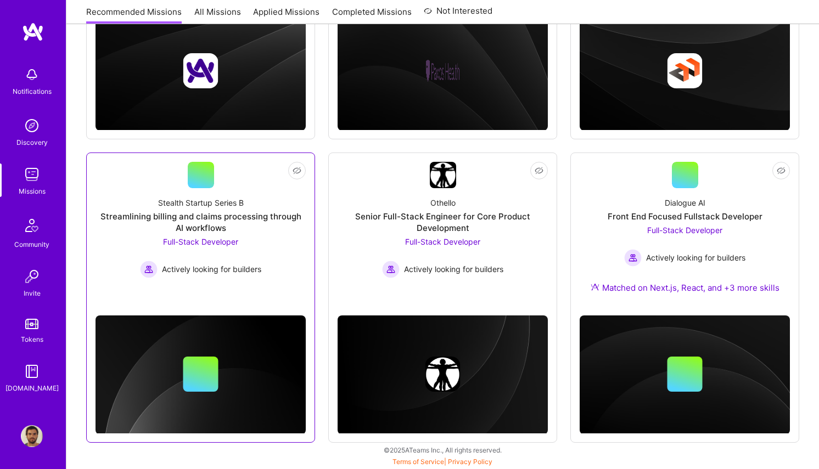
click at [294, 206] on div "Stealth Startup Series B Streamlining billing and claims processing through AI …" at bounding box center [201, 233] width 210 height 90
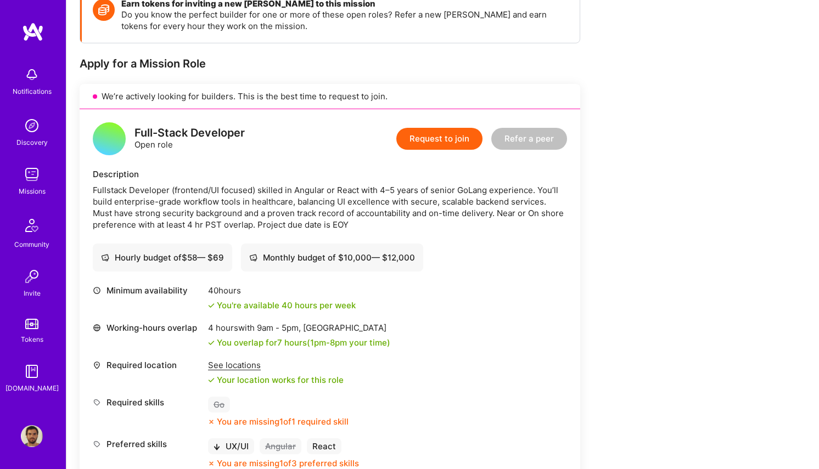
scroll to position [175, 0]
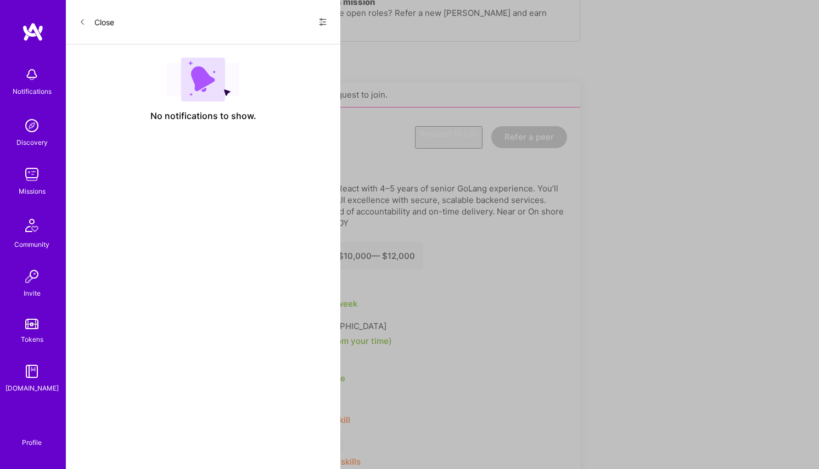
scroll to position [296, 0]
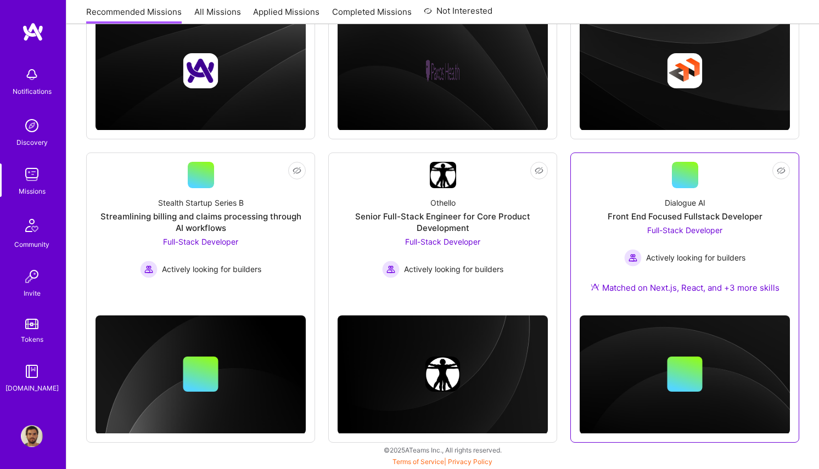
click at [591, 252] on div "Dialogue AI Front End Focused Fullstack Developer Full-Stack Developer Actively…" at bounding box center [685, 247] width 210 height 119
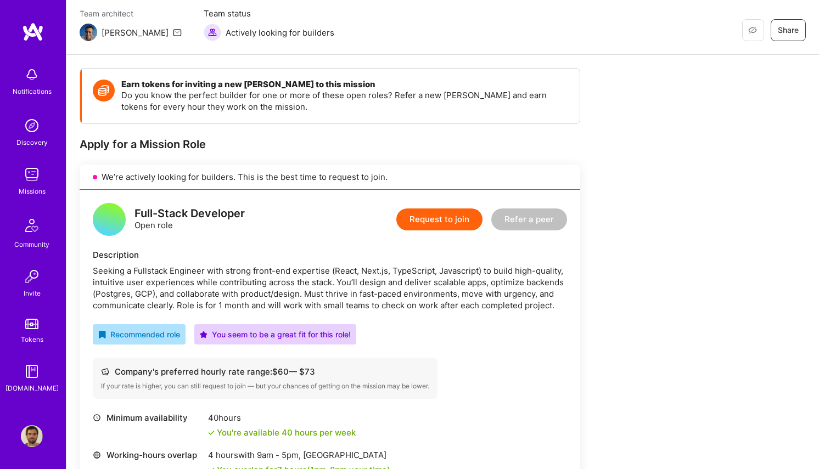
scroll to position [106, 0]
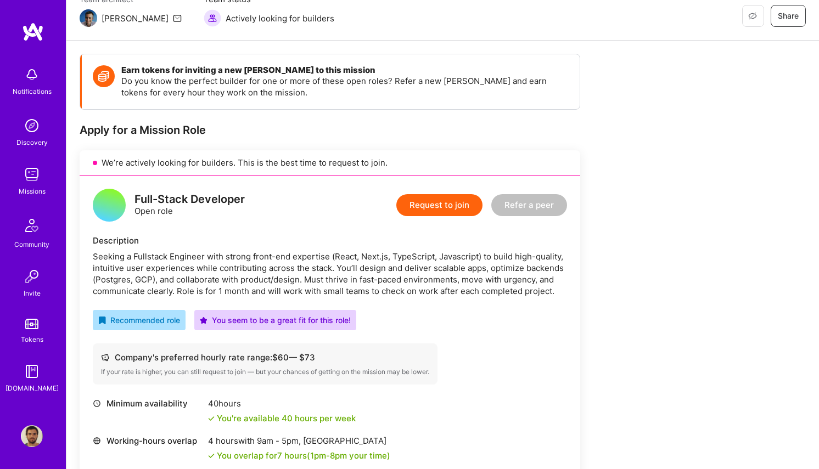
click at [461, 201] on button "Request to join" at bounding box center [439, 205] width 86 height 22
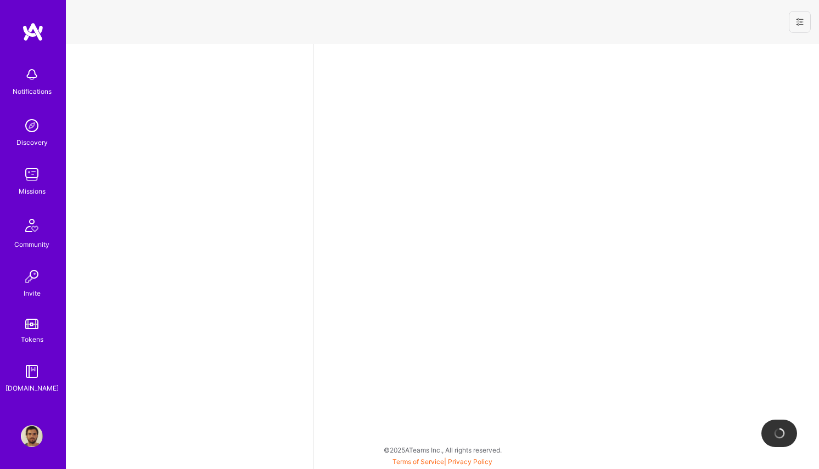
select select "BR"
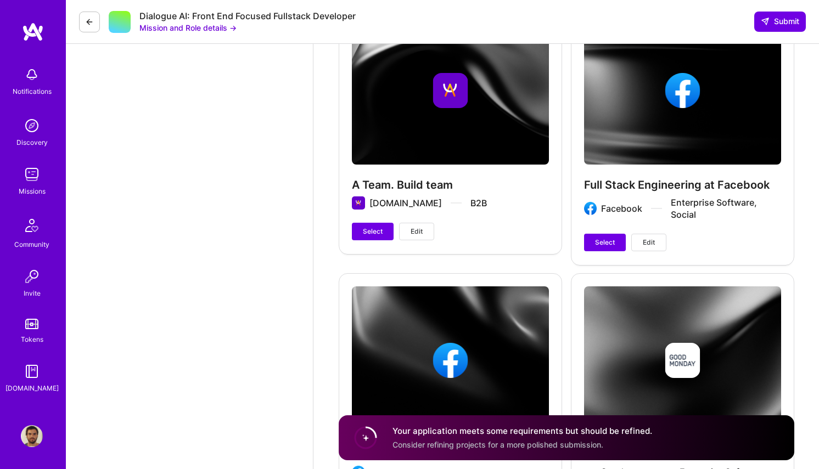
scroll to position [1624, 0]
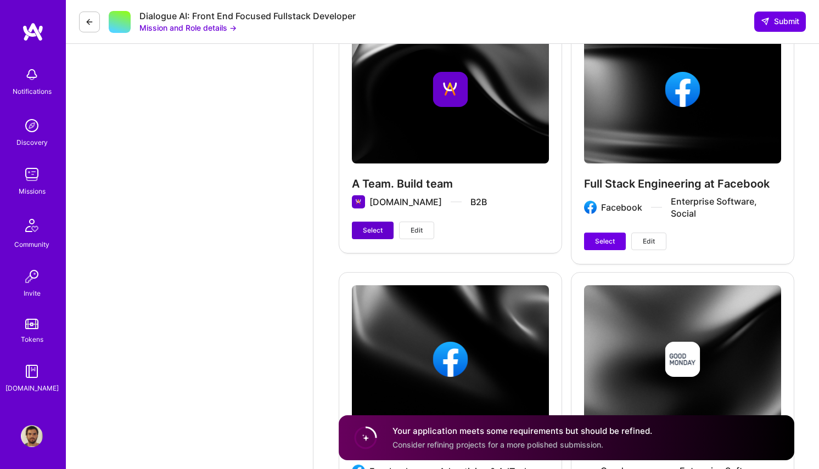
click at [376, 233] on span "Select" at bounding box center [373, 231] width 20 height 10
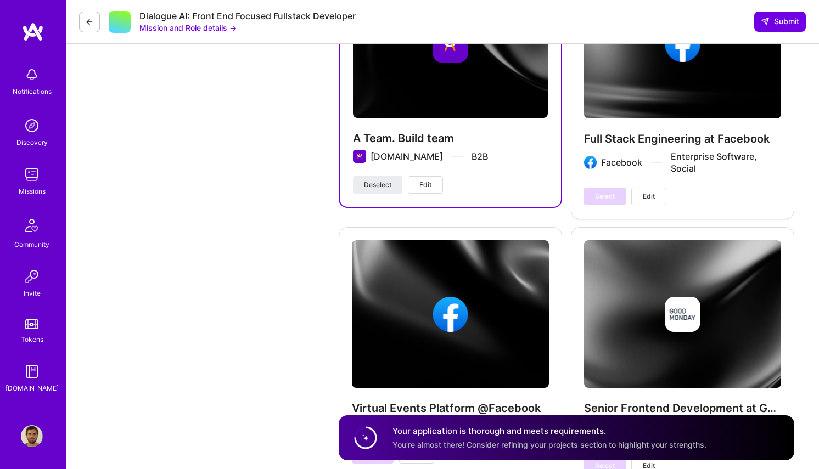
scroll to position [1656, 0]
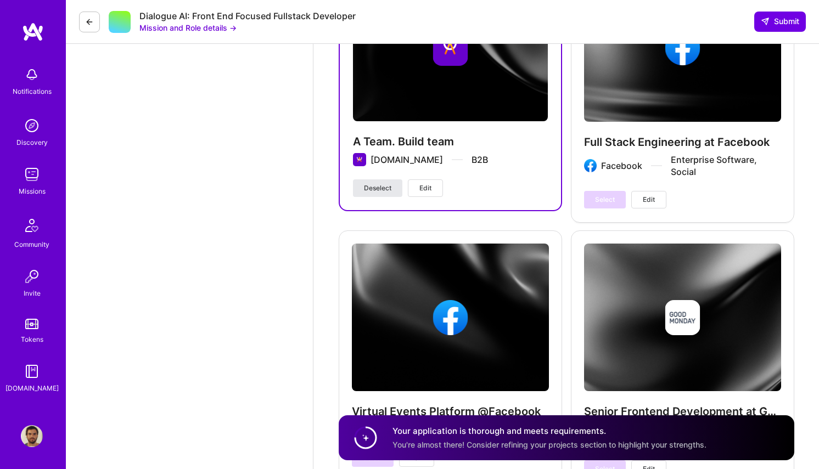
click at [383, 184] on span "Deselect" at bounding box center [377, 188] width 27 height 10
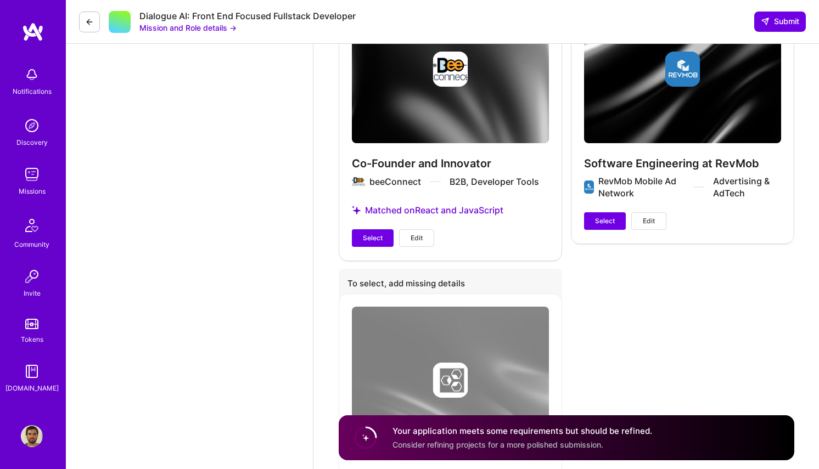
scroll to position [2522, 0]
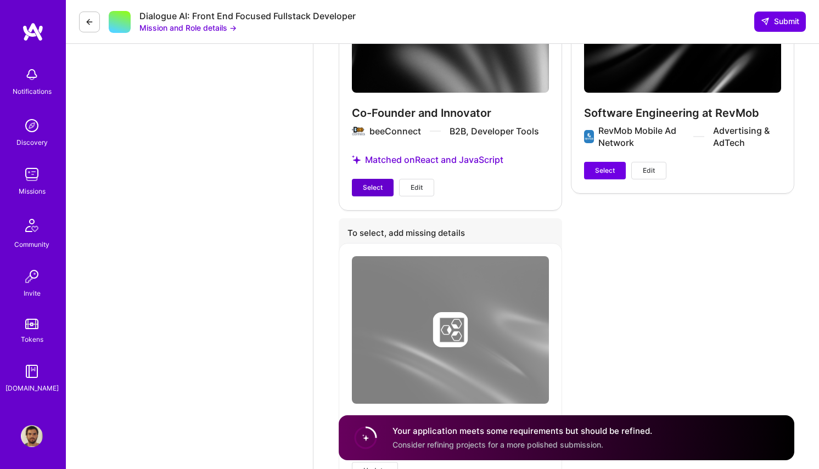
click at [380, 188] on span "Select" at bounding box center [373, 188] width 20 height 10
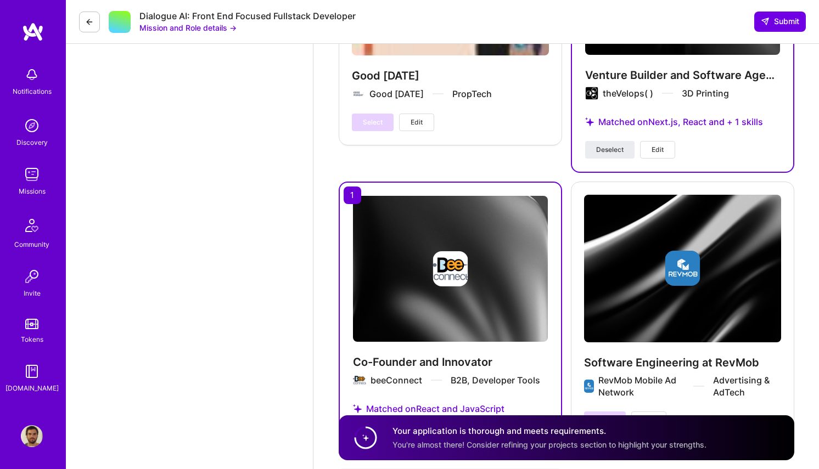
scroll to position [2430, 0]
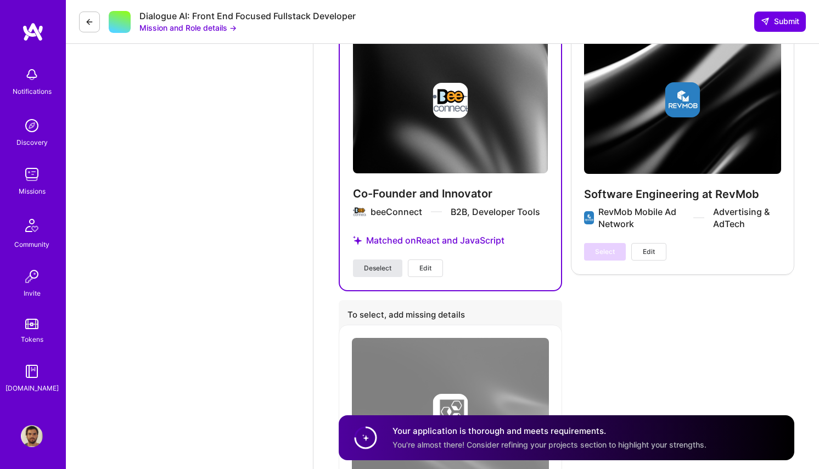
click at [375, 265] on span "Deselect" at bounding box center [377, 268] width 27 height 10
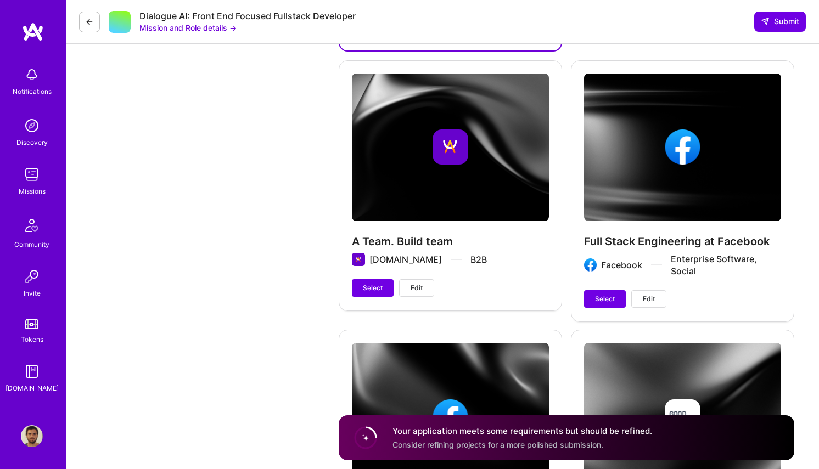
scroll to position [1568, 0]
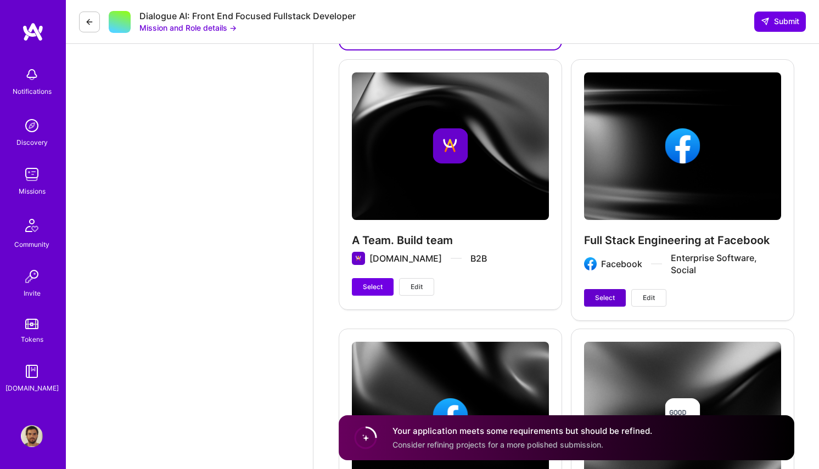
click at [609, 302] on span "Select" at bounding box center [605, 298] width 20 height 10
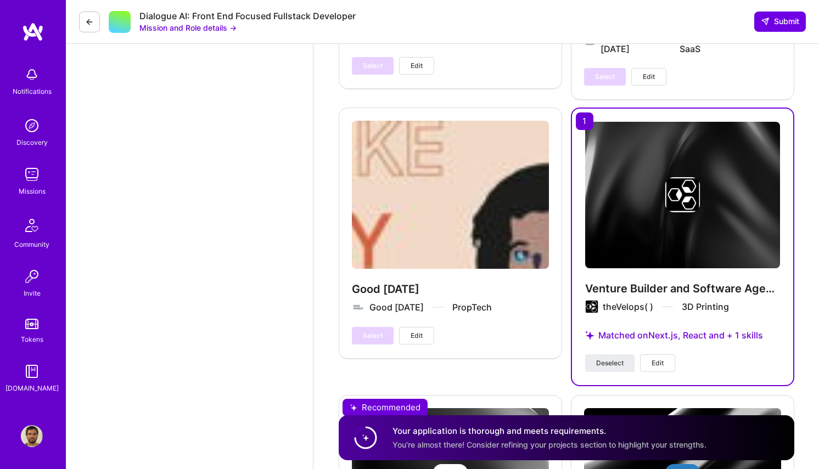
scroll to position [2069, 0]
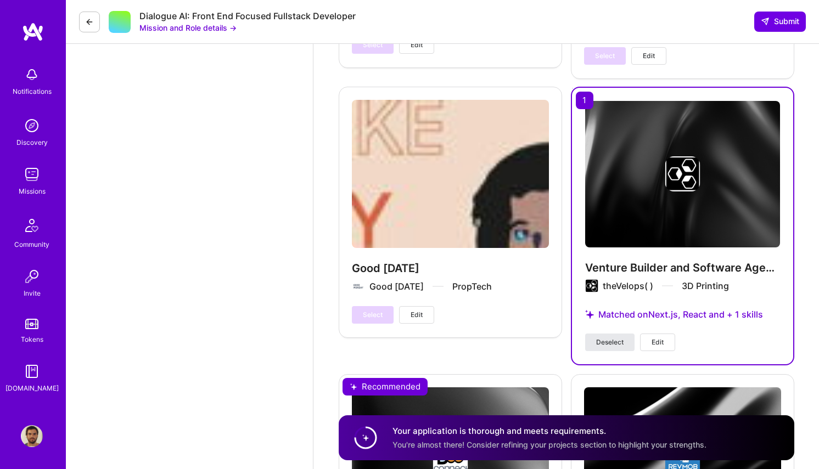
click at [613, 350] on button "Deselect" at bounding box center [609, 343] width 49 height 18
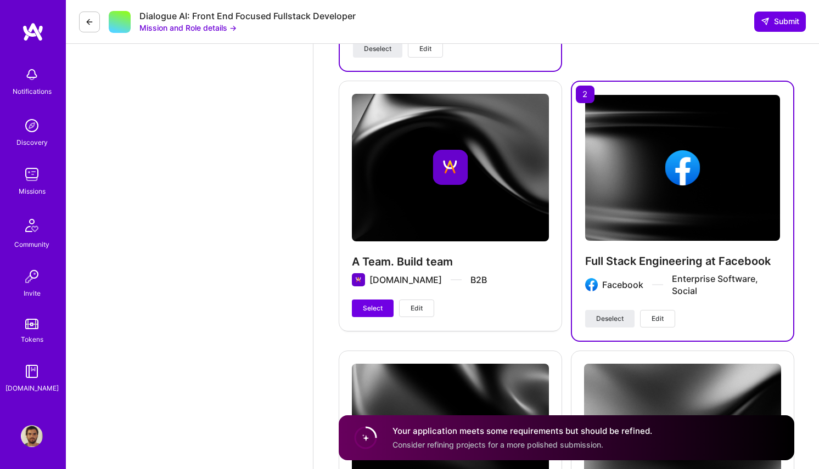
scroll to position [1530, 0]
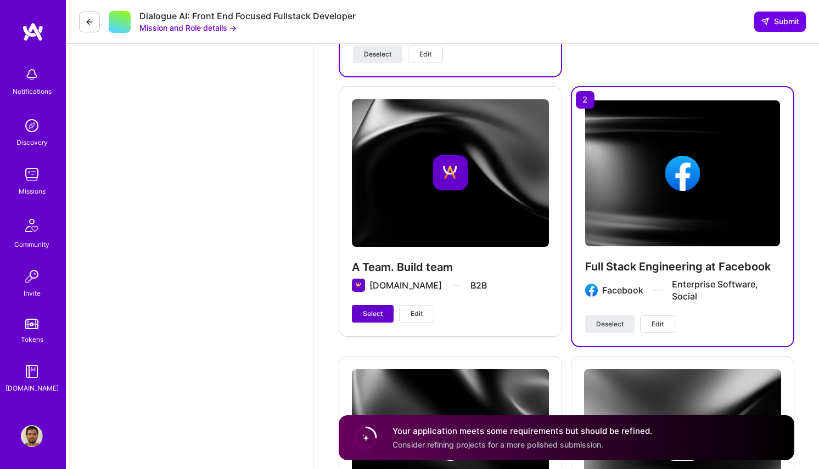
click at [377, 311] on span "Select" at bounding box center [373, 314] width 20 height 10
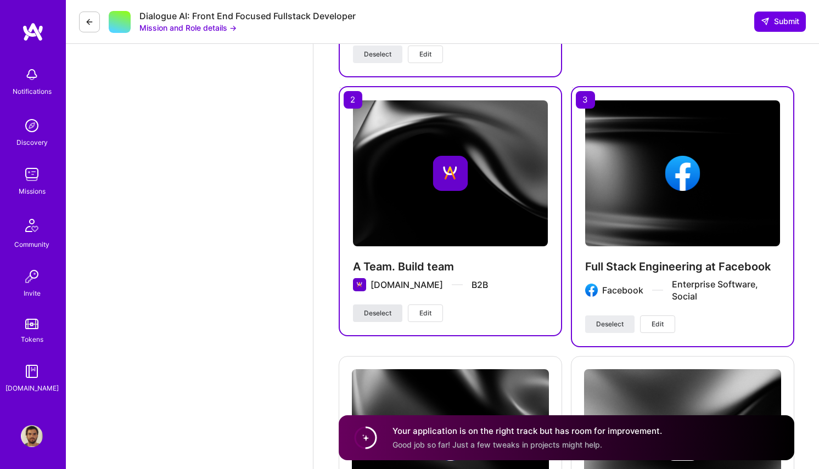
click at [377, 311] on span "Deselect" at bounding box center [377, 313] width 27 height 10
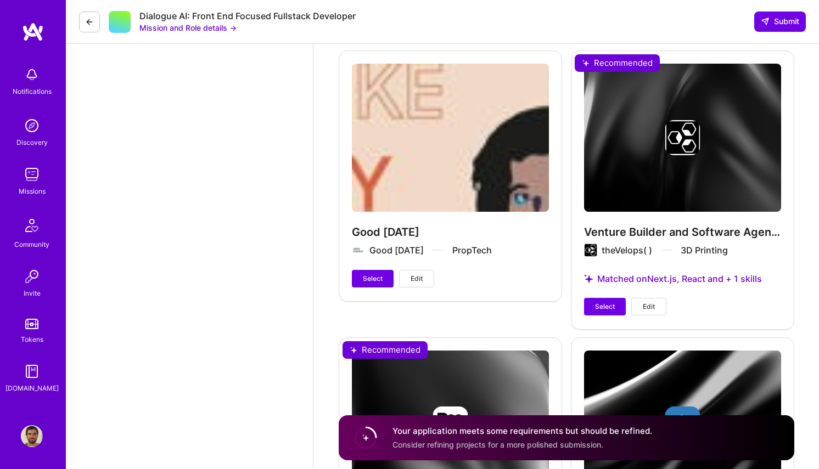
scroll to position [2135, 0]
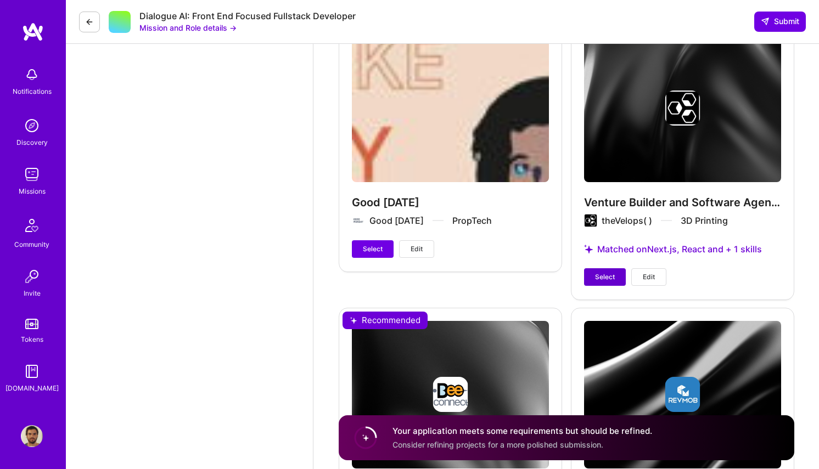
click at [598, 282] on button "Select" at bounding box center [605, 277] width 42 height 18
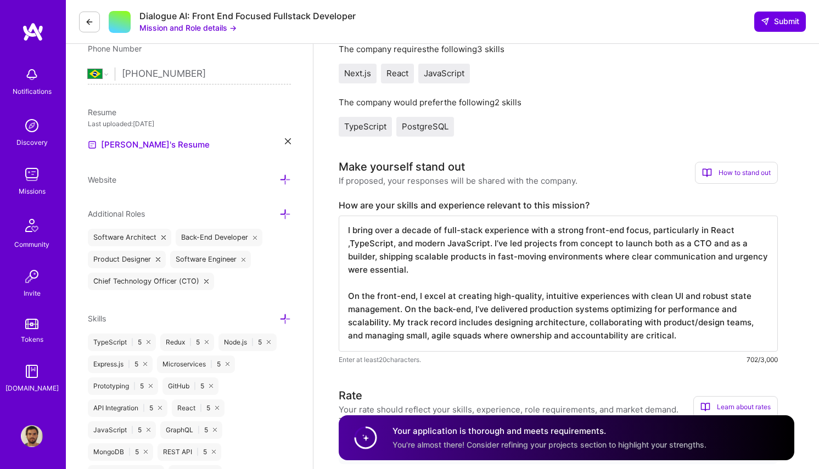
scroll to position [210, 0]
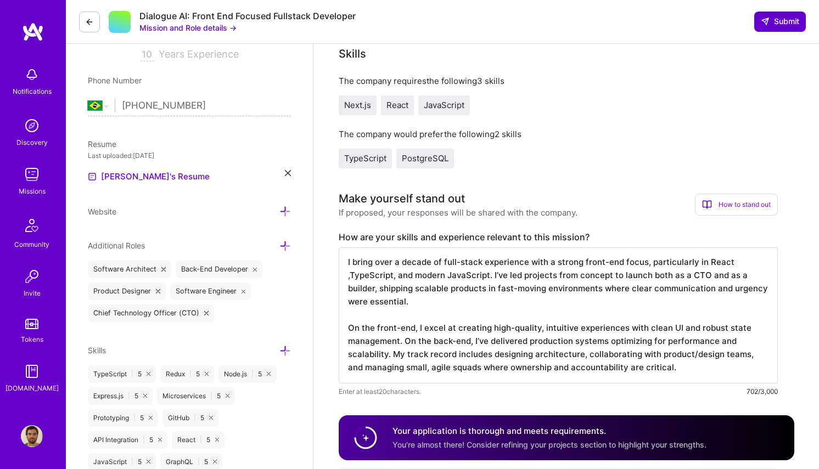
click at [775, 23] on span "Submit" at bounding box center [780, 21] width 38 height 11
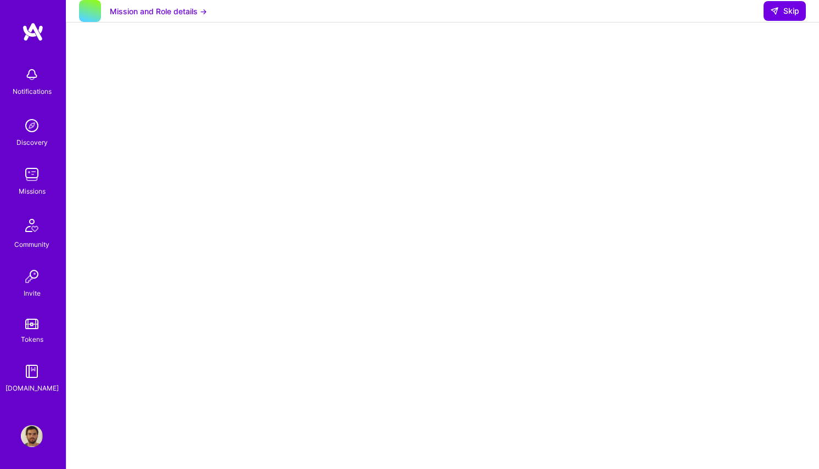
scroll to position [148, 0]
click at [194, 17] on button "Mission and Role details →" at bounding box center [158, 11] width 97 height 12
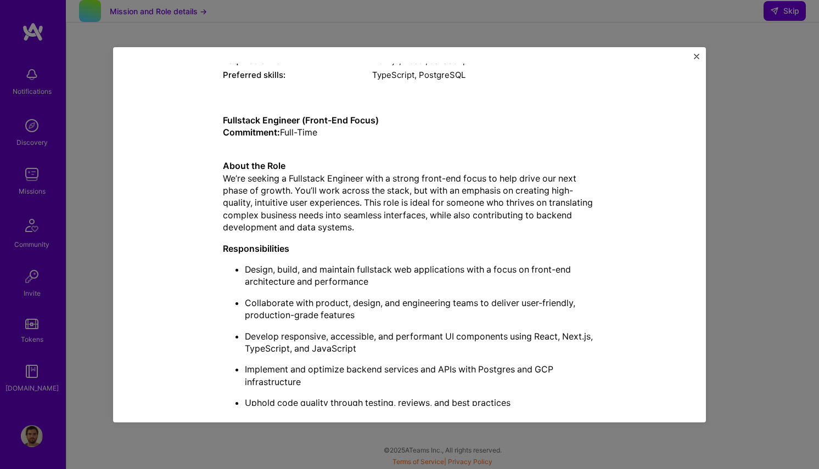
scroll to position [228, 0]
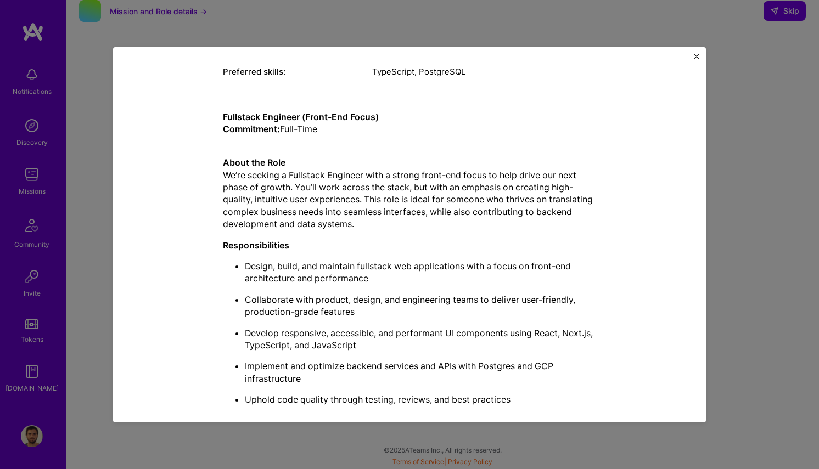
click at [94, 177] on div "Mission Description and Role Details Full-Stack Developer role description Seek…" at bounding box center [409, 234] width 819 height 469
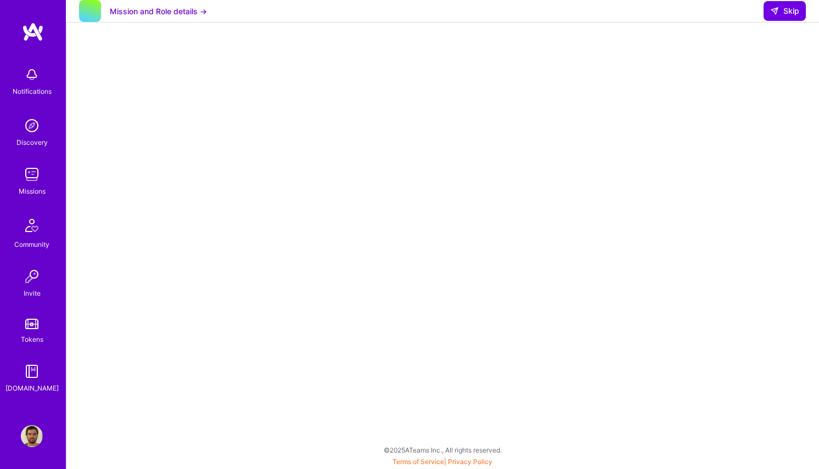
click at [33, 71] on img at bounding box center [32, 75] width 22 height 22
click at [38, 23] on img at bounding box center [33, 32] width 22 height 20
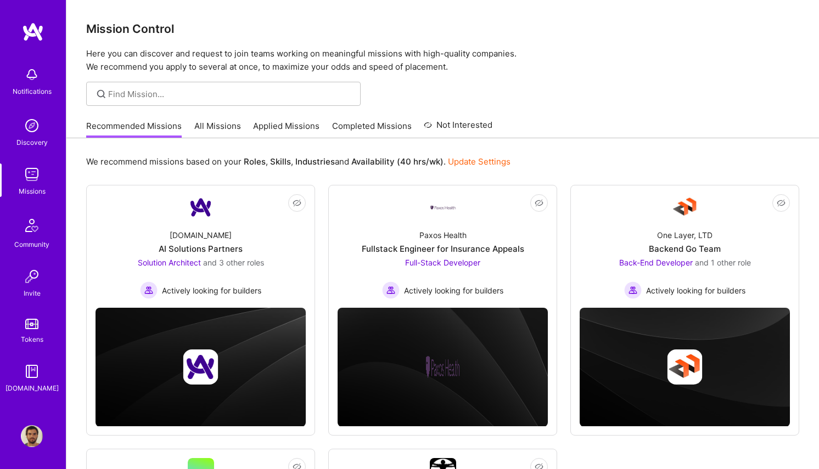
click at [38, 24] on img at bounding box center [33, 32] width 22 height 20
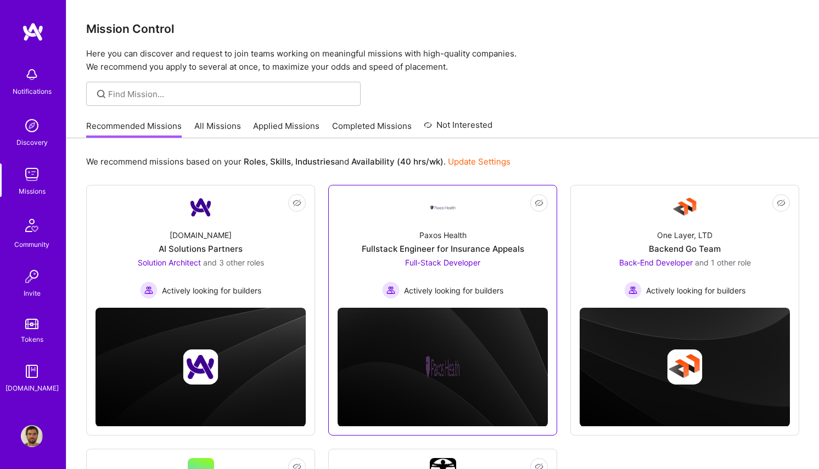
click at [385, 208] on link "Not Interested Paxos Health Fullstack Engineer for Insurance Appeals Full-Stack…" at bounding box center [443, 246] width 210 height 105
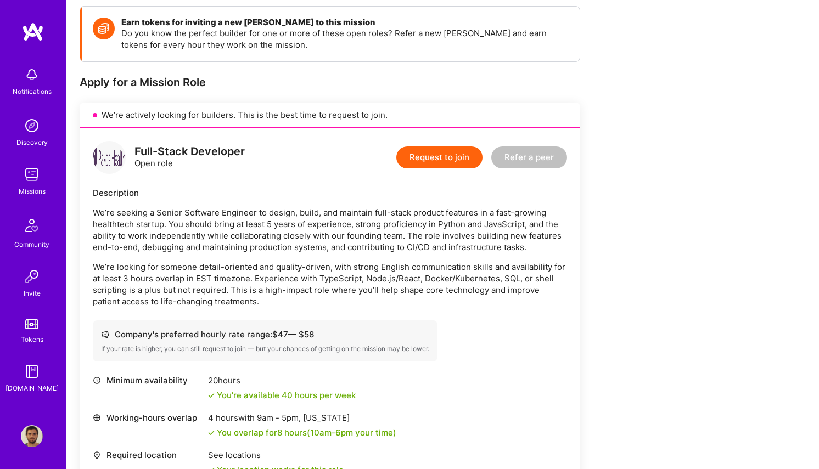
scroll to position [155, 0]
